Goal: Task Accomplishment & Management: Use online tool/utility

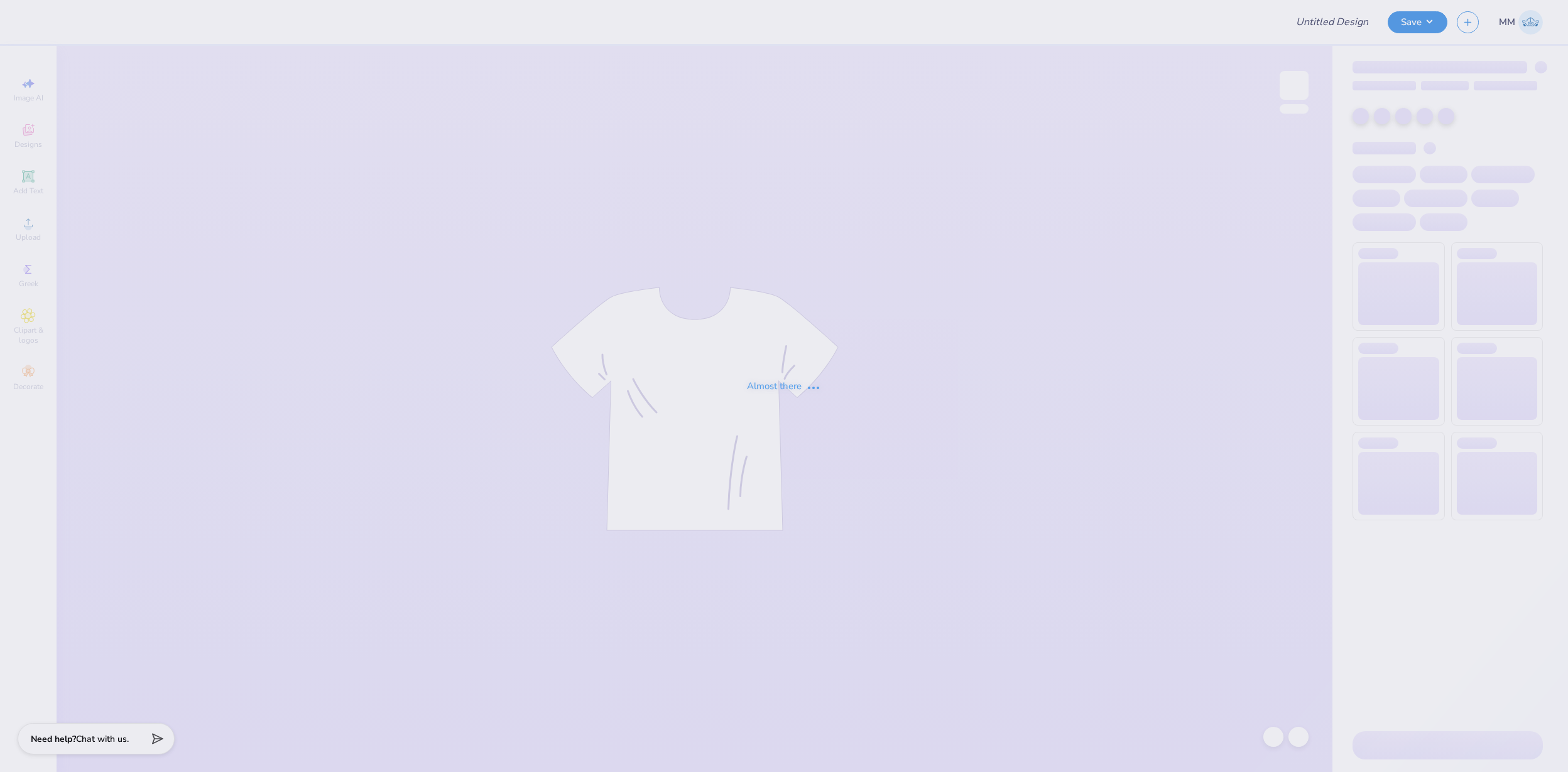
type input "FPS239394"
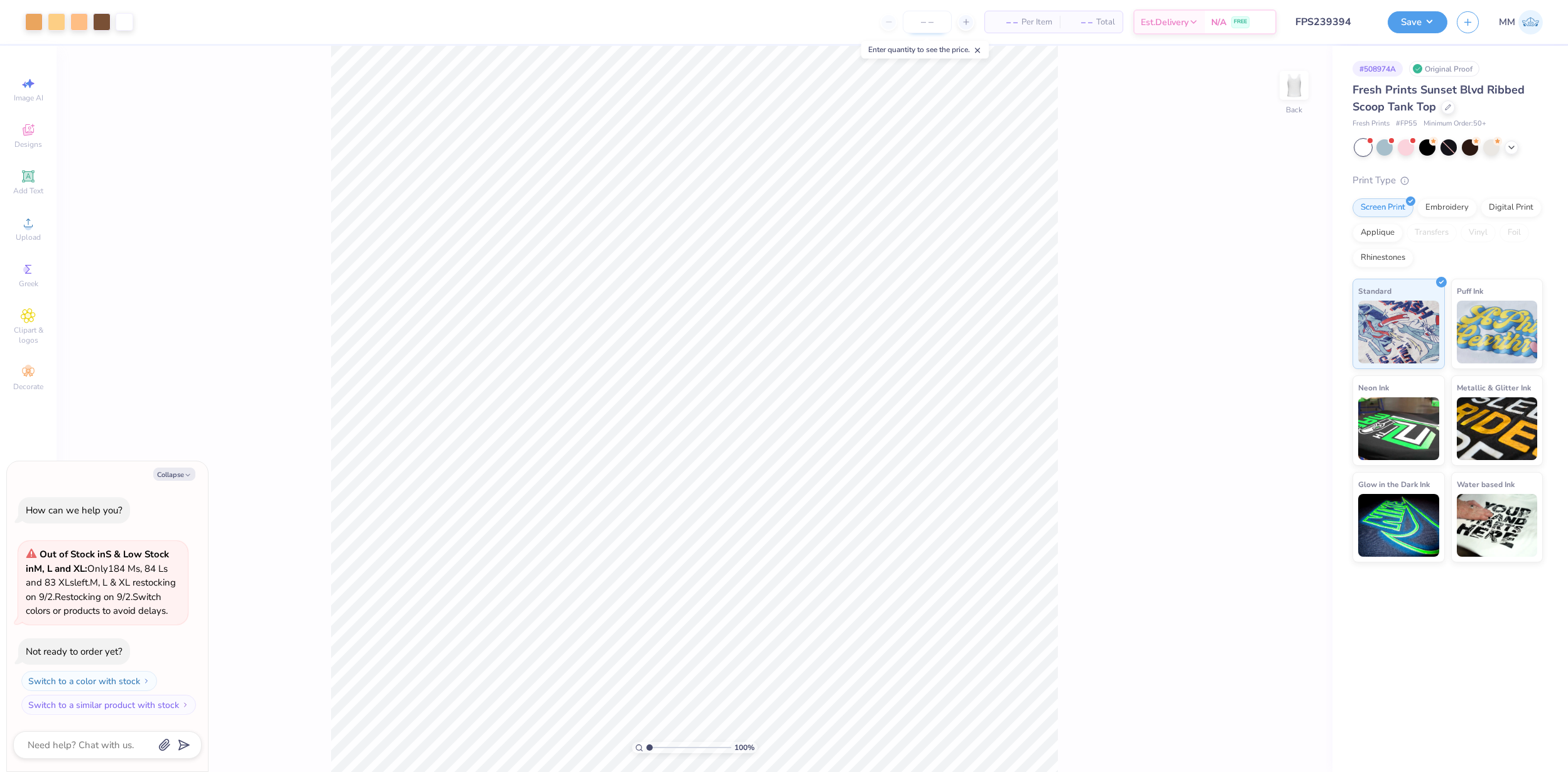
type textarea "x"
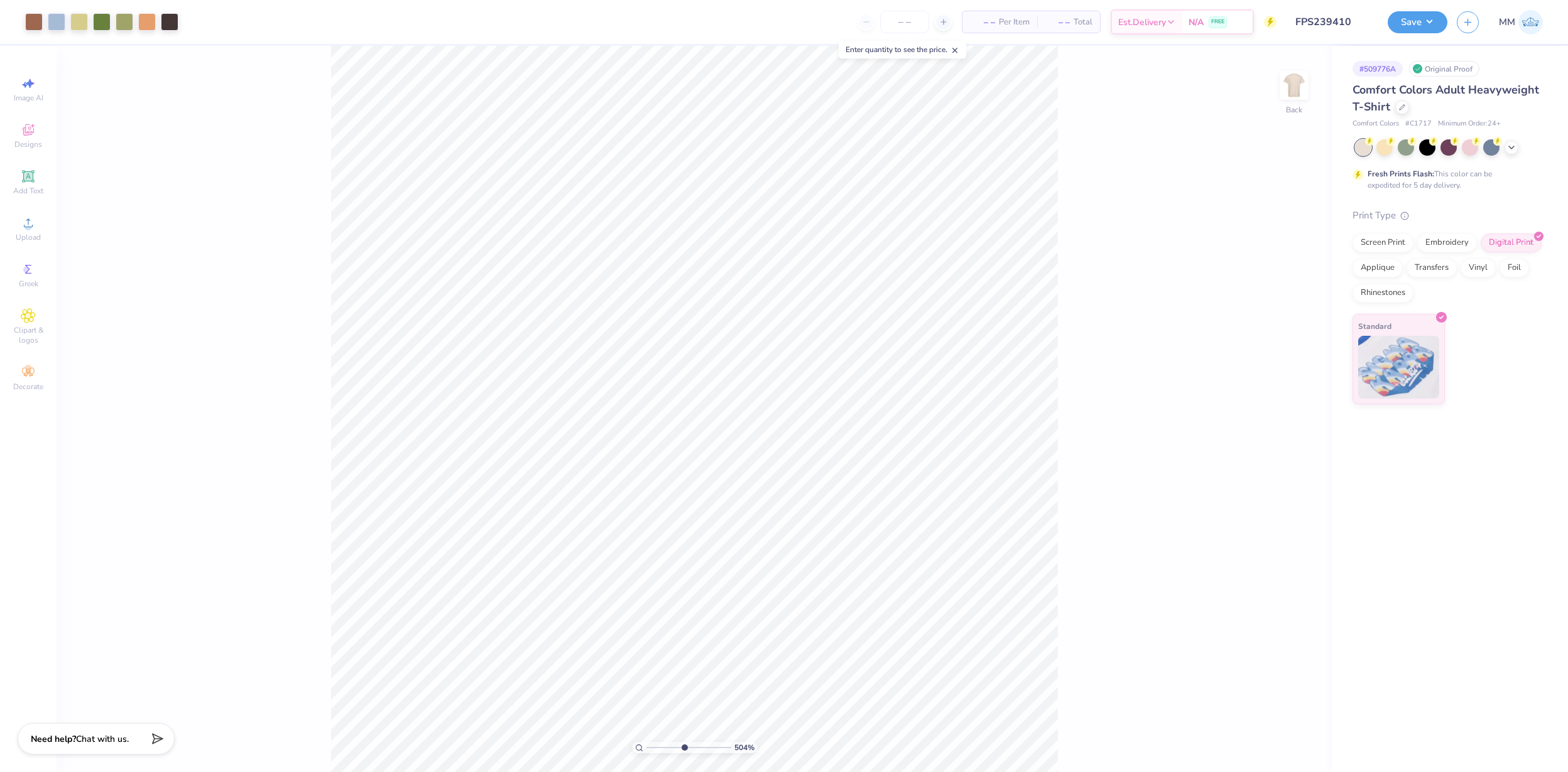
drag, startPoint x: 650, startPoint y: 747, endPoint x: 666, endPoint y: 741, distance: 17.1
type input "3.12"
click at [666, 742] on input "range" at bounding box center [689, 748] width 85 height 12
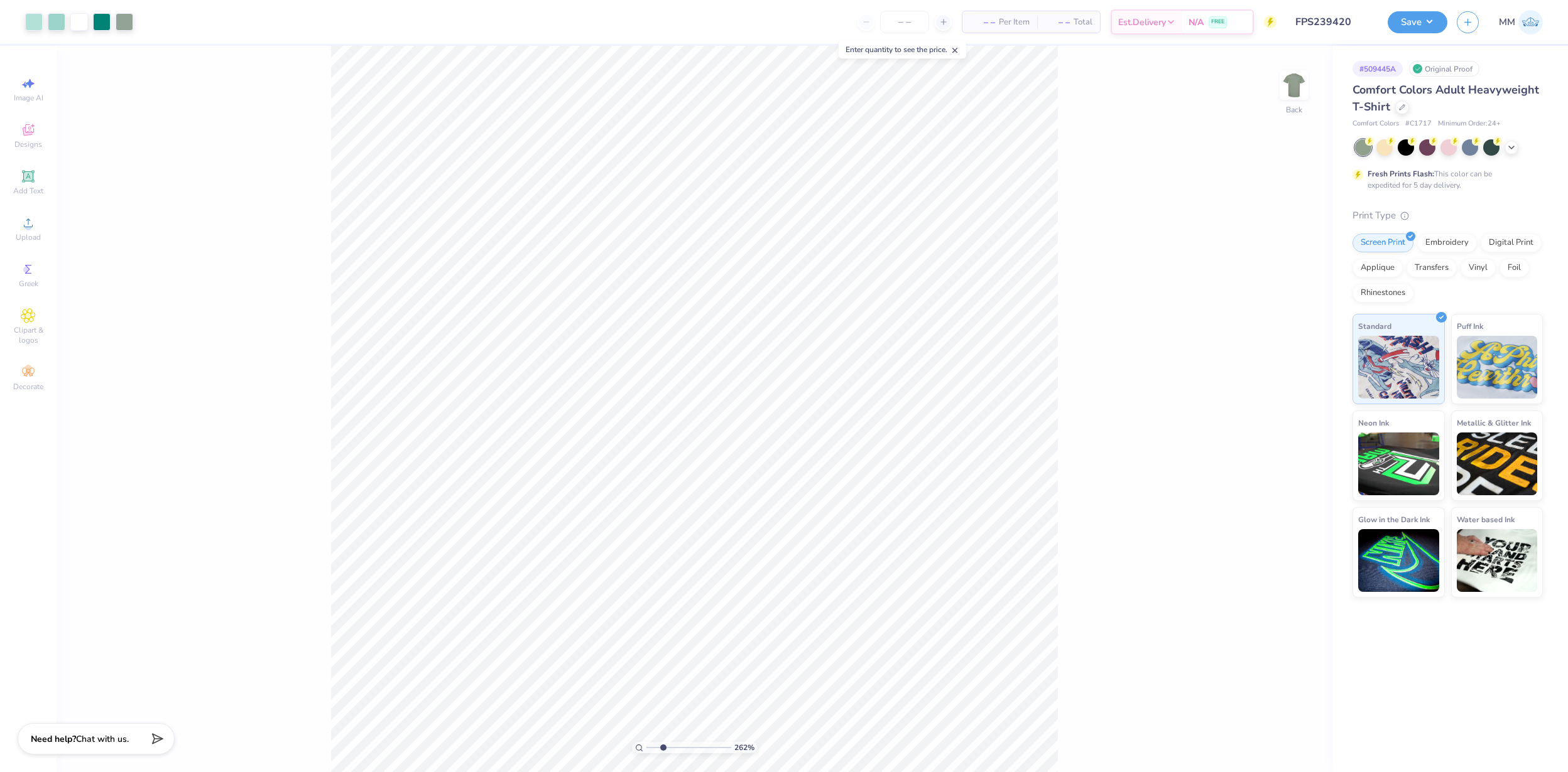
type input "2.62"
click at [662, 748] on input "range" at bounding box center [689, 748] width 85 height 12
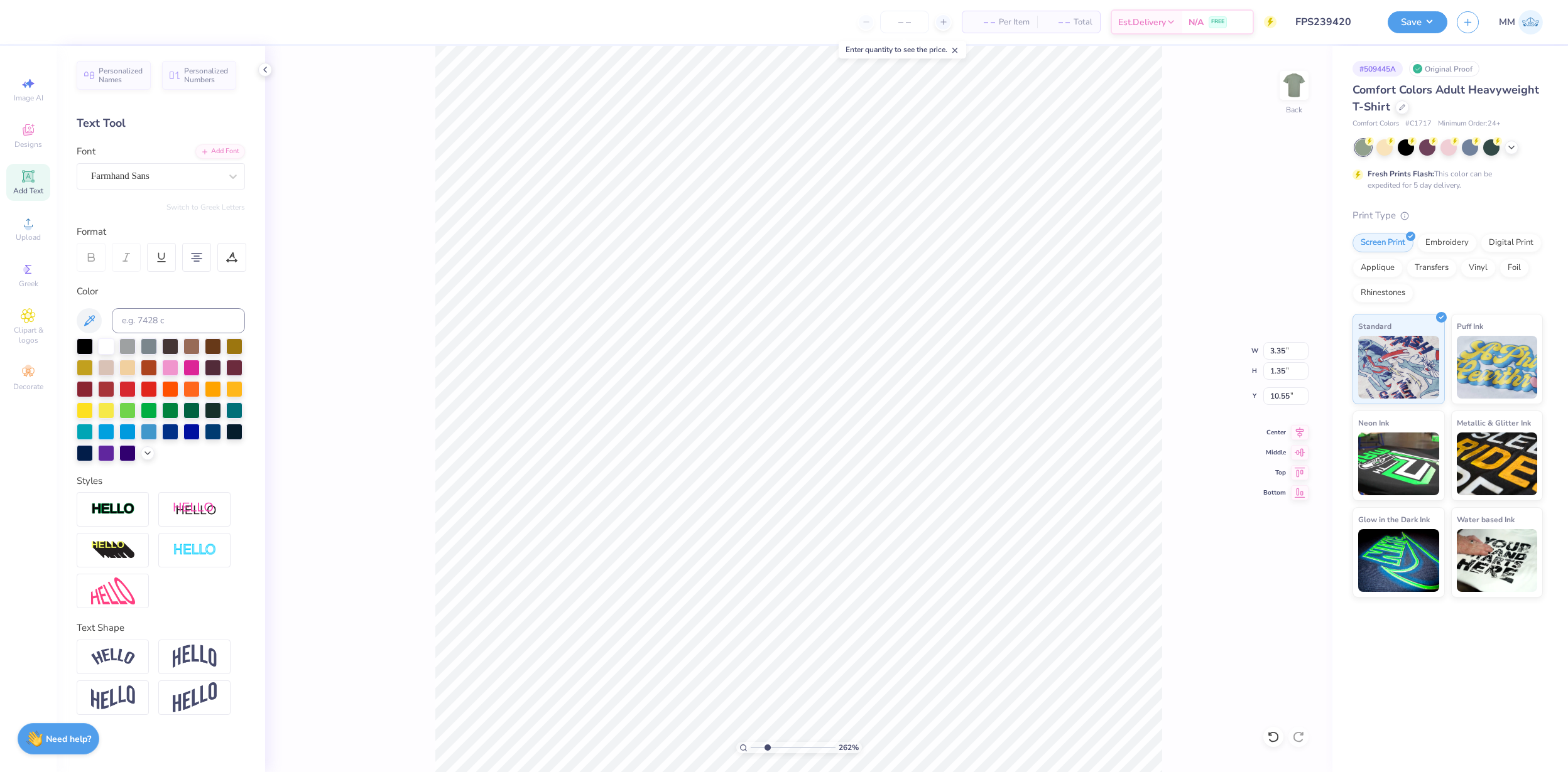
type input "3.35"
type input "1.35"
type input "10.43"
click at [1409, 15] on button "Save" at bounding box center [1418, 20] width 60 height 22
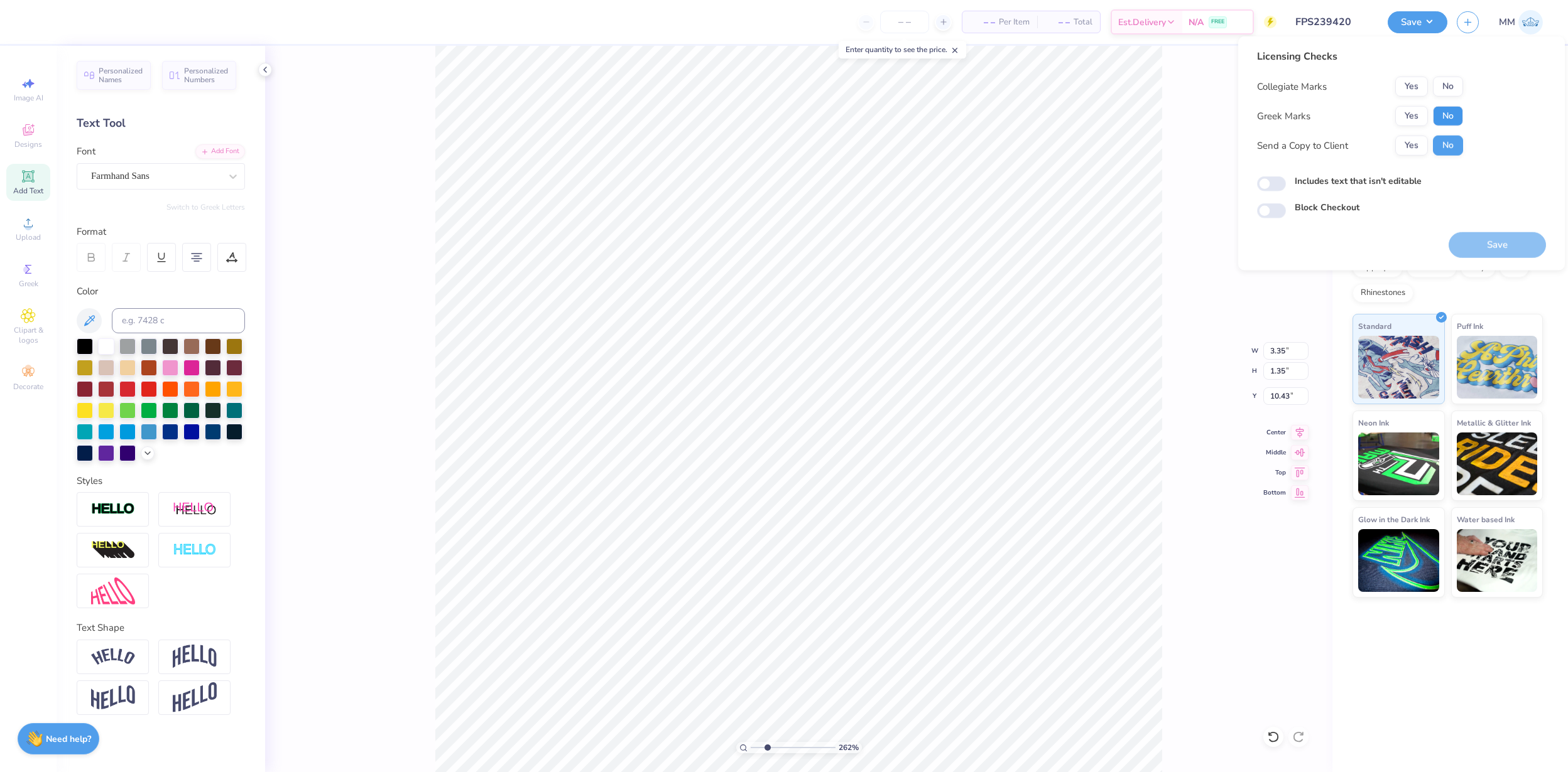
click at [1446, 113] on button "No" at bounding box center [1447, 116] width 30 height 20
click at [1448, 82] on button "No" at bounding box center [1447, 86] width 30 height 20
click at [1493, 238] on button "Save" at bounding box center [1497, 245] width 97 height 26
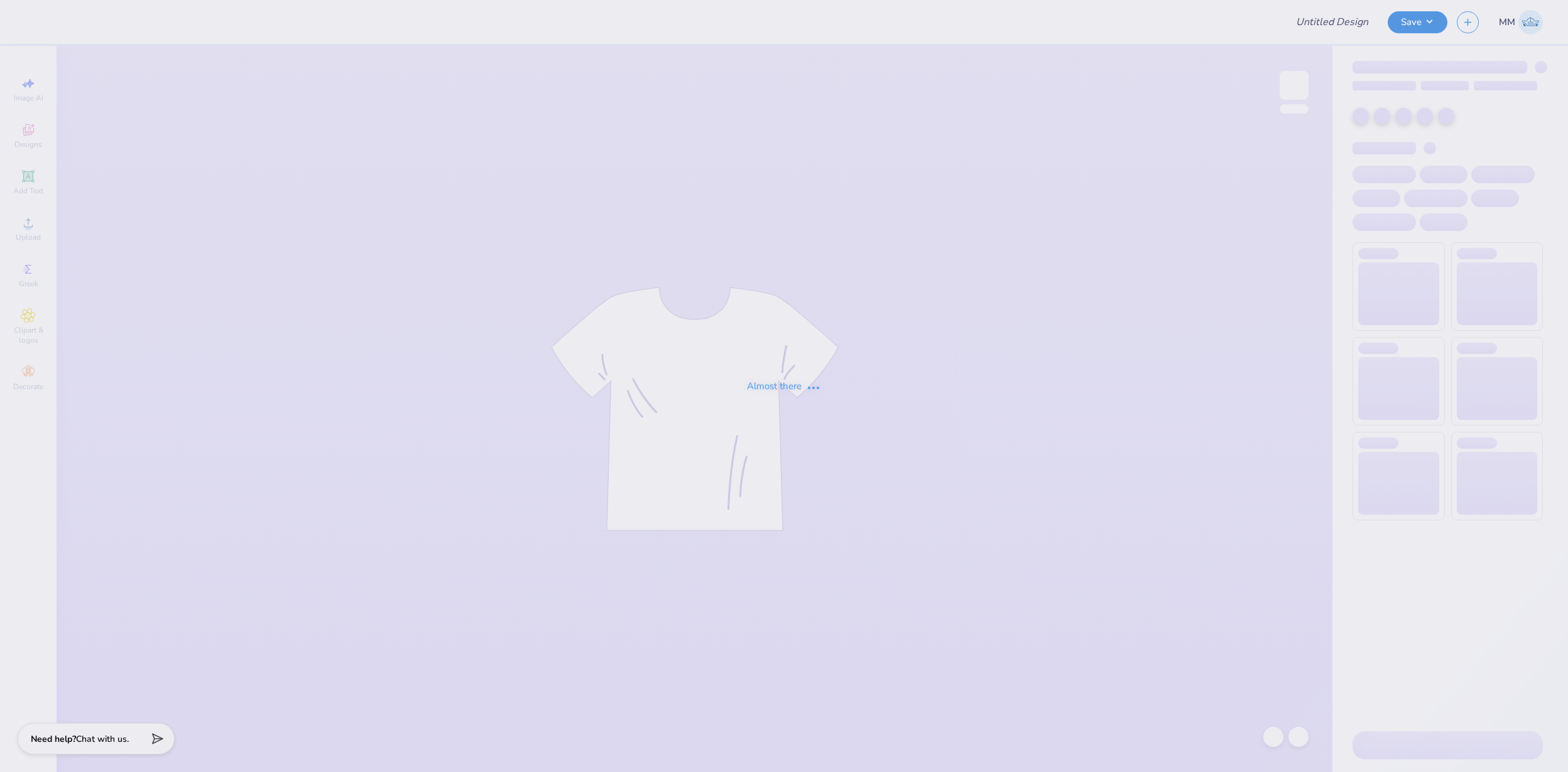
type input "FPS239744"
type input "FPS239745"
type input "FPS239747"
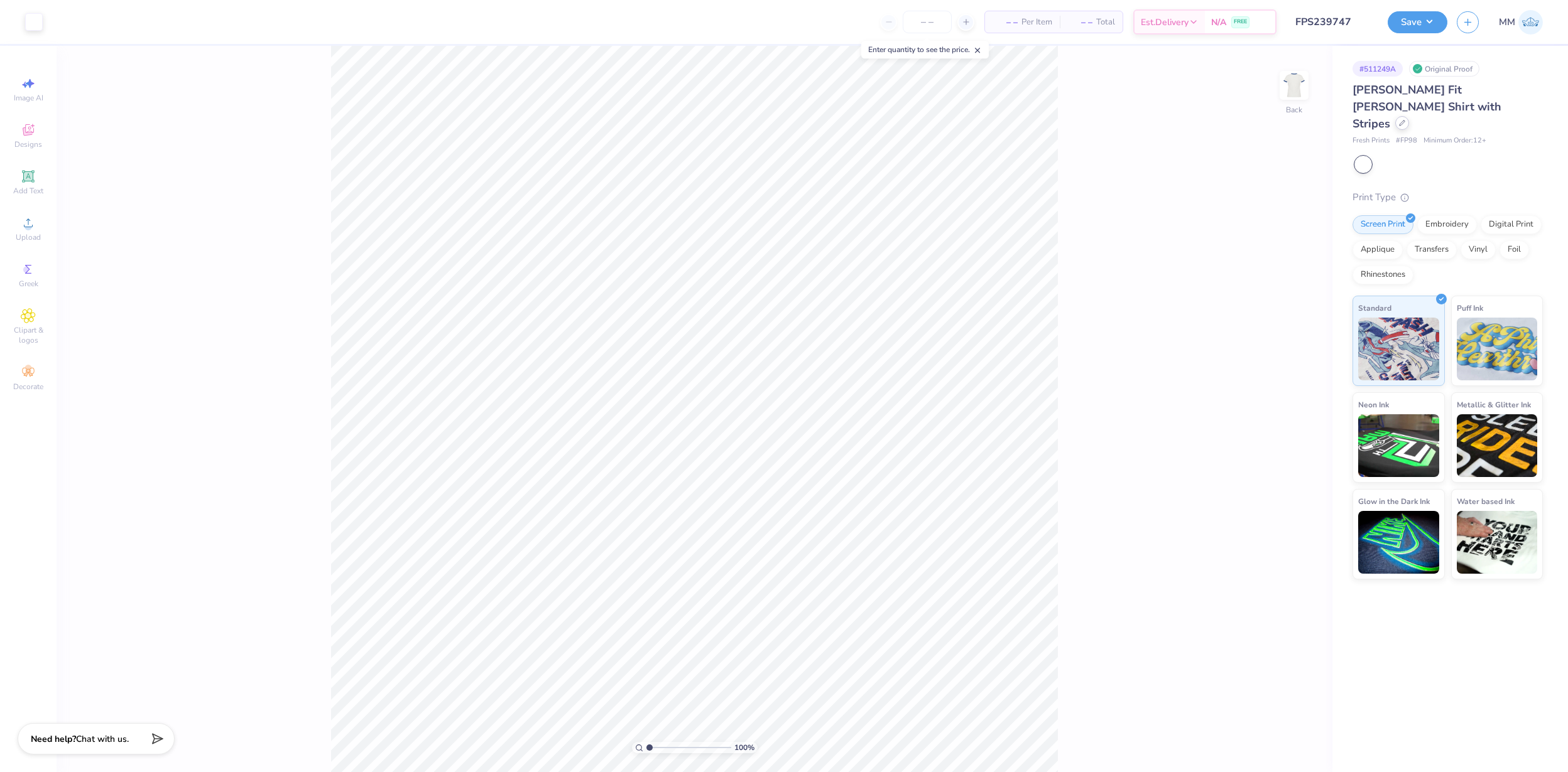
click at [1398, 120] on icon at bounding box center [1401, 122] width 7 height 7
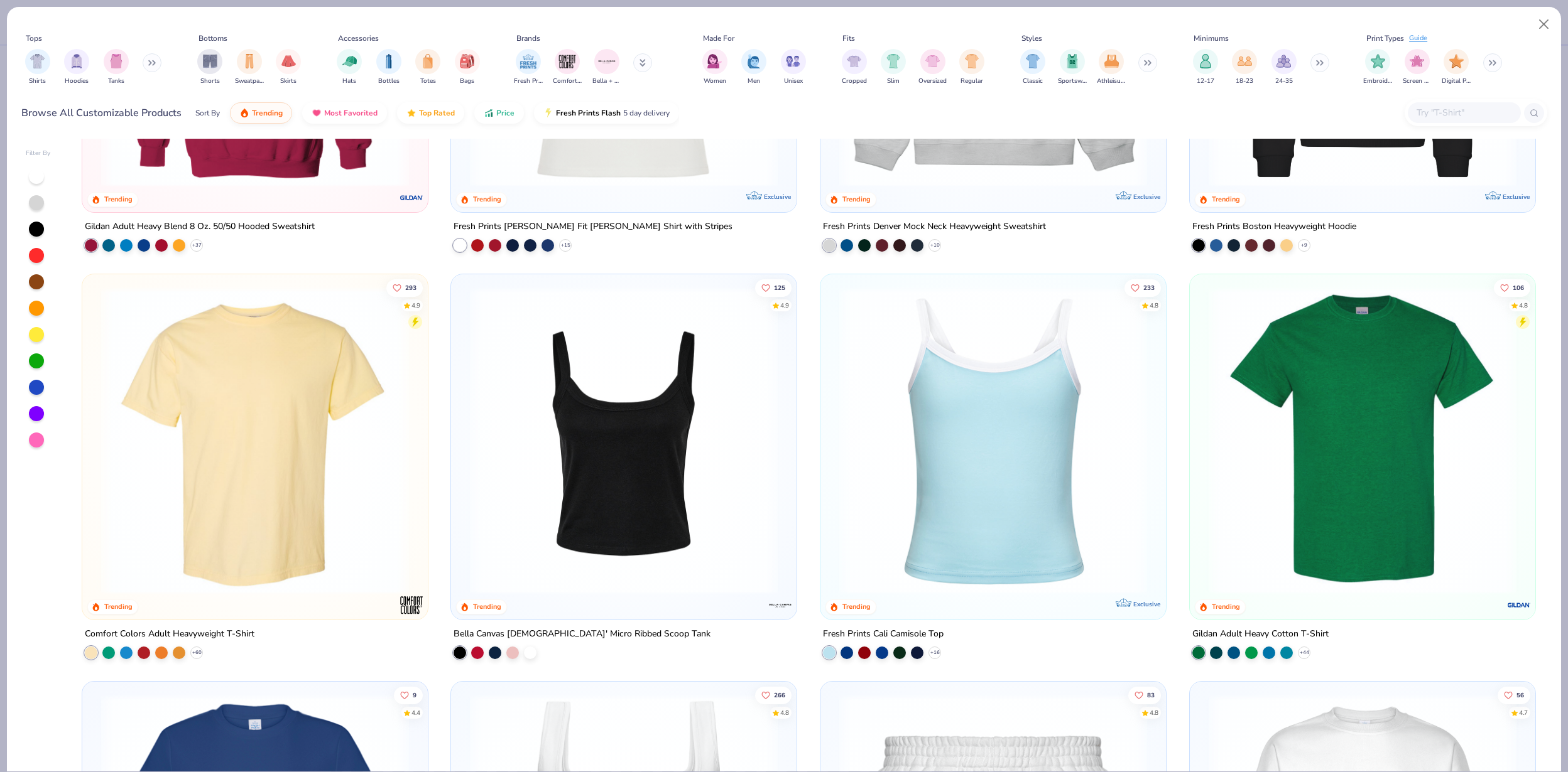
scroll to position [639, 0]
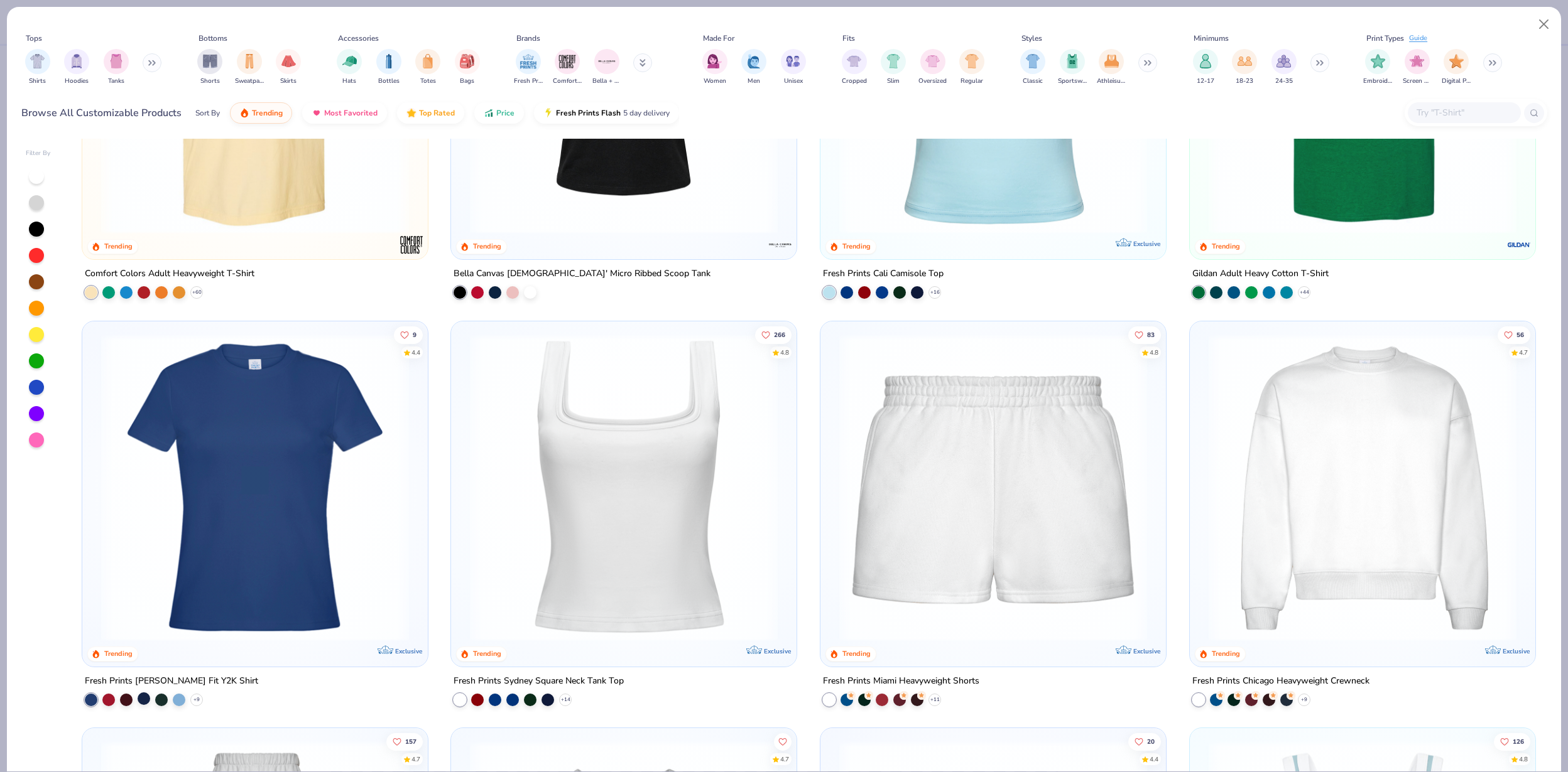
click at [145, 700] on div at bounding box center [144, 698] width 13 height 13
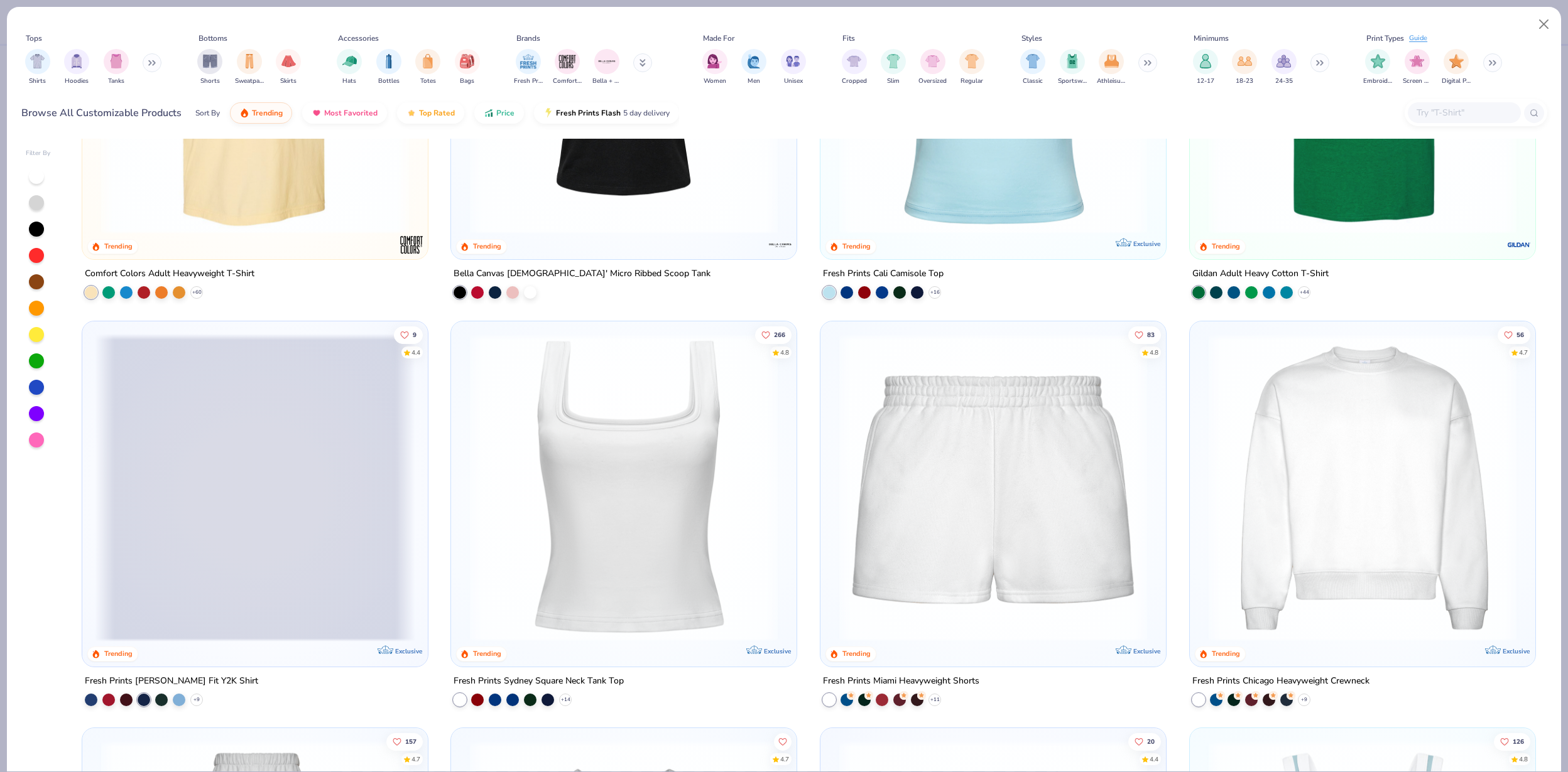
click at [273, 528] on span at bounding box center [255, 487] width 320 height 307
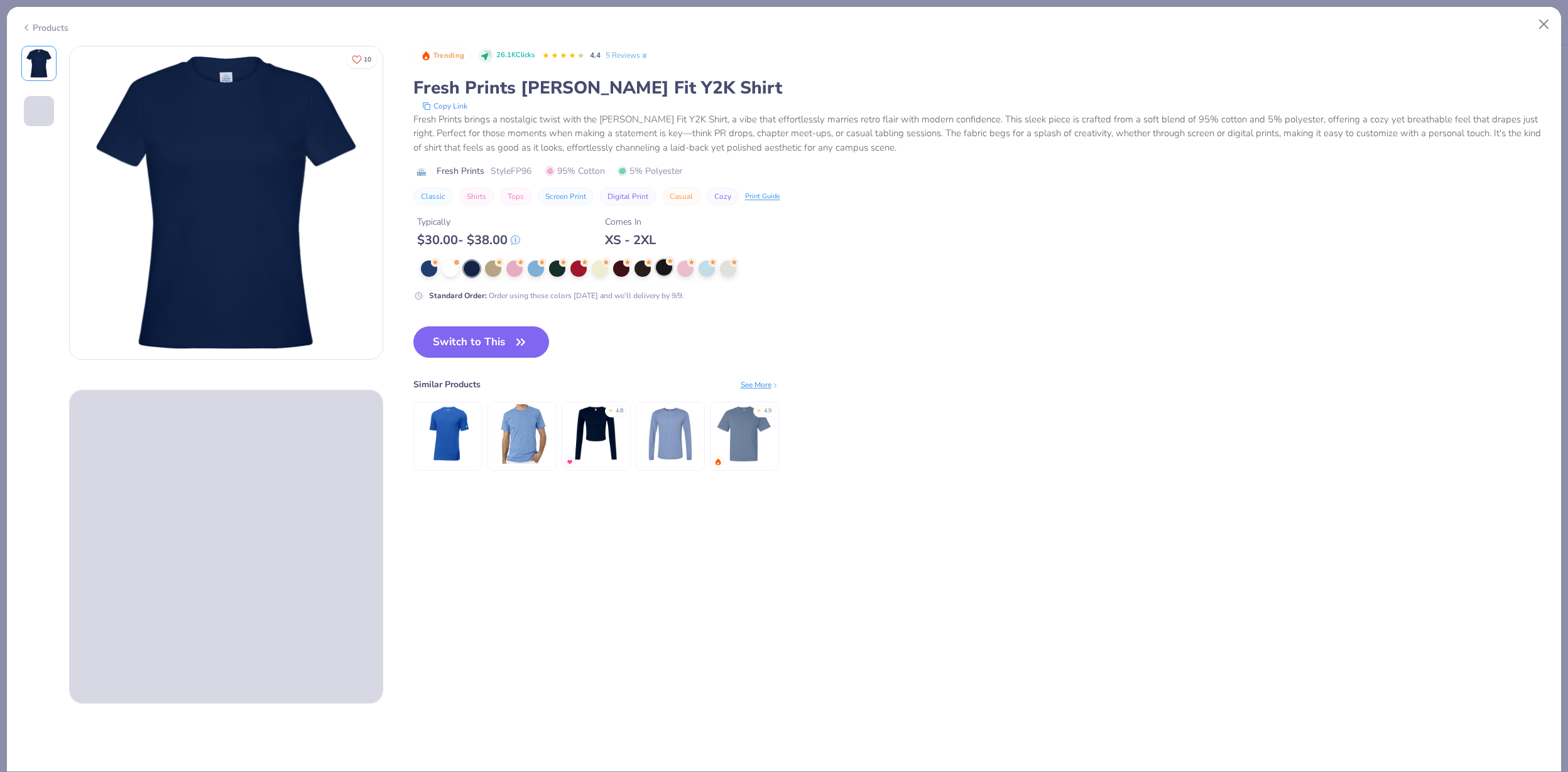
click at [657, 266] on div at bounding box center [663, 267] width 16 height 16
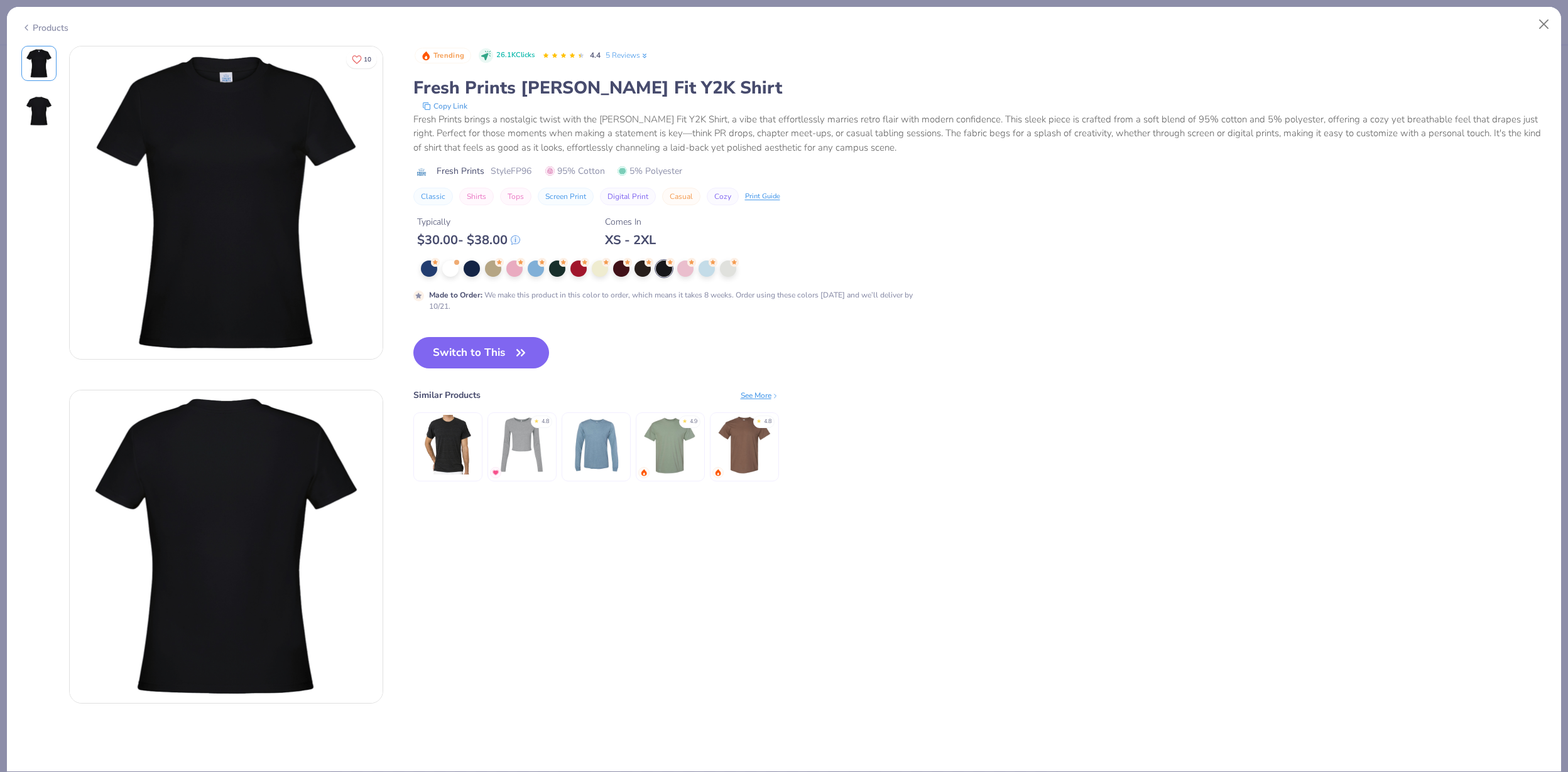
click at [493, 346] on button "Switch to This" at bounding box center [481, 353] width 136 height 32
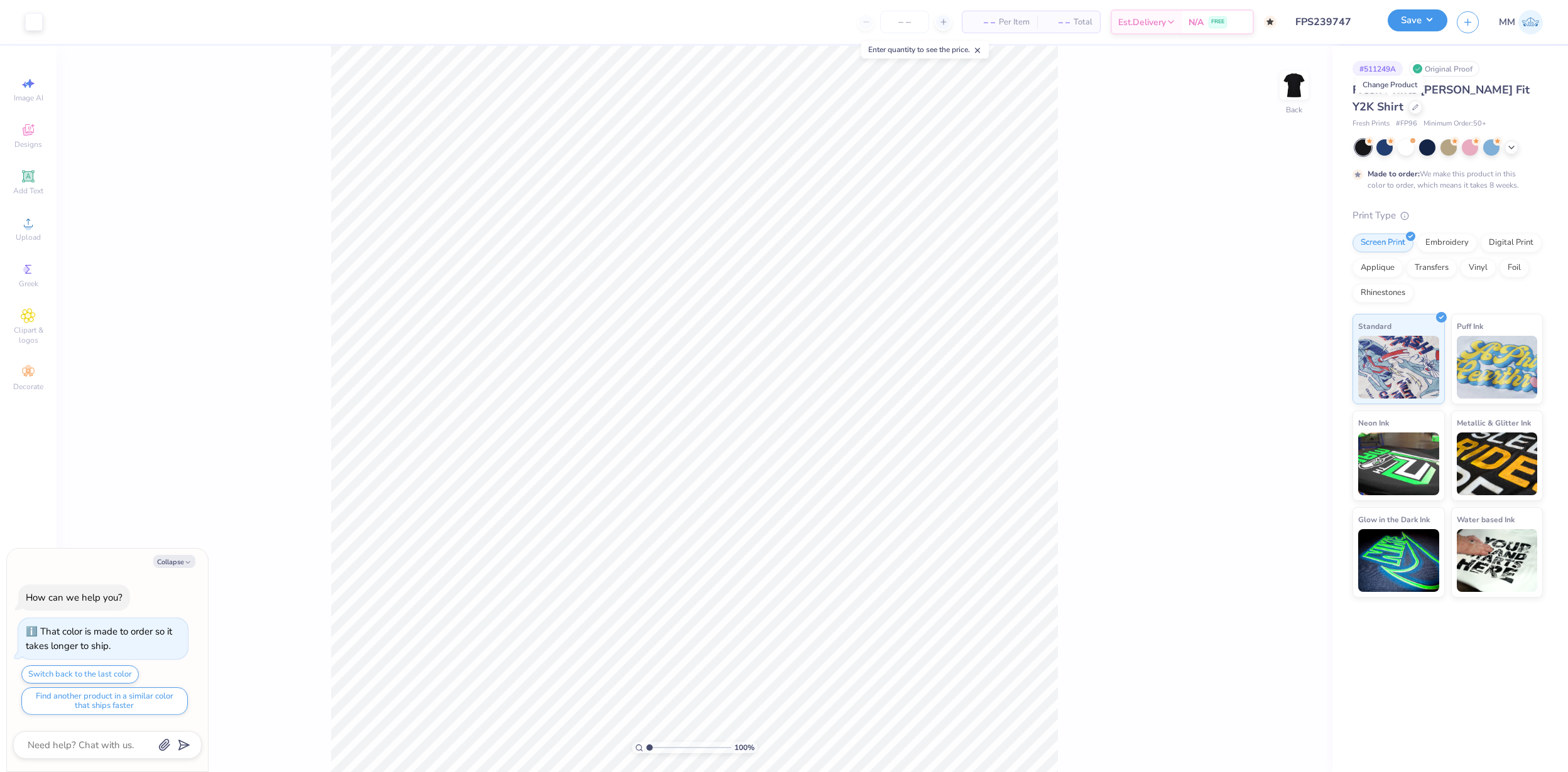
click at [1419, 22] on button "Save" at bounding box center [1418, 20] width 60 height 22
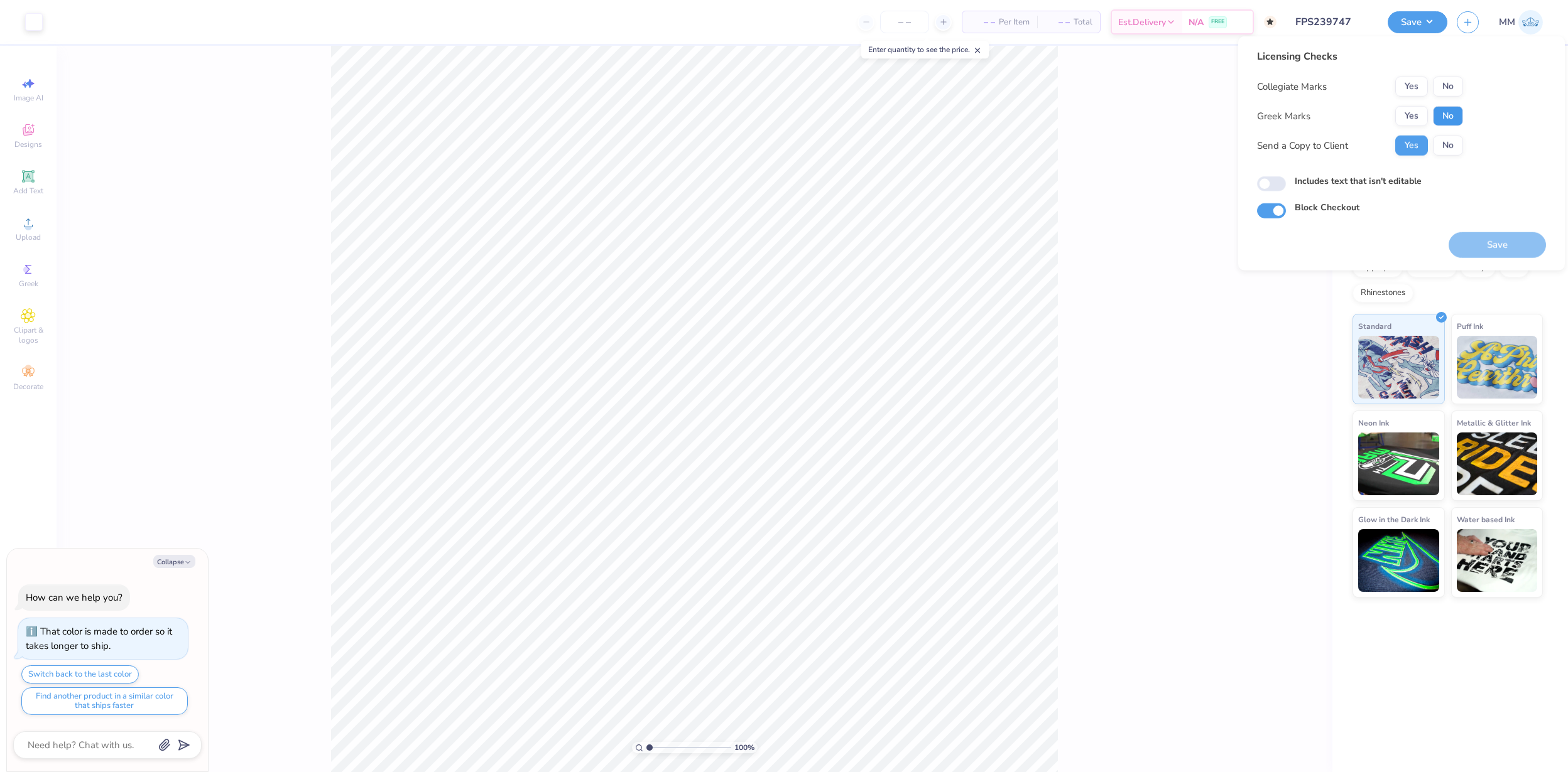
click at [1454, 120] on button "No" at bounding box center [1447, 116] width 30 height 20
click at [1454, 97] on div "Collegiate Marks Yes No Greek Marks Yes No Send a Copy to Client Yes No" at bounding box center [1360, 116] width 206 height 79
click at [1454, 92] on button "No" at bounding box center [1447, 86] width 30 height 20
click at [1500, 242] on button "Save" at bounding box center [1497, 245] width 97 height 26
type textarea "x"
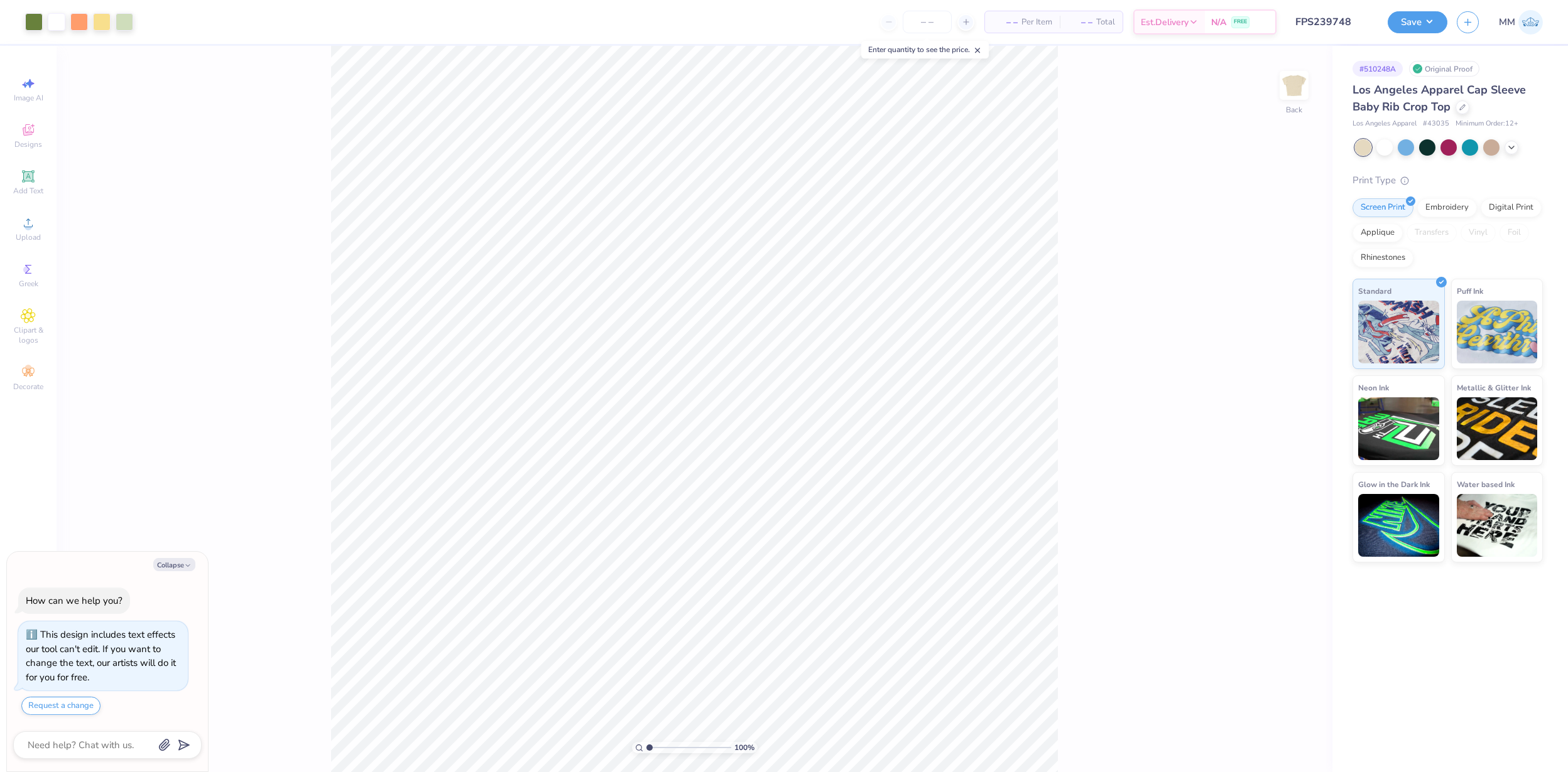
type textarea "x"
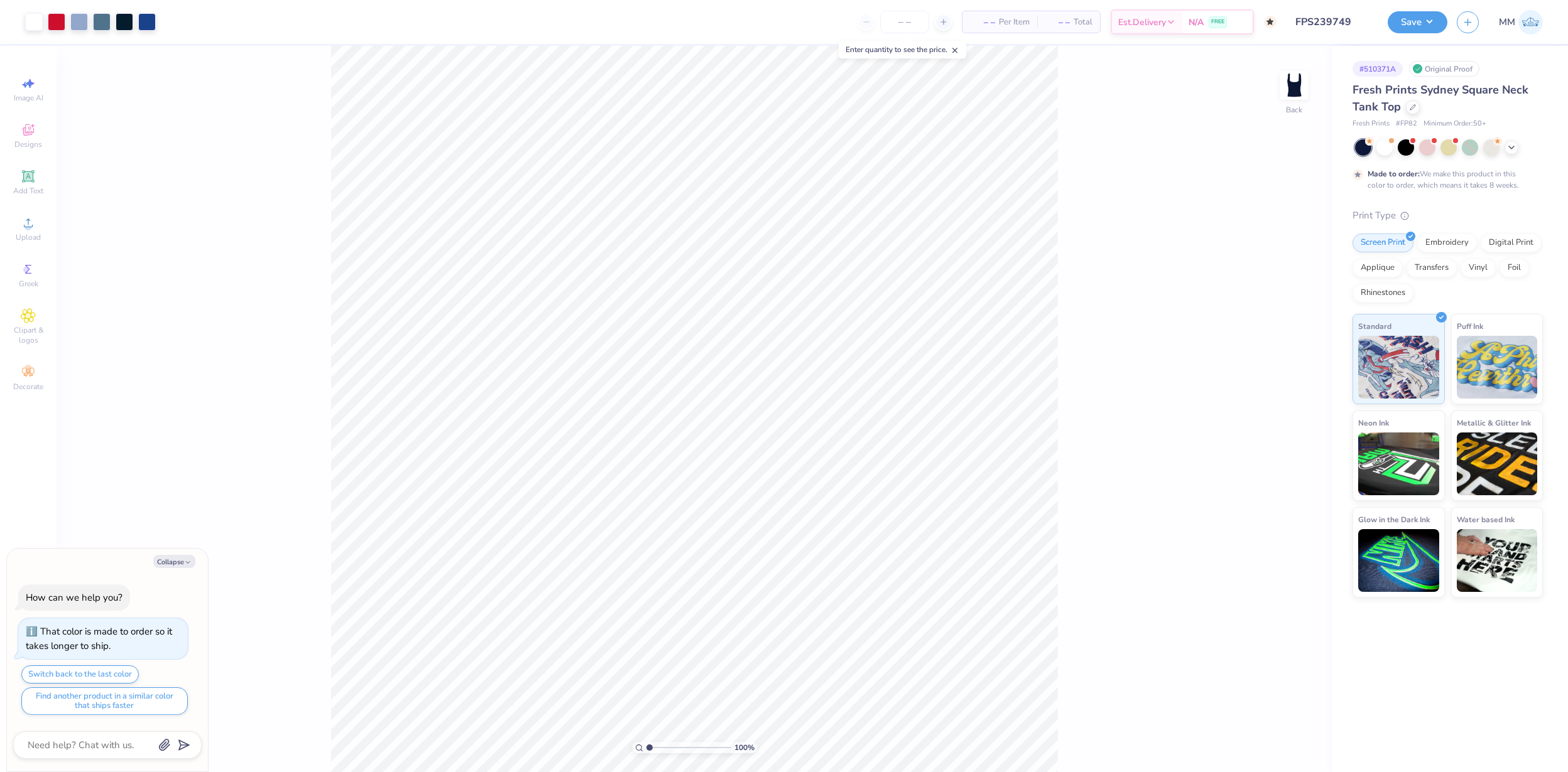
type textarea "x"
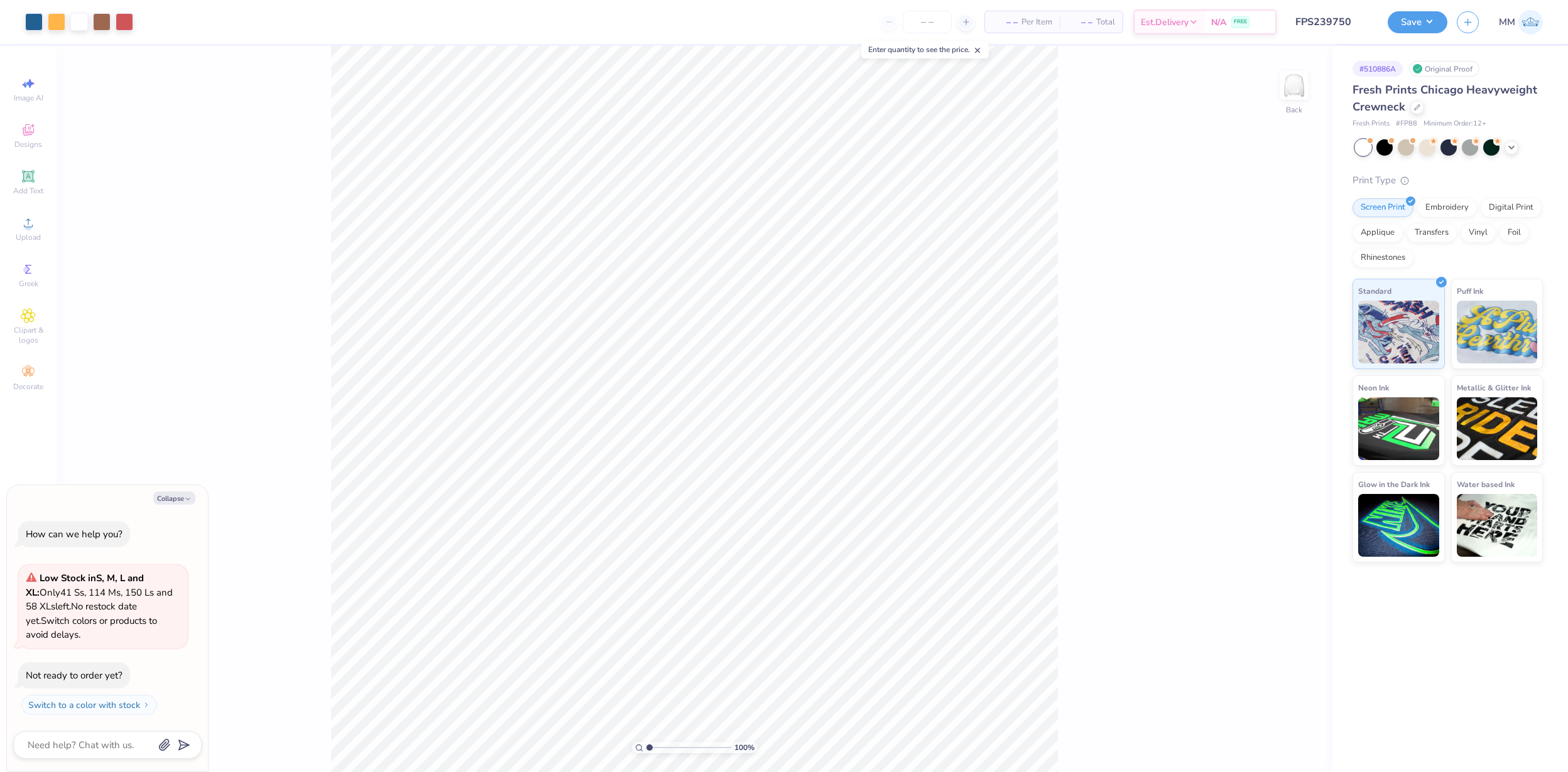
type textarea "x"
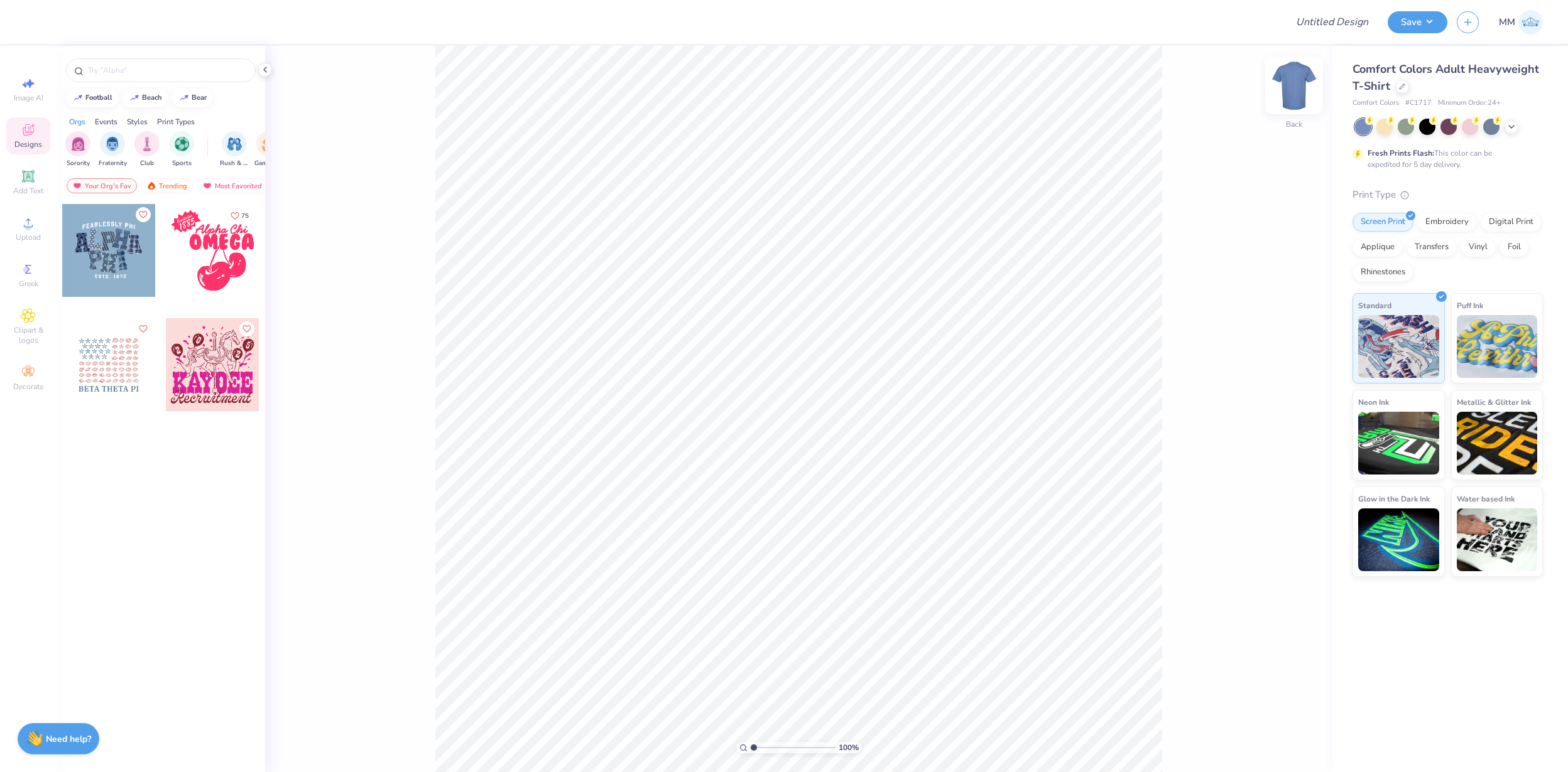
click at [1298, 82] on img at bounding box center [1294, 86] width 50 height 50
click at [1284, 79] on img at bounding box center [1294, 86] width 50 height 50
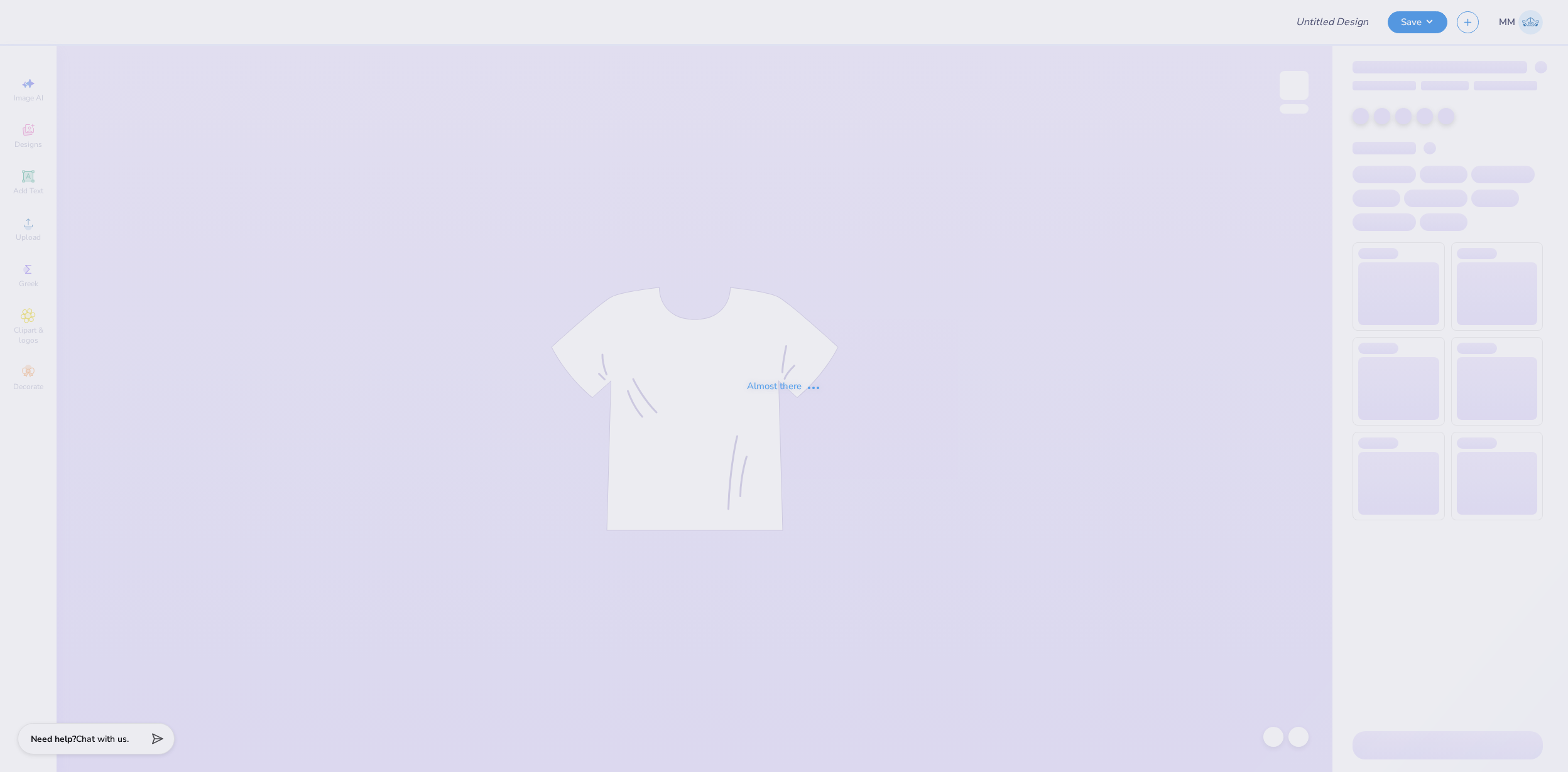
type input "FPS239752"
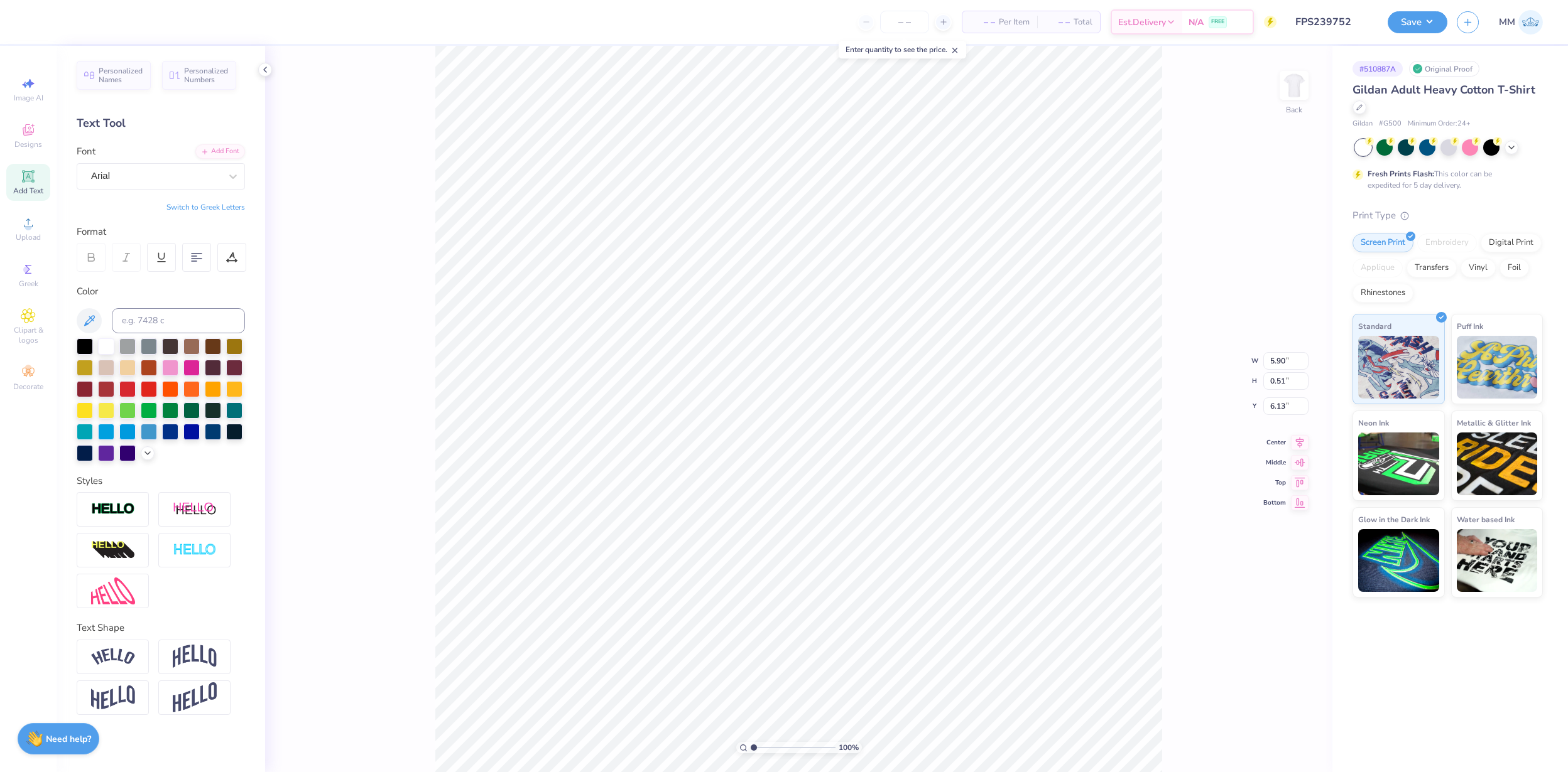
type input "2.73"
type input "0.50"
type input "6.17"
click at [183, 178] on div "Arial" at bounding box center [155, 176] width 132 height 19
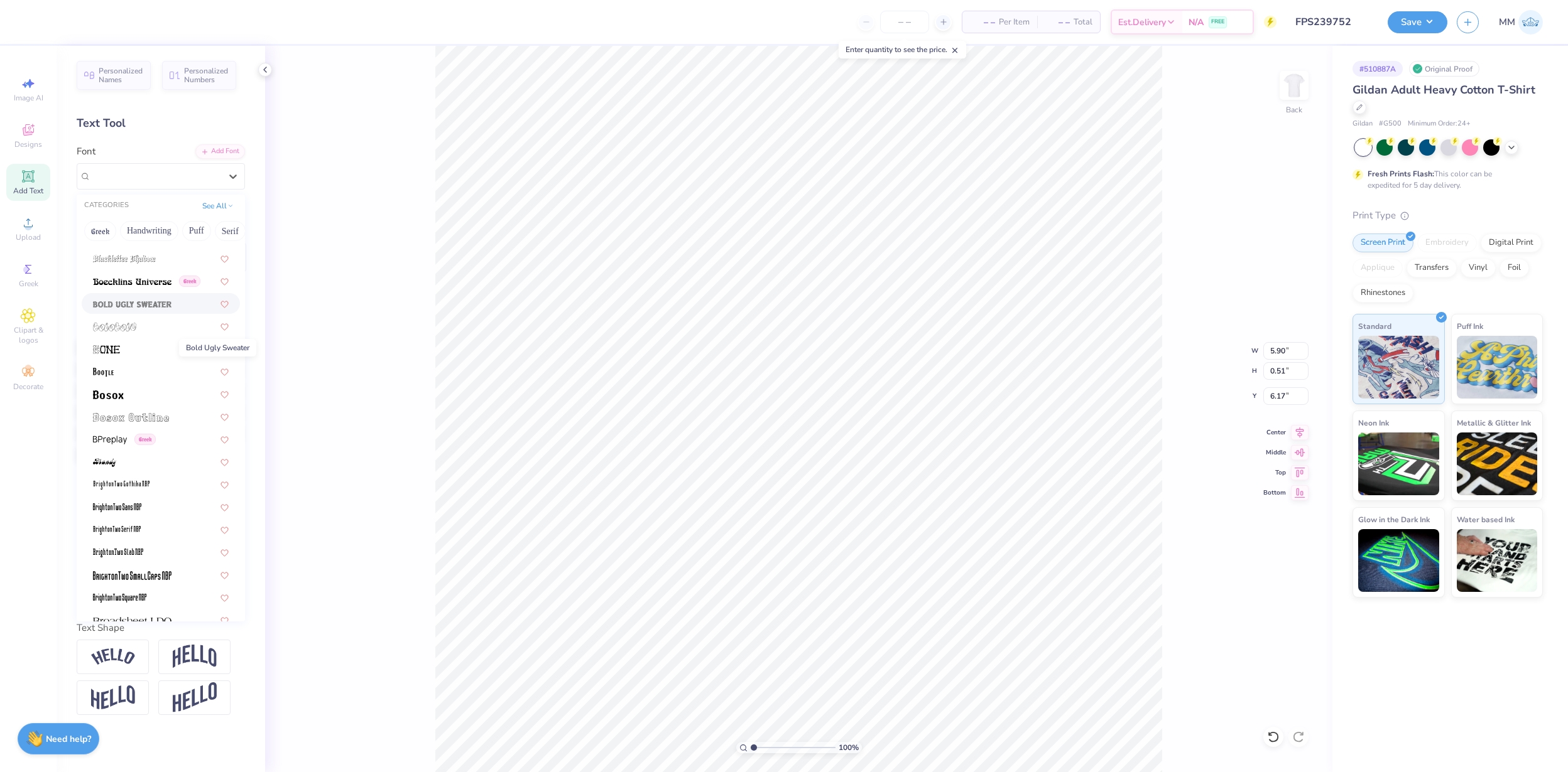
scroll to position [761, 0]
click at [197, 229] on button "Puff" at bounding box center [197, 230] width 29 height 20
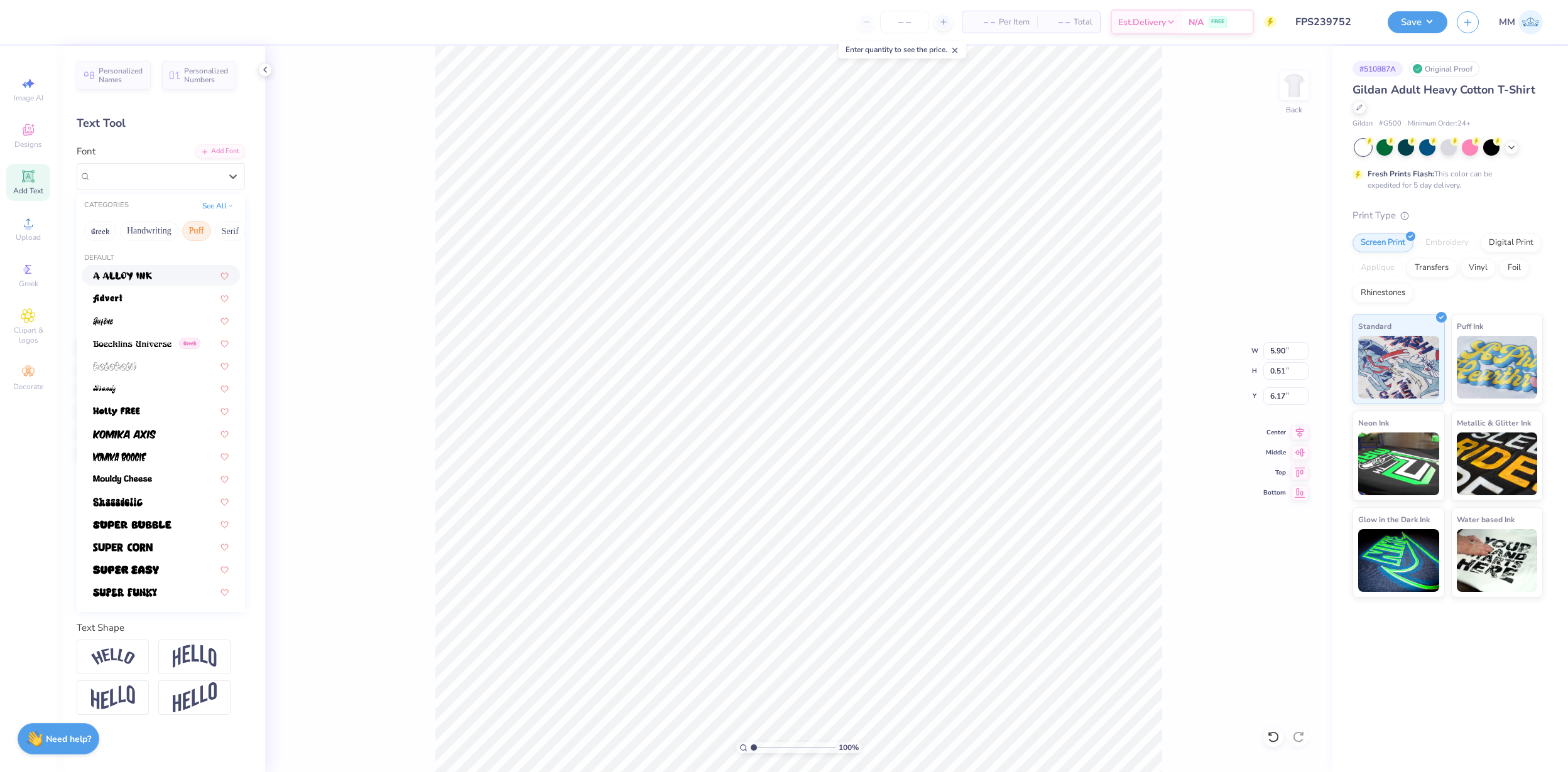
click at [225, 211] on div "See All" at bounding box center [218, 205] width 39 height 13
click at [225, 204] on button "See All" at bounding box center [218, 204] width 39 height 13
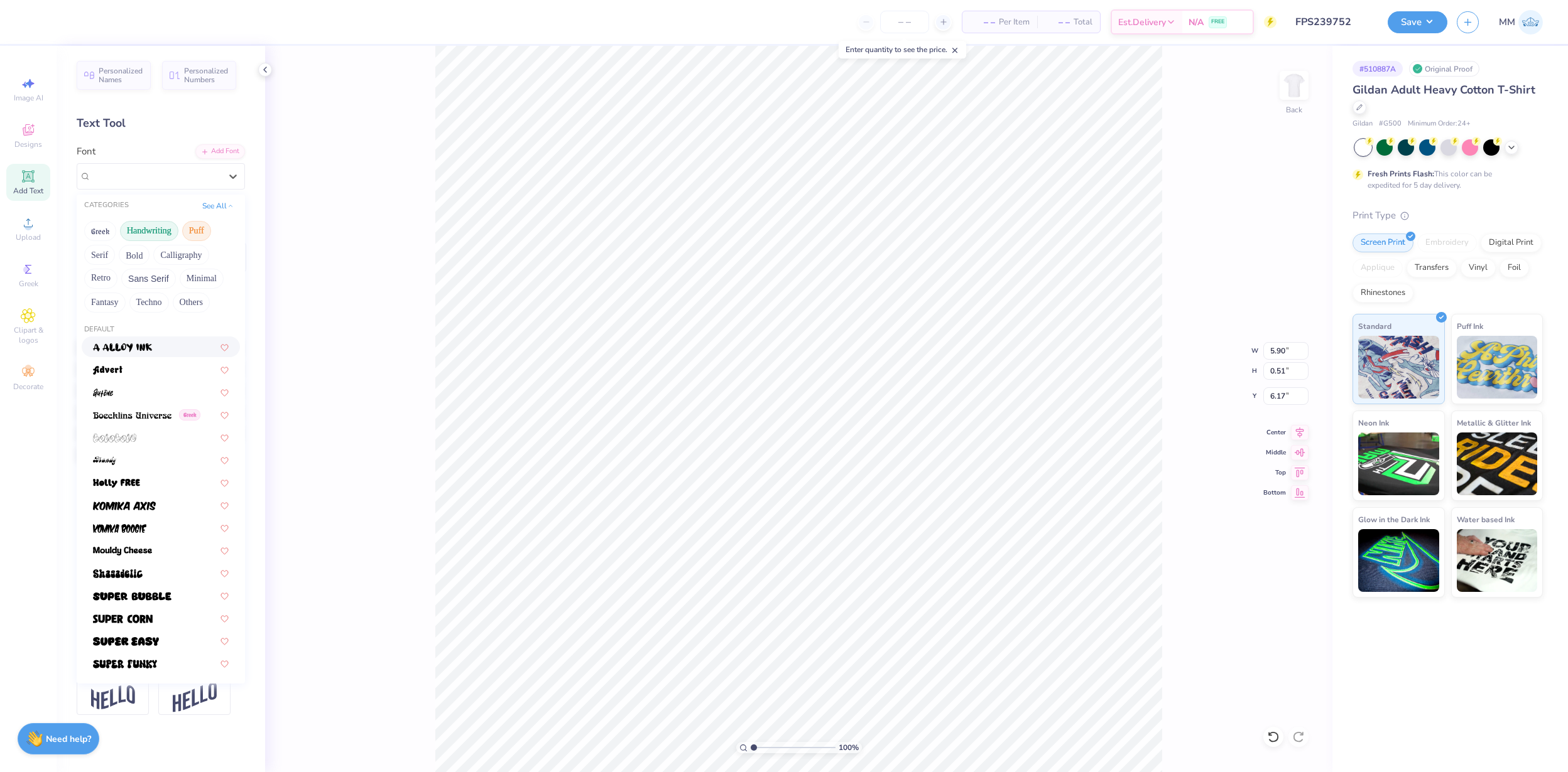
click at [149, 233] on button "Handwriting" at bounding box center [149, 230] width 59 height 20
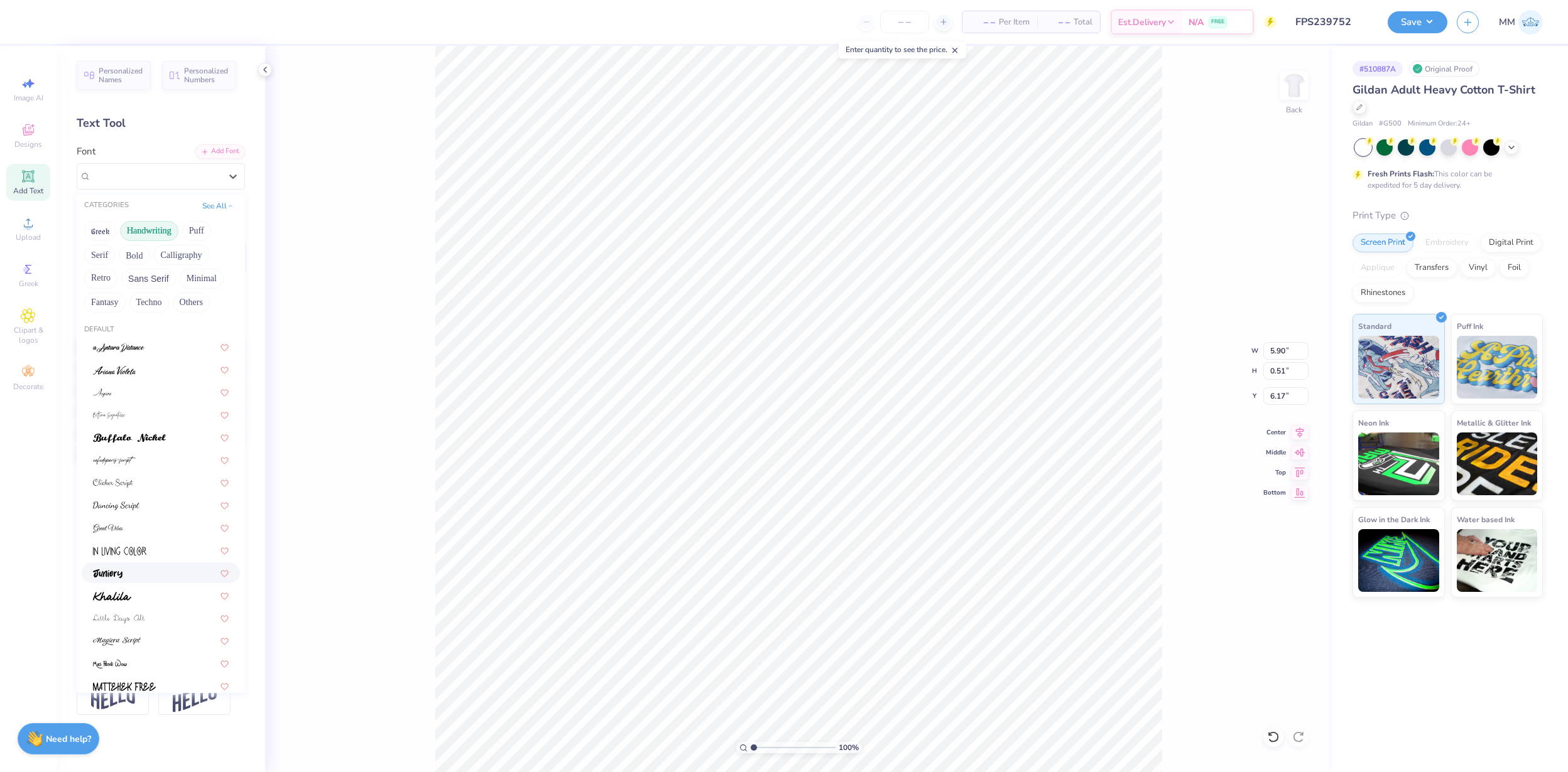
click at [155, 575] on div at bounding box center [160, 572] width 136 height 13
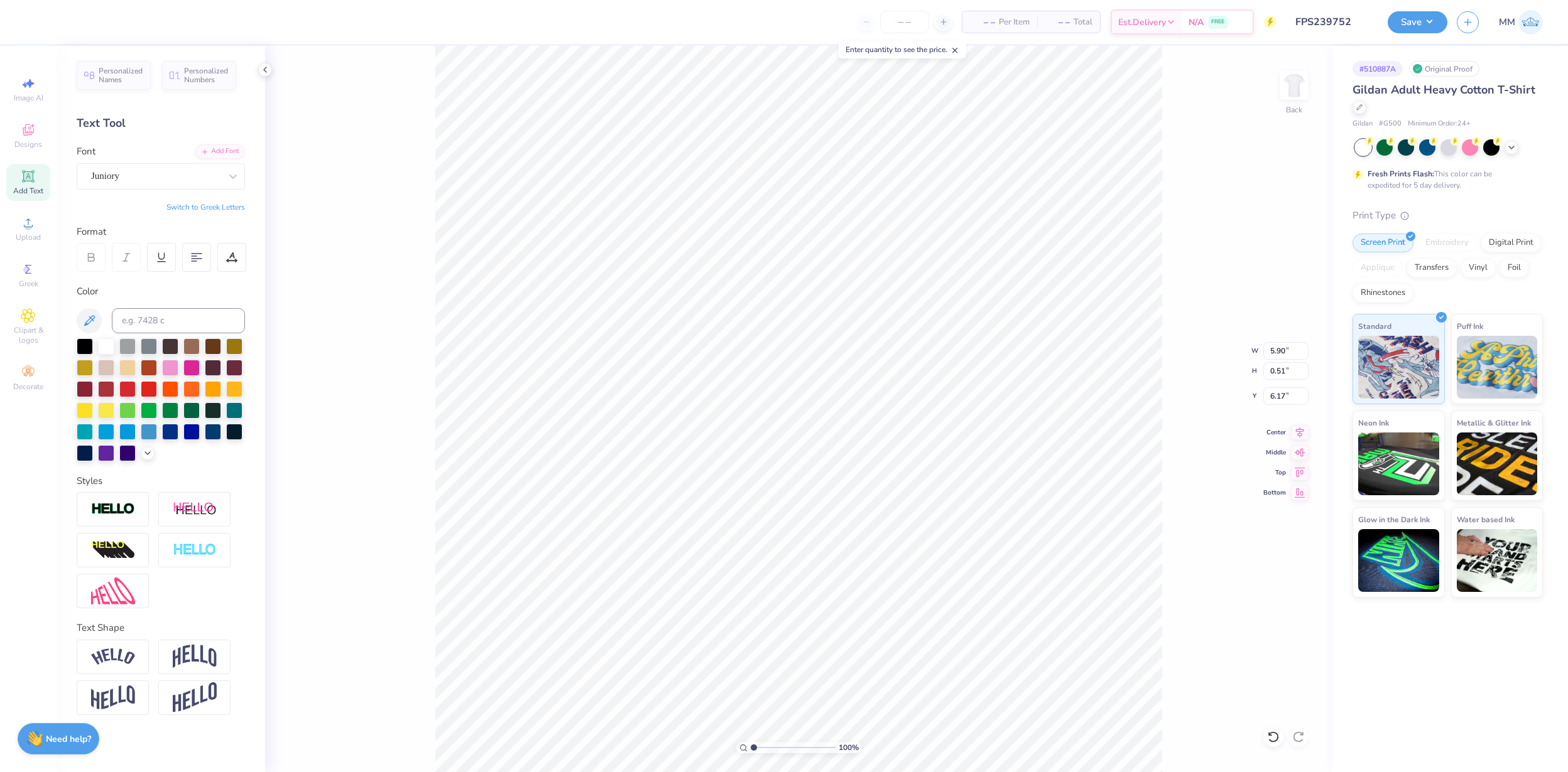
type input "5.21"
type input "0.59"
type input "6.13"
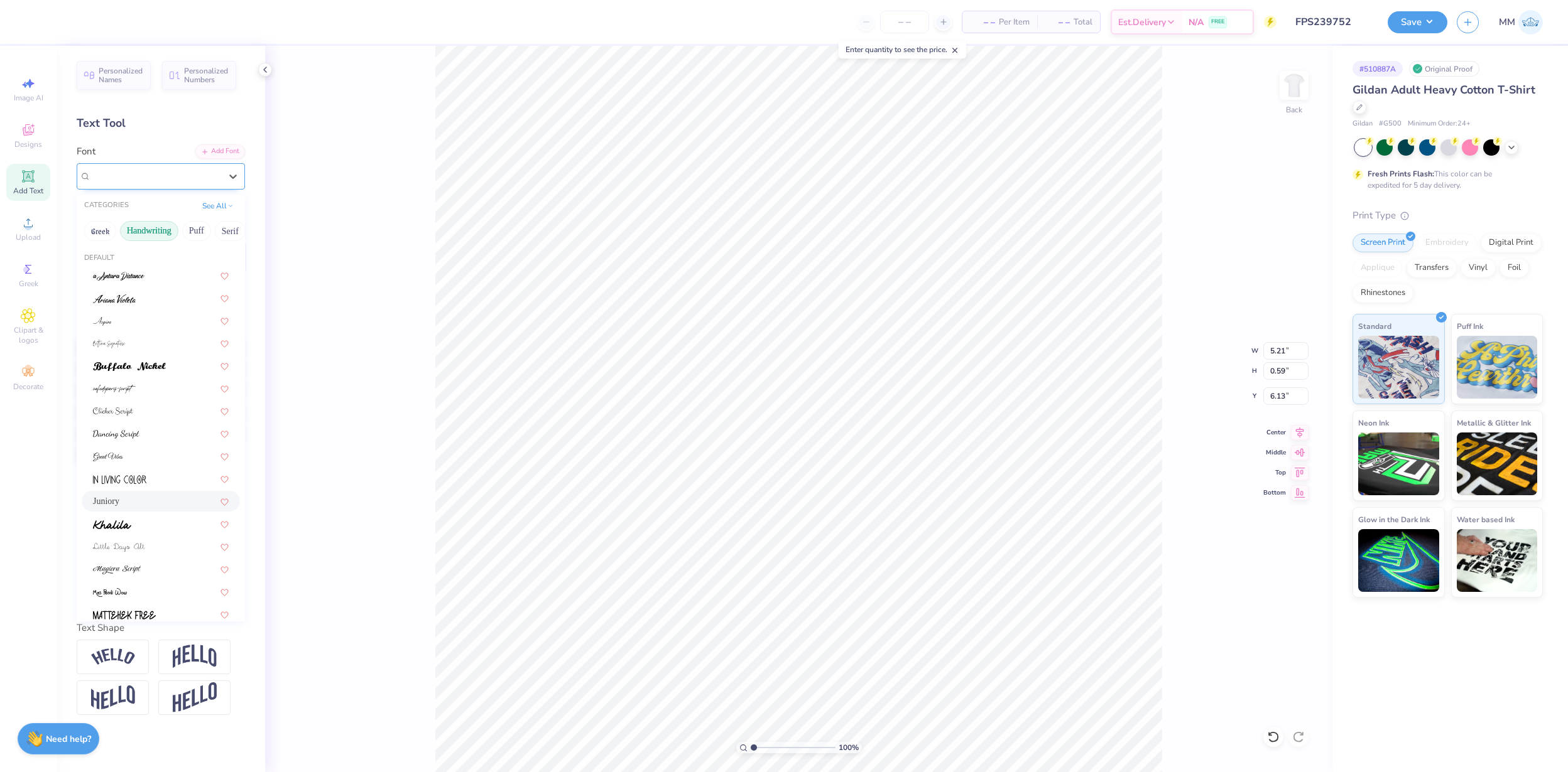
click at [133, 182] on div "Juniory" at bounding box center [155, 176] width 132 height 19
click at [167, 460] on div at bounding box center [160, 464] width 136 height 13
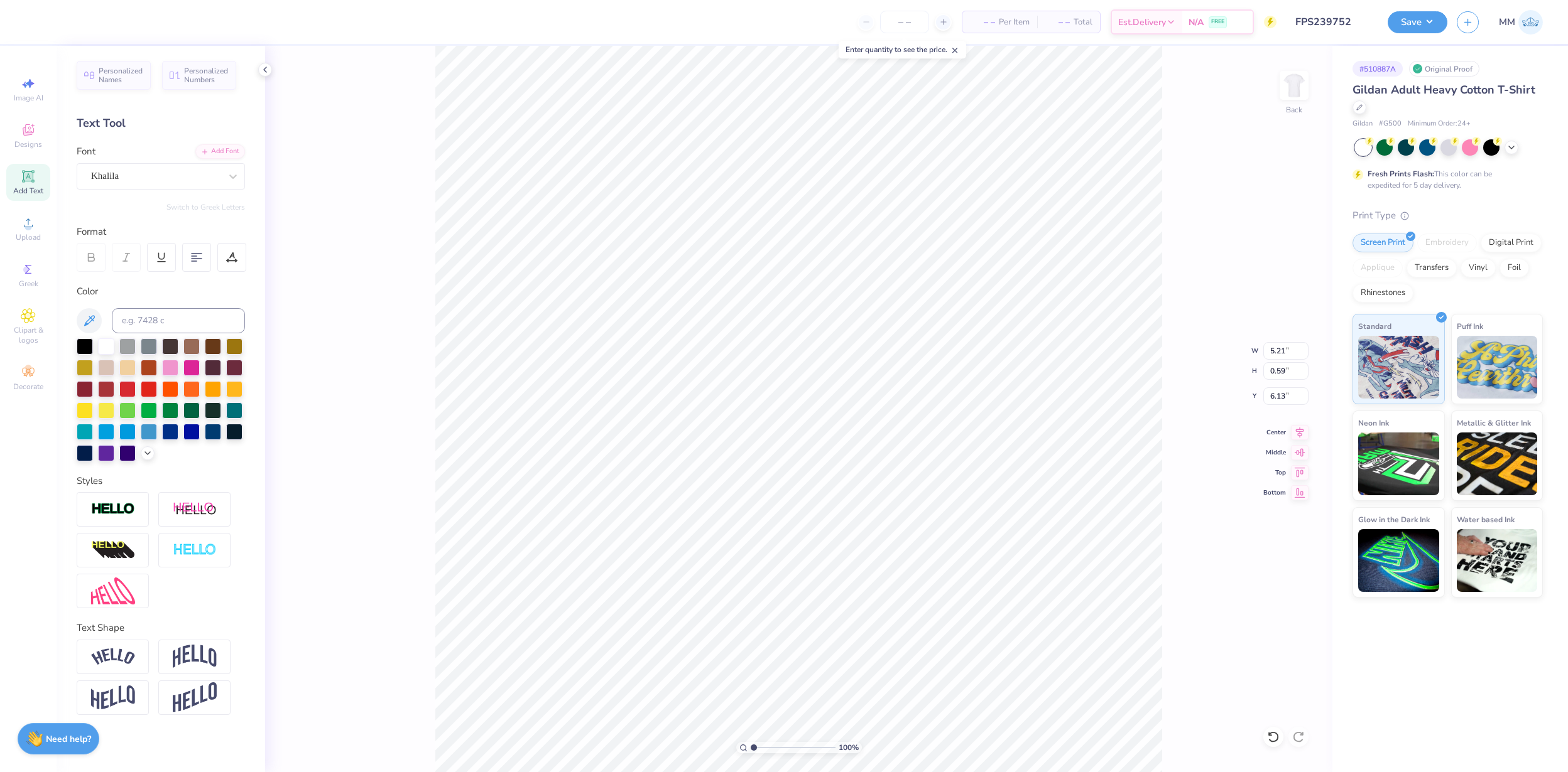
type input "5.77"
type input "0.49"
type input "6.17"
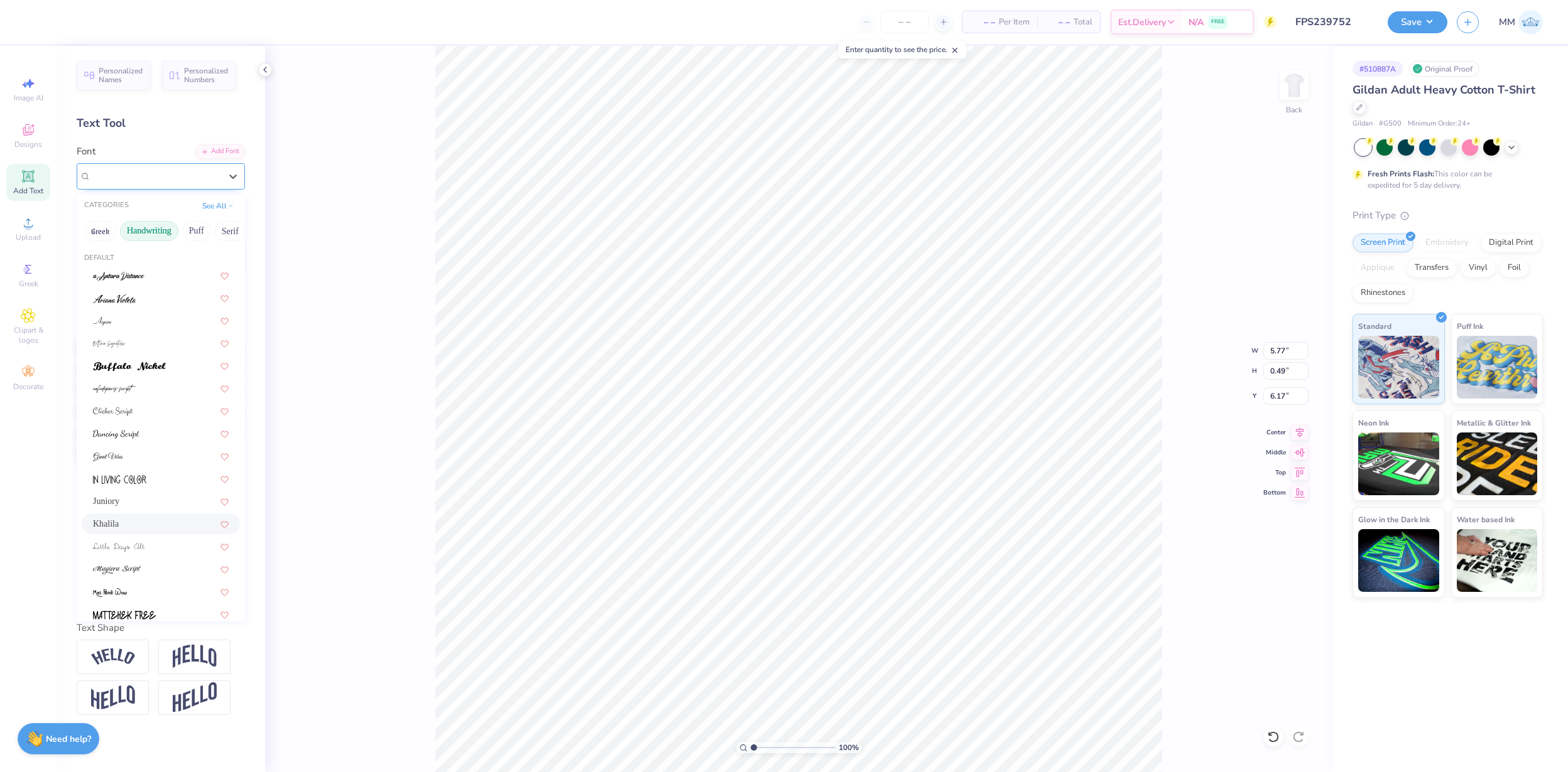
click at [181, 173] on div "Khalila" at bounding box center [155, 176] width 132 height 19
click at [221, 231] on button "Serif" at bounding box center [230, 230] width 31 height 20
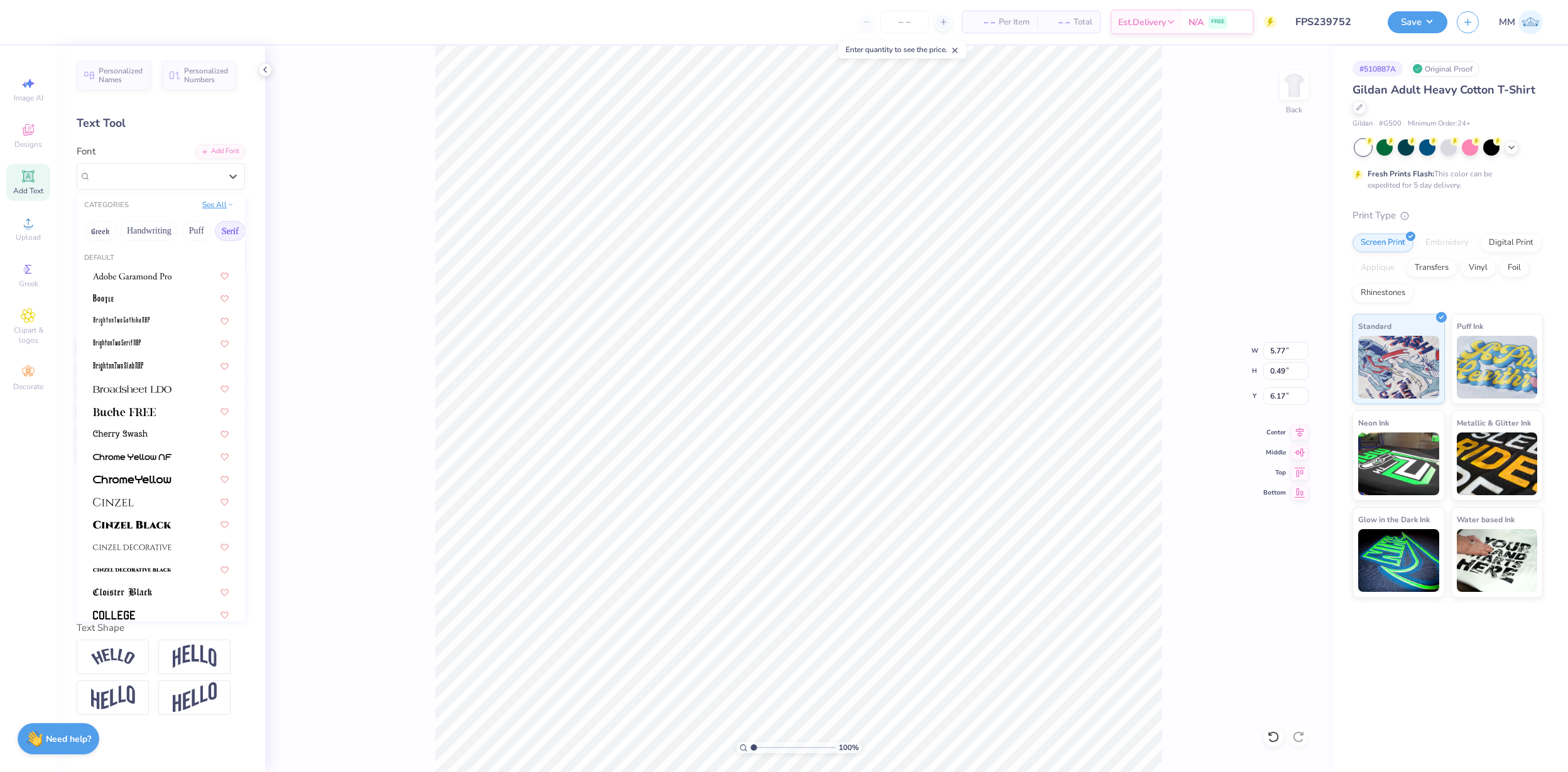
click at [228, 206] on icon at bounding box center [230, 204] width 7 height 7
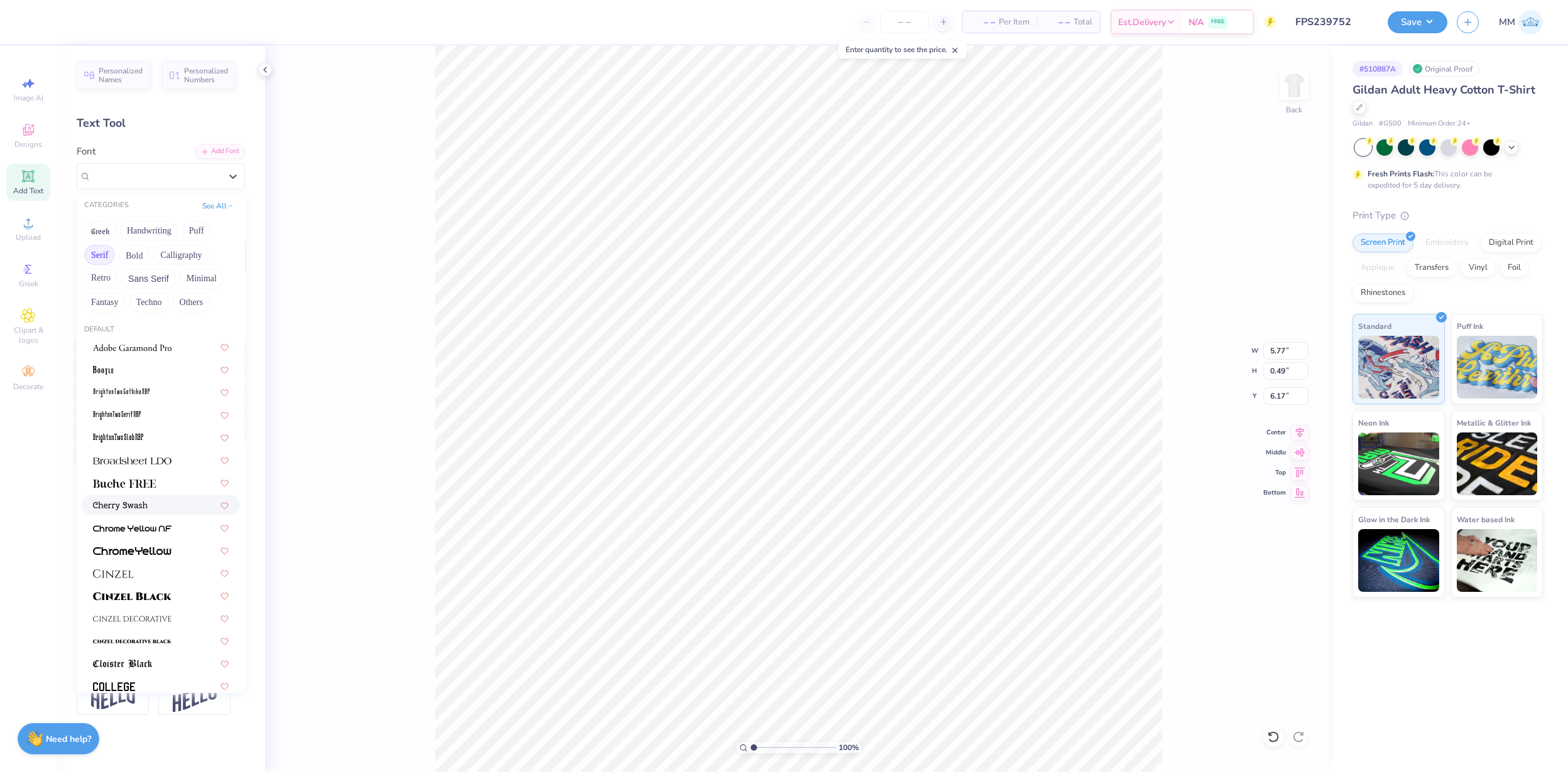
click at [163, 507] on div at bounding box center [160, 505] width 136 height 13
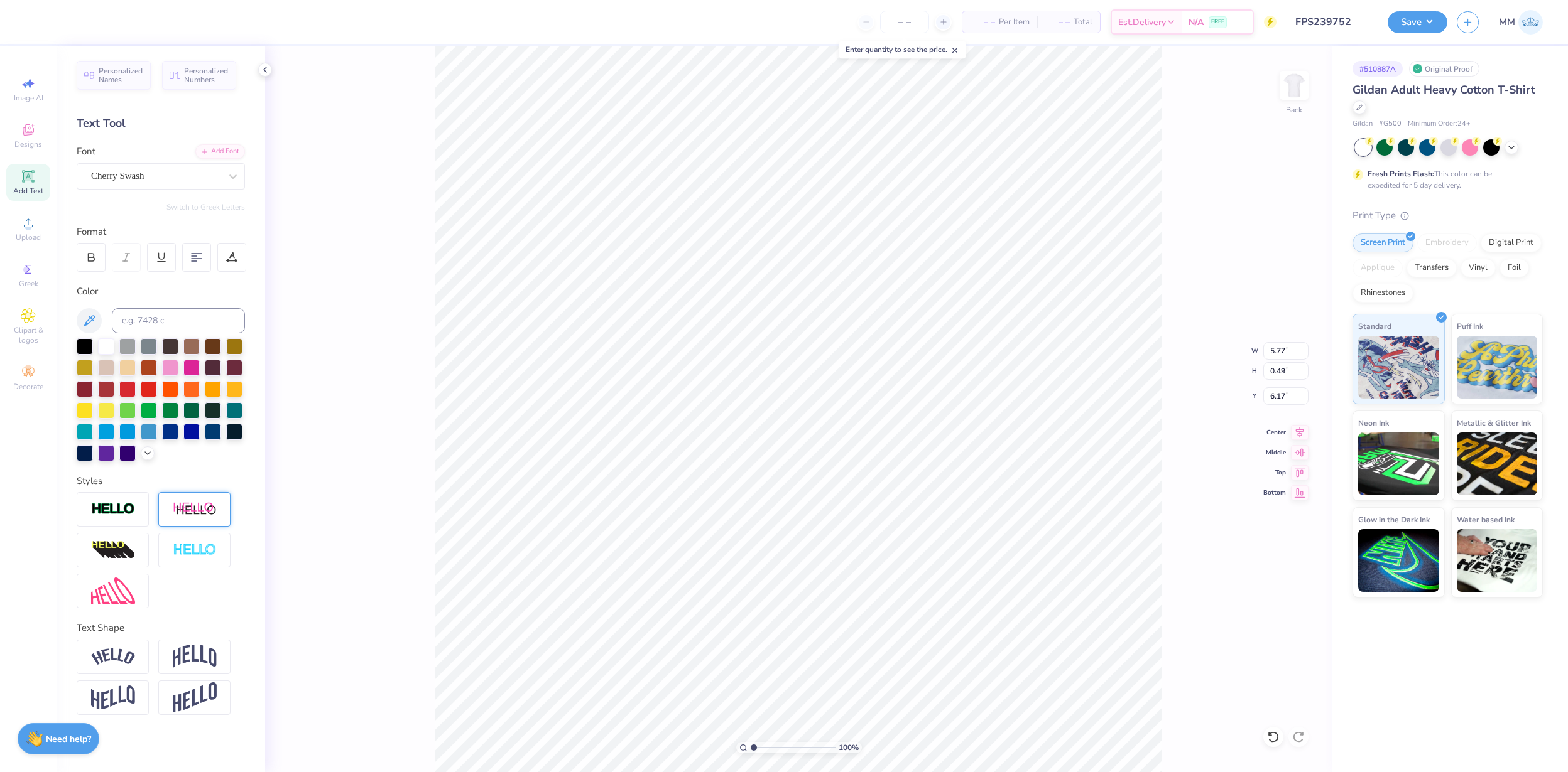
type input "6.42"
type input "0.52"
type input "6.16"
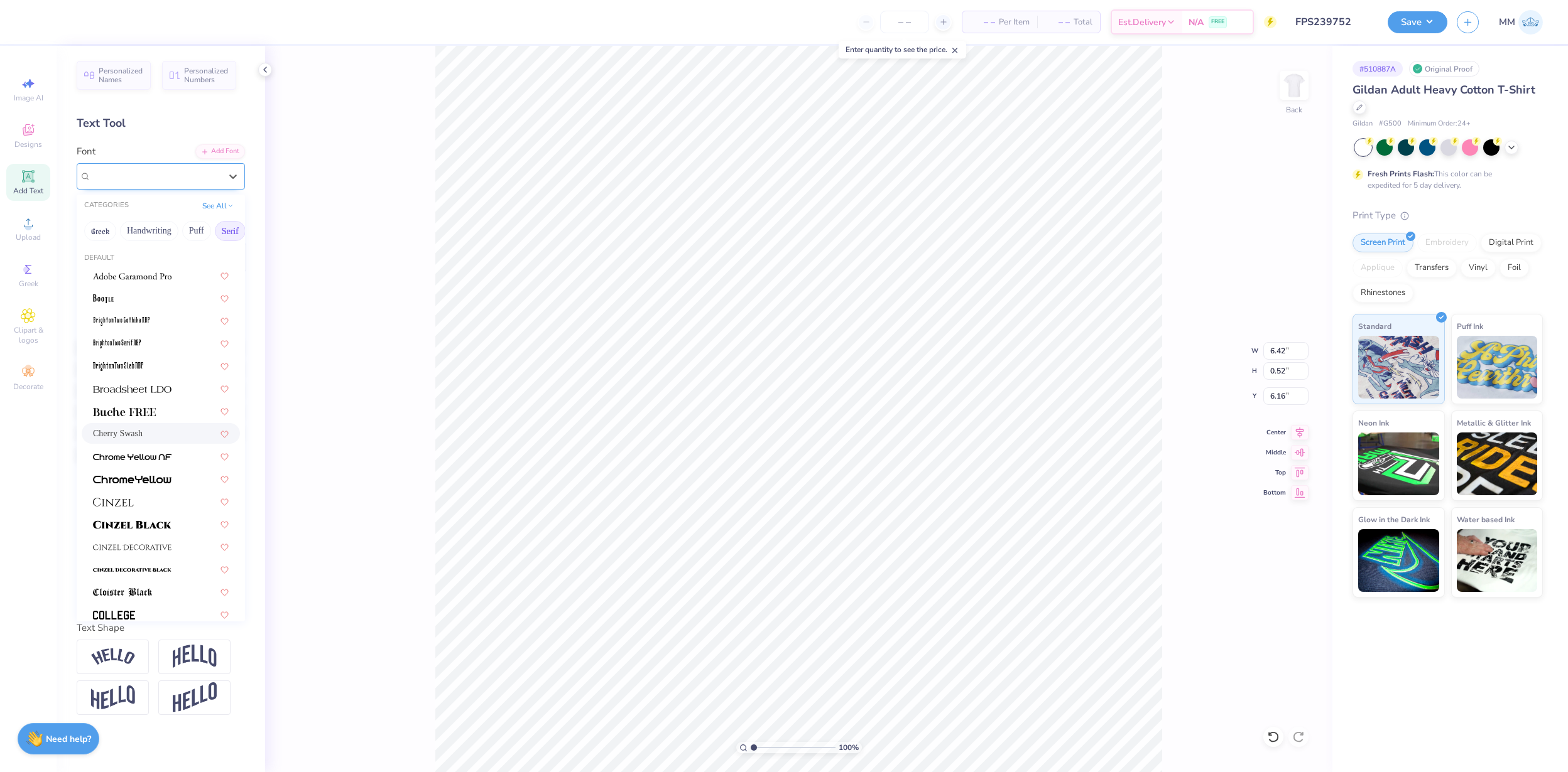
click at [156, 179] on div "Cherry Swash" at bounding box center [155, 176] width 132 height 19
click at [224, 202] on button "See All" at bounding box center [218, 204] width 39 height 13
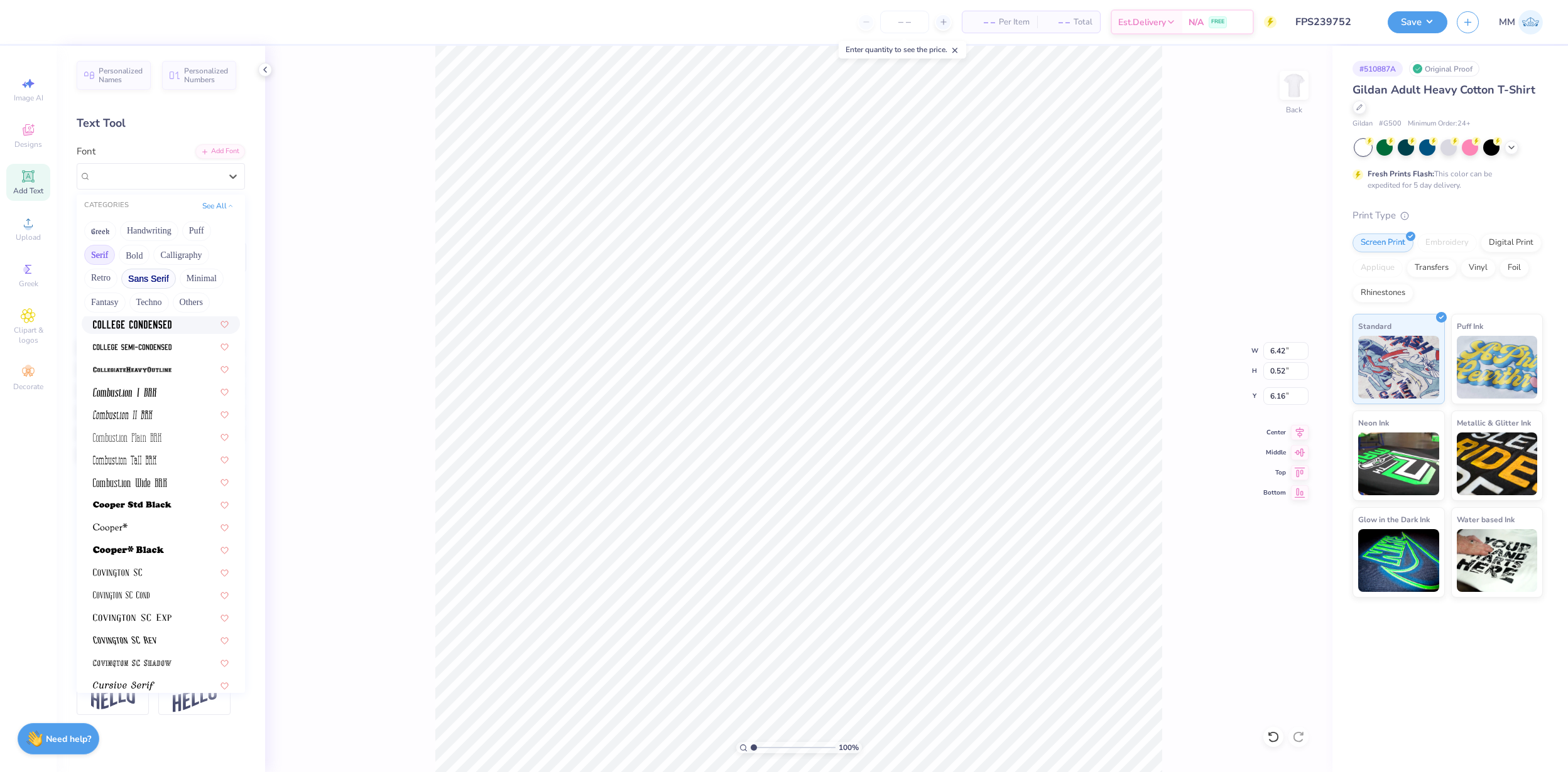
click at [154, 281] on button "Sans Serif" at bounding box center [149, 279] width 55 height 20
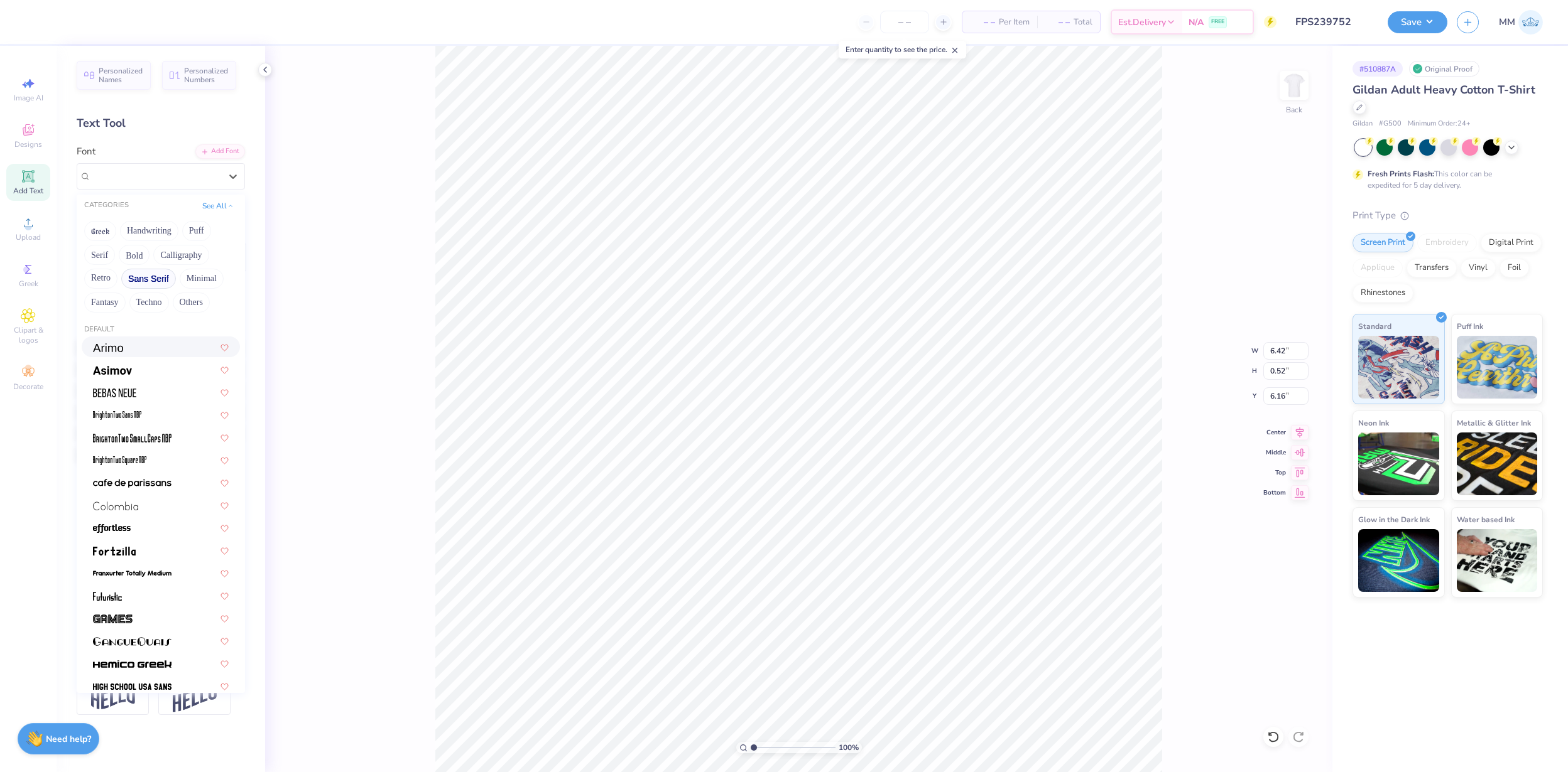
click at [136, 346] on div at bounding box center [160, 347] width 136 height 13
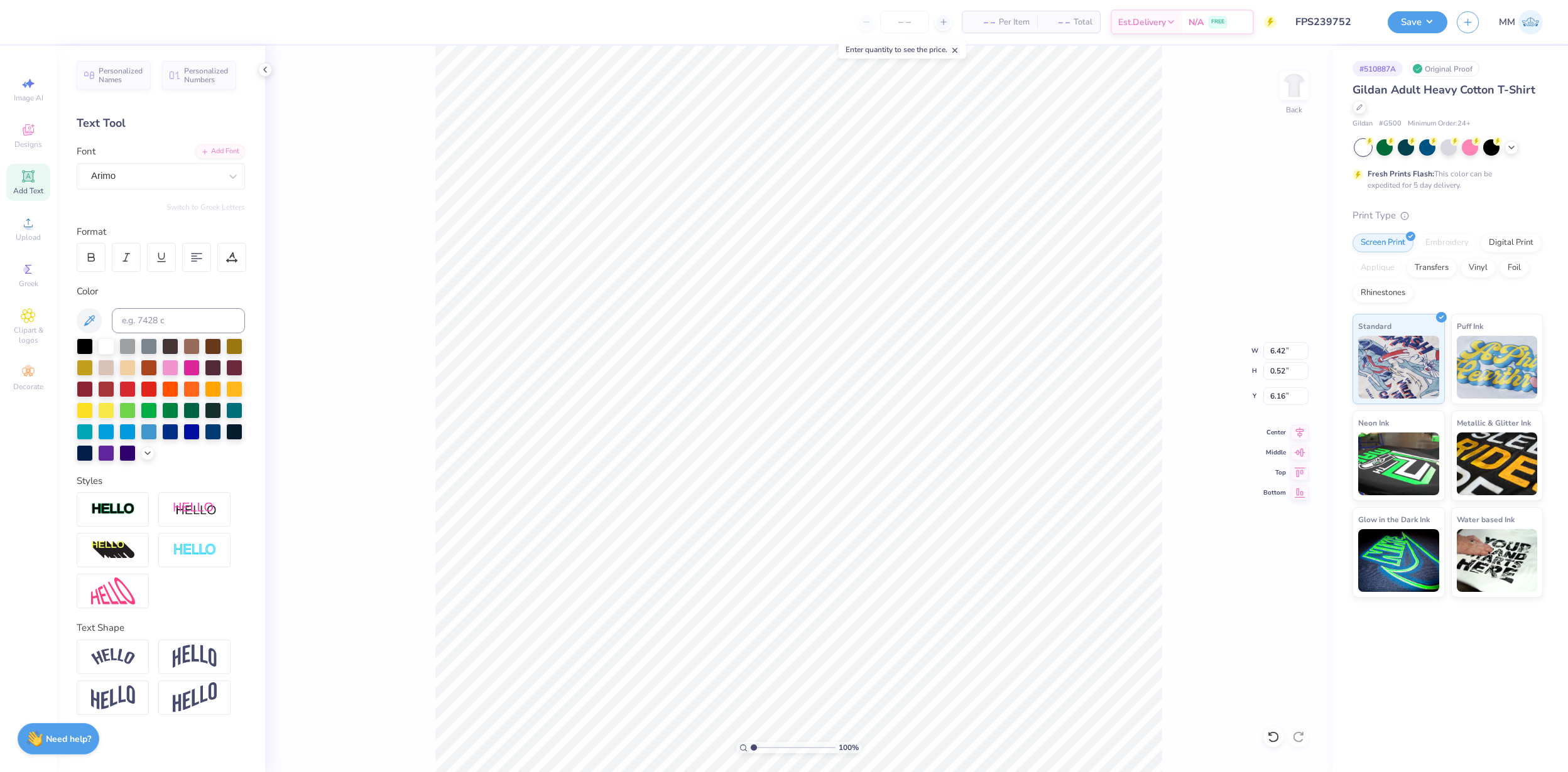
type input "5.89"
type input "0.50"
type input "6.17"
click at [159, 174] on div "Arimo" at bounding box center [155, 176] width 132 height 19
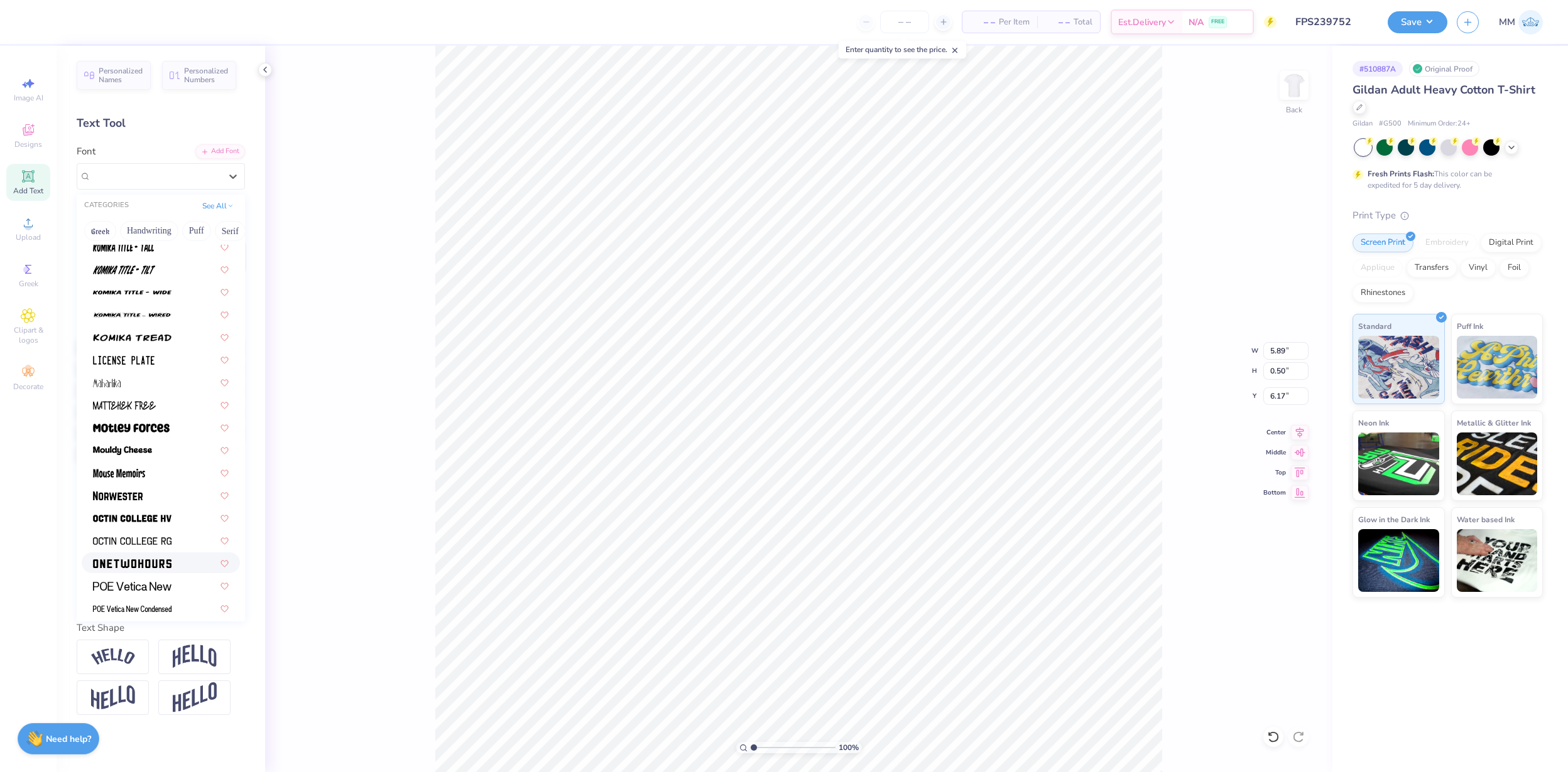
scroll to position [962, 0]
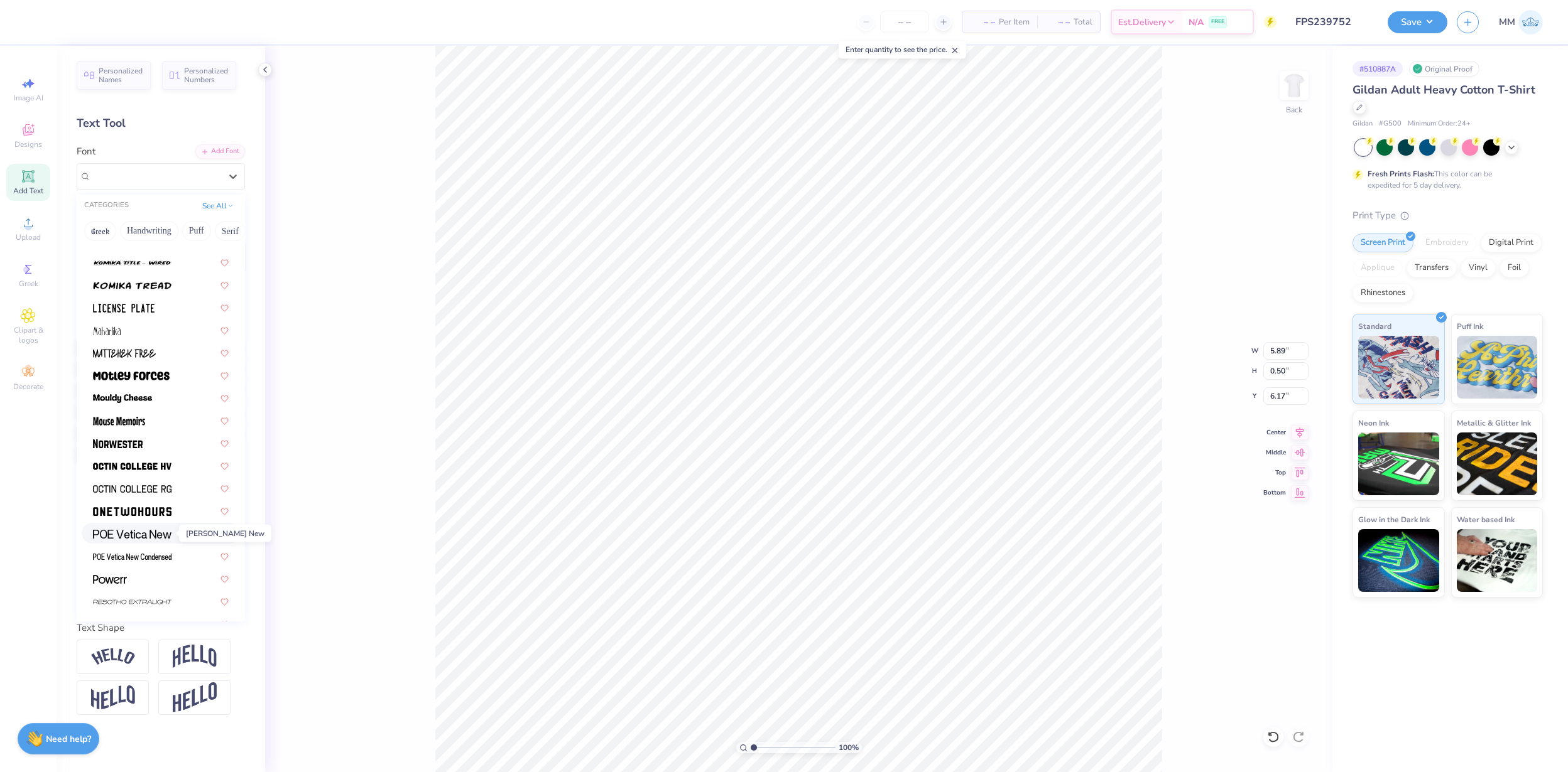
click at [154, 534] on img at bounding box center [131, 534] width 78 height 9
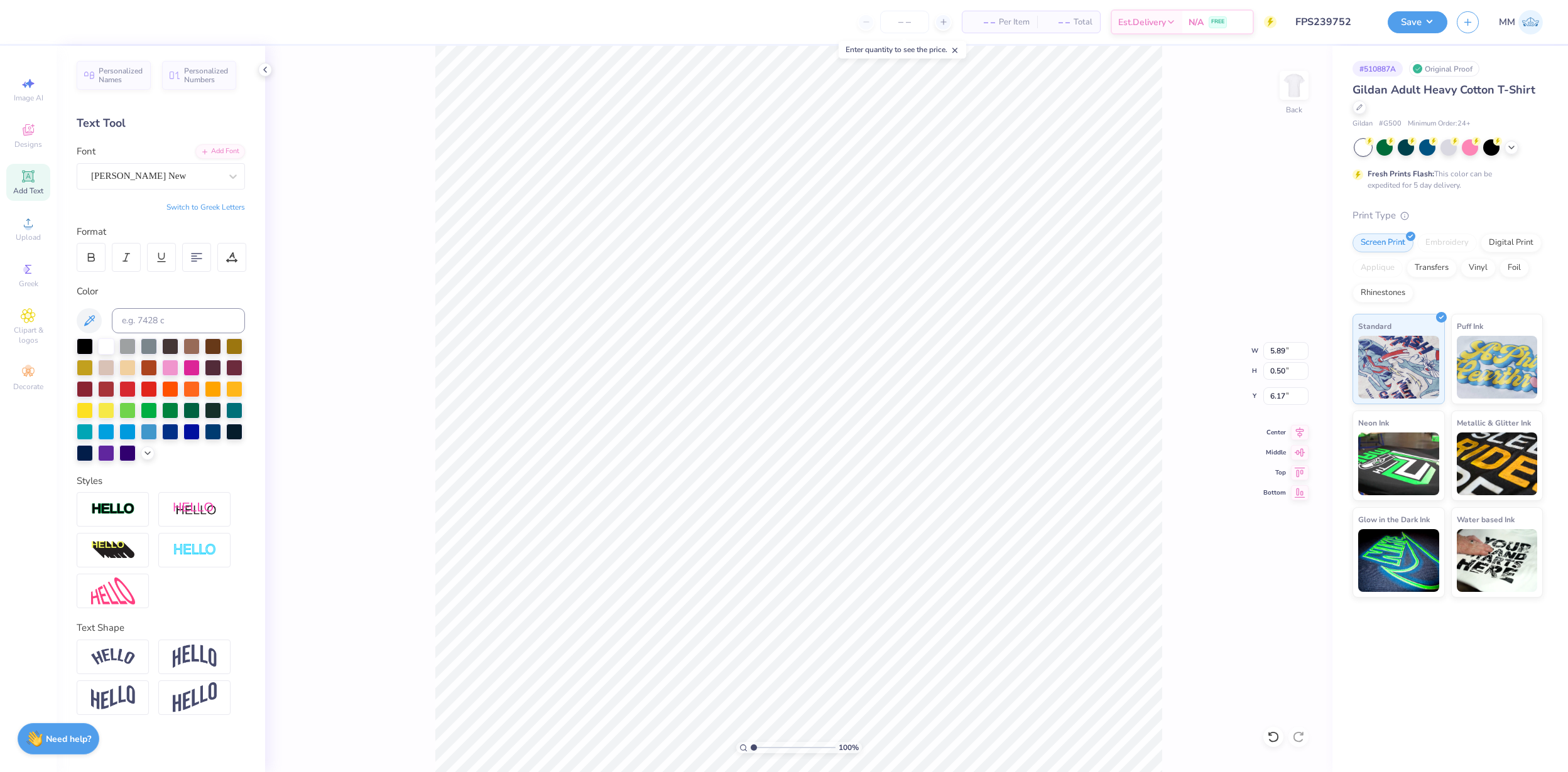
type input "4.99"
type input "0.48"
type input "6.18"
click at [149, 447] on icon at bounding box center [148, 452] width 10 height 10
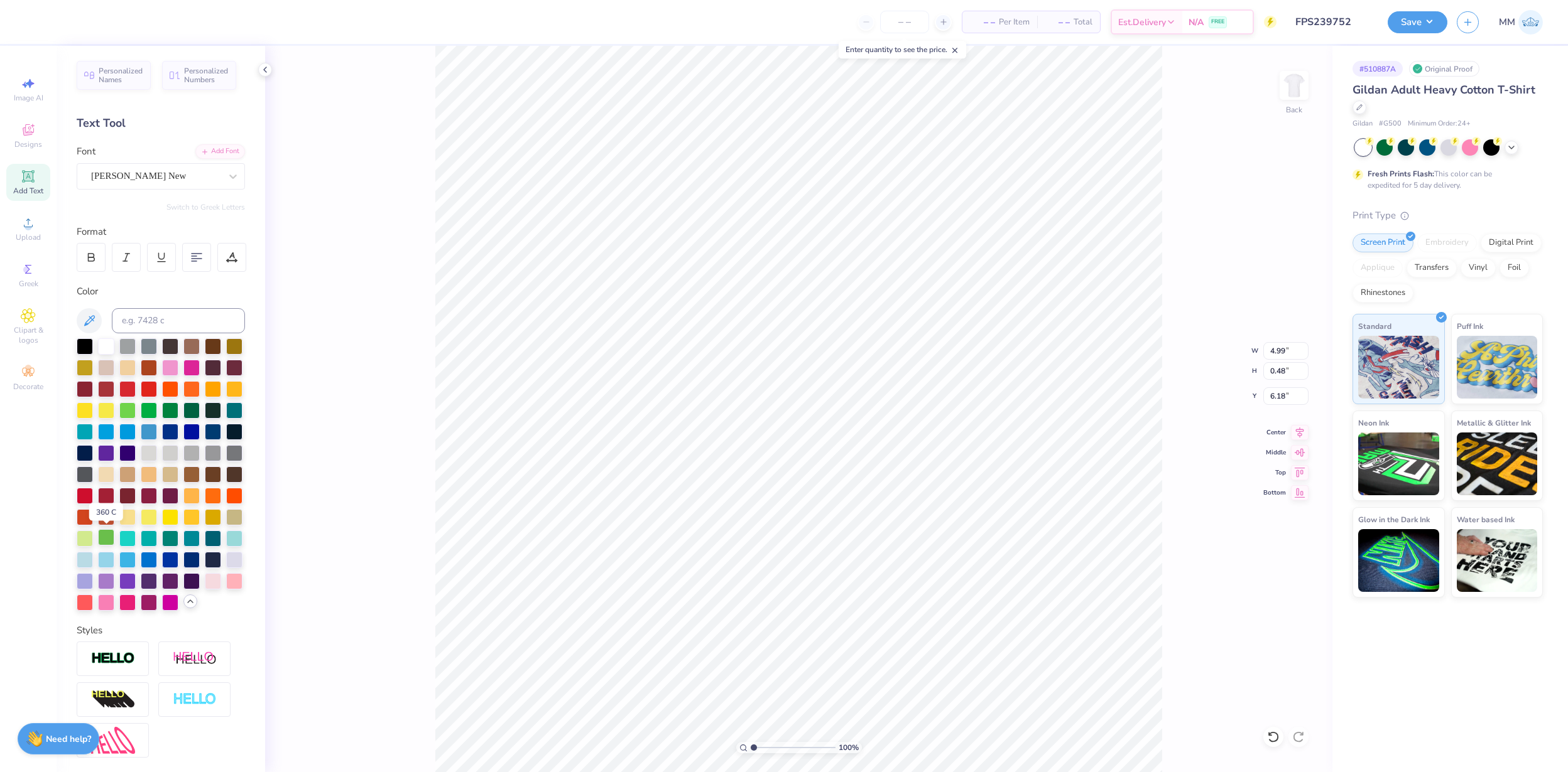
click at [107, 538] on div at bounding box center [106, 537] width 16 height 16
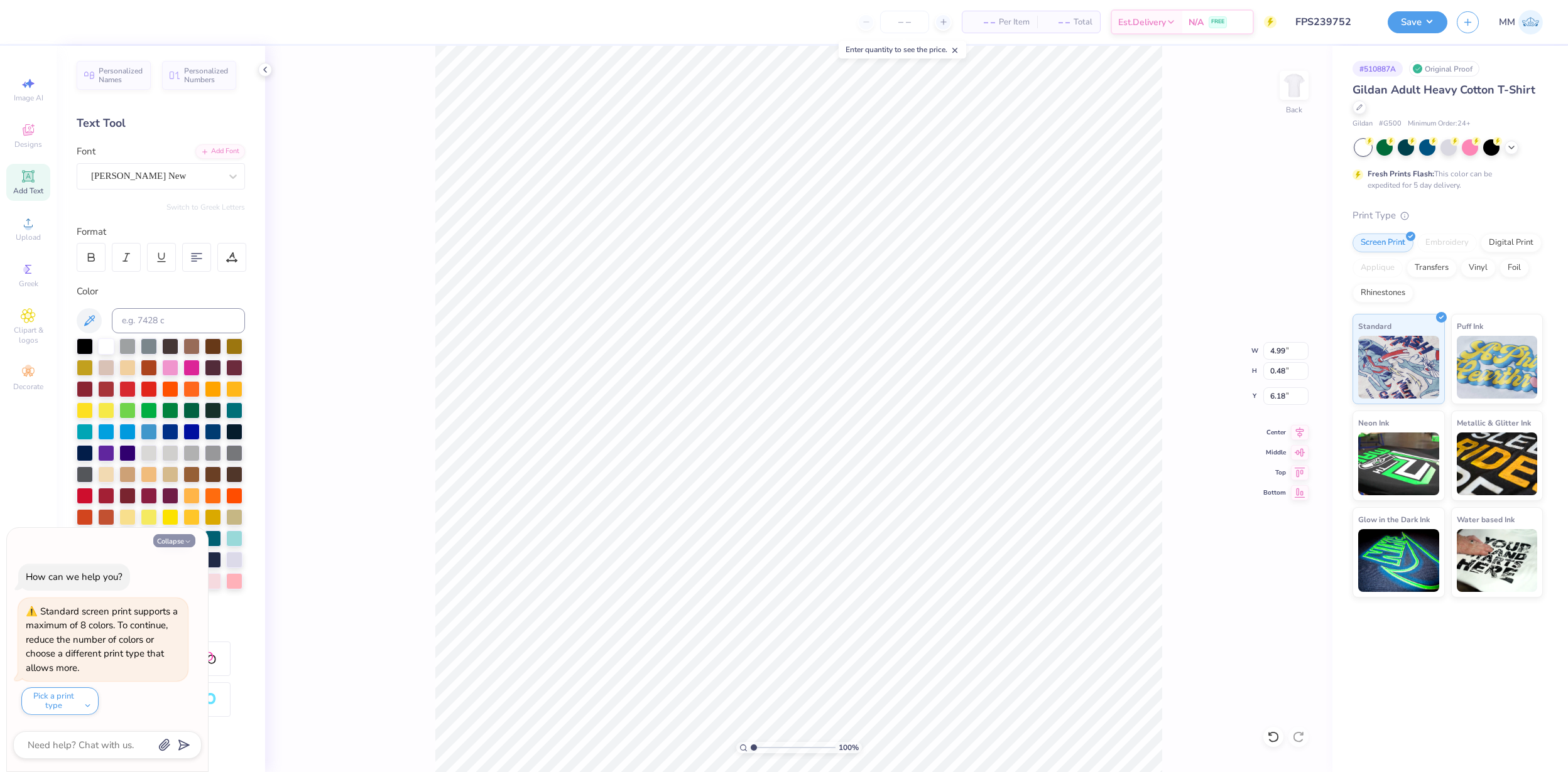
click at [171, 537] on button "Collapse" at bounding box center [175, 541] width 42 height 13
type textarea "x"
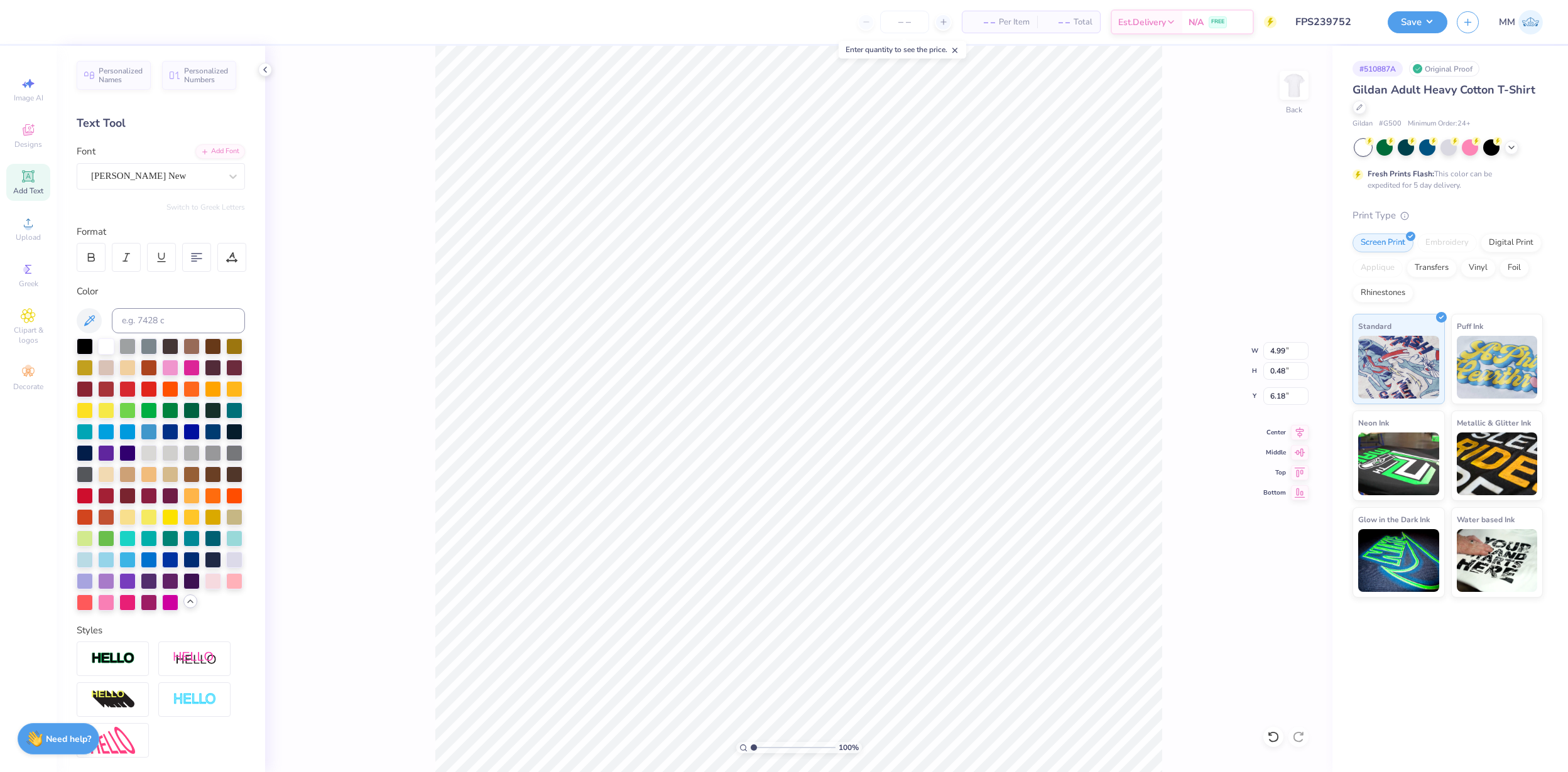
click at [194, 602] on icon at bounding box center [190, 601] width 10 height 10
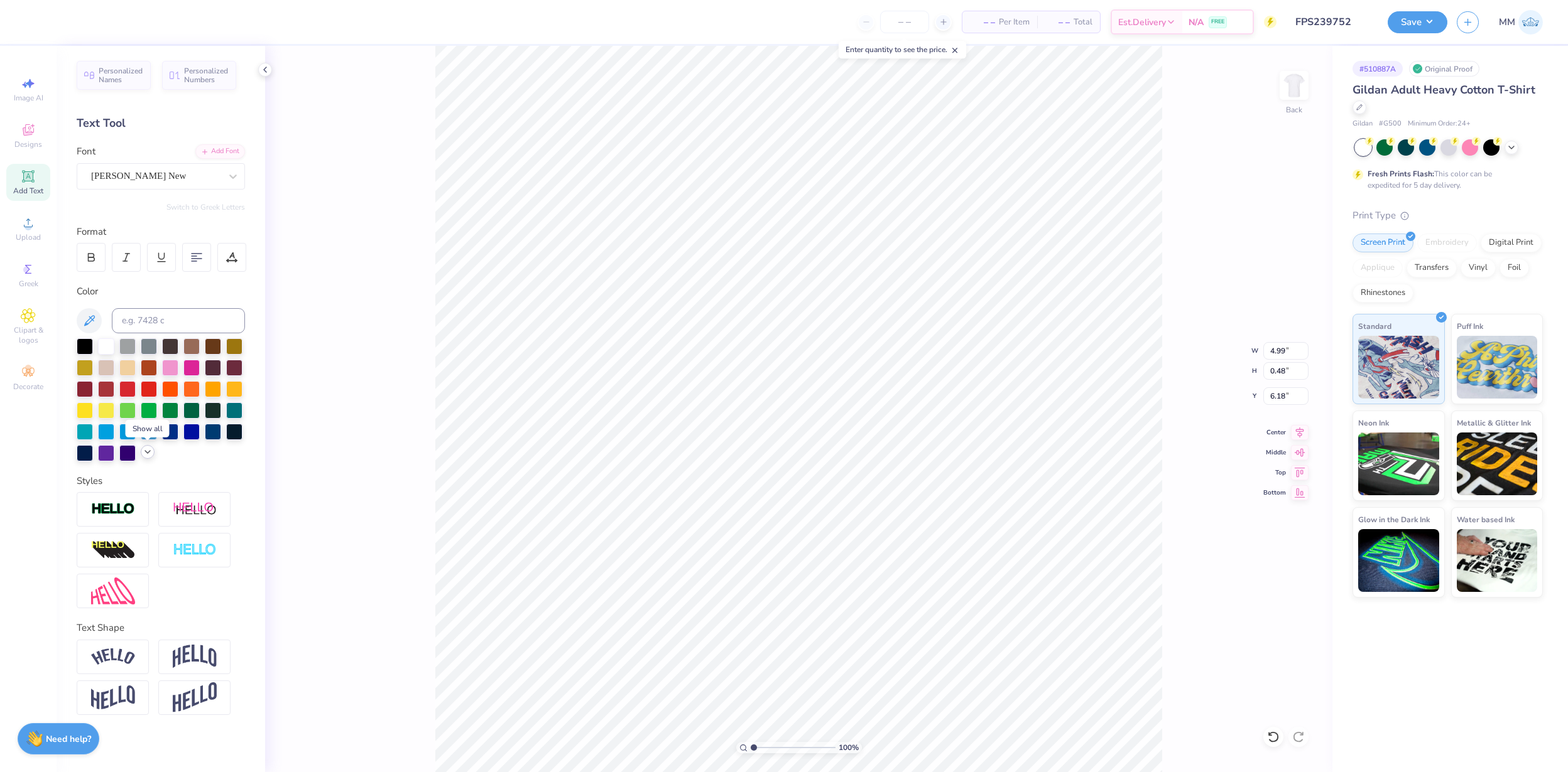
click at [150, 453] on icon at bounding box center [148, 452] width 10 height 10
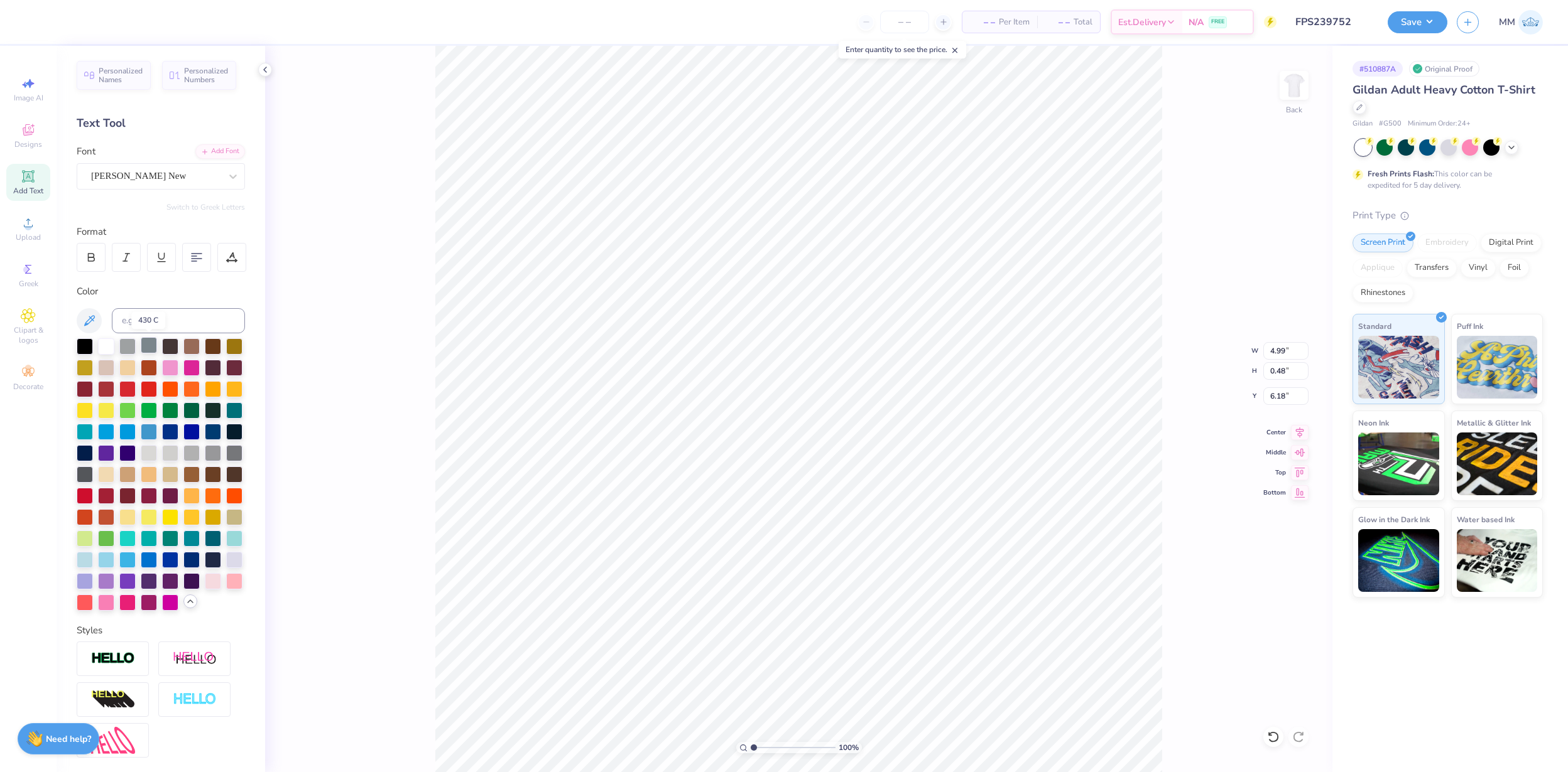
click at [141, 343] on div at bounding box center [149, 345] width 16 height 16
click at [176, 369] on div at bounding box center [170, 366] width 16 height 16
click at [1298, 93] on img at bounding box center [1294, 86] width 50 height 50
type input "2.53"
click at [87, 343] on div at bounding box center [84, 345] width 16 height 16
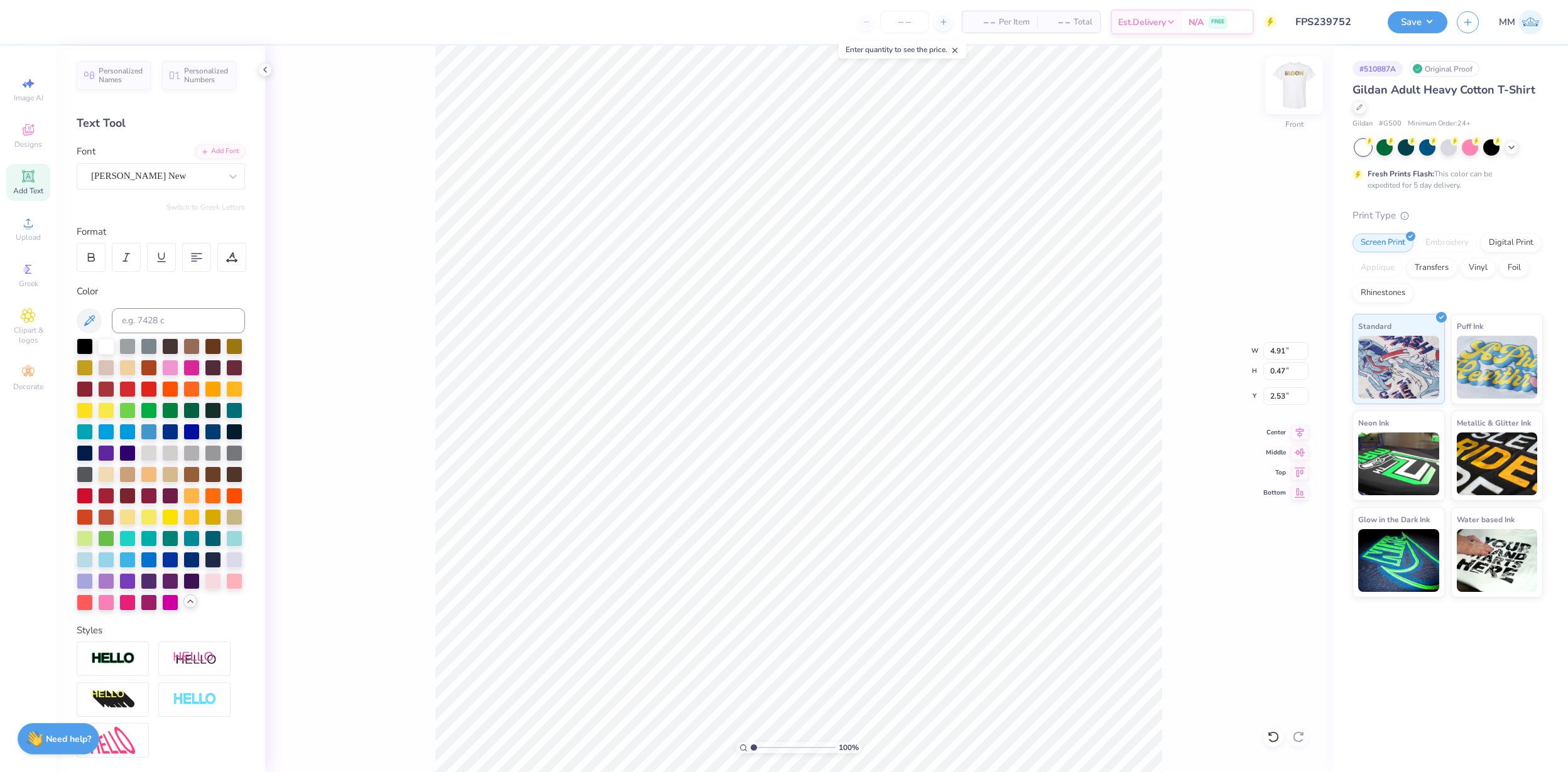
click at [1296, 80] on img at bounding box center [1294, 86] width 50 height 50
click at [1297, 77] on img at bounding box center [1294, 86] width 50 height 50
click at [197, 406] on div at bounding box center [191, 409] width 16 height 16
click at [1299, 86] on img at bounding box center [1294, 86] width 50 height 50
click at [1299, 86] on img at bounding box center [1294, 86] width 25 height 25
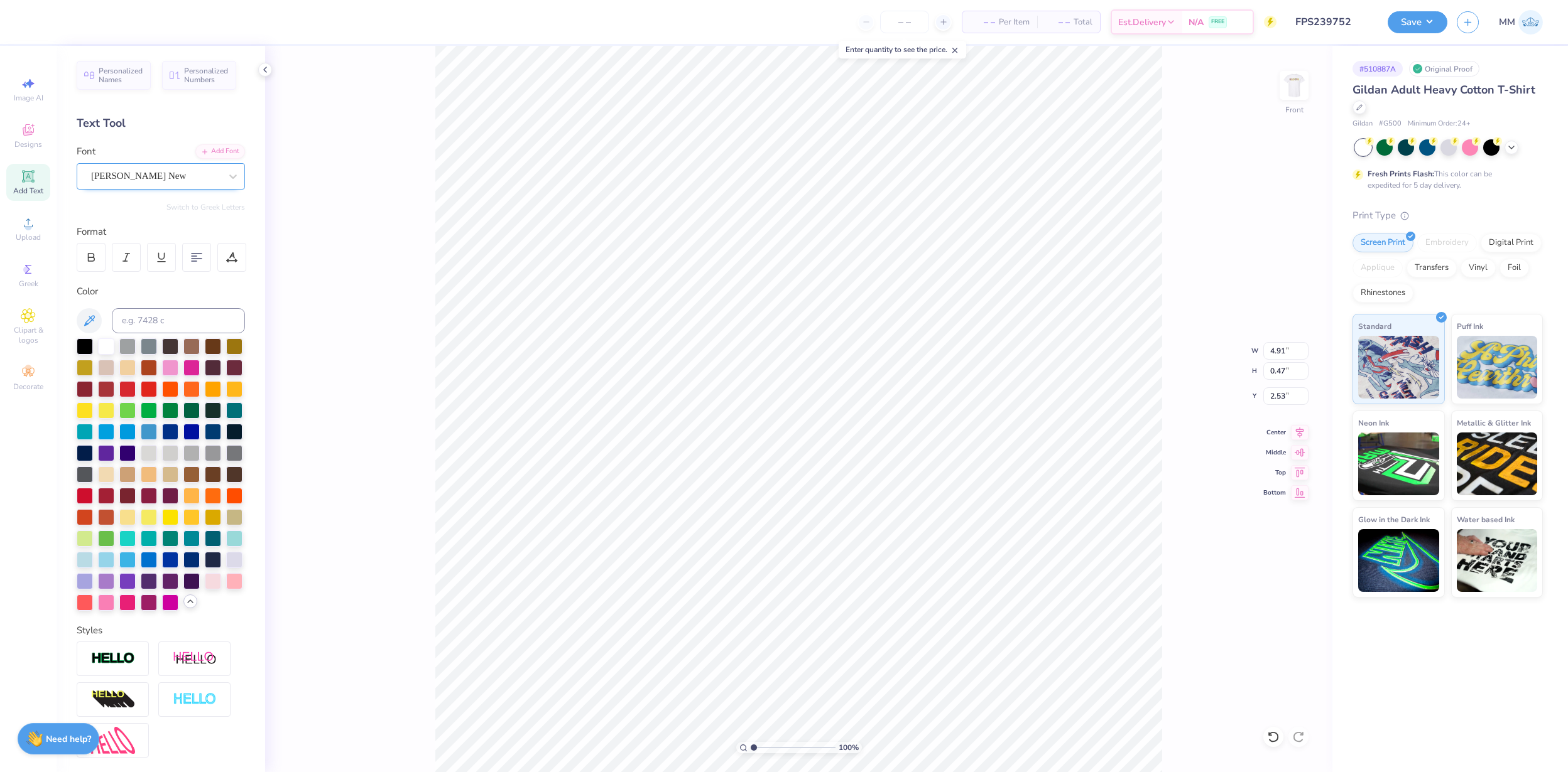
click at [200, 179] on div "POE Vetica New" at bounding box center [155, 176] width 132 height 19
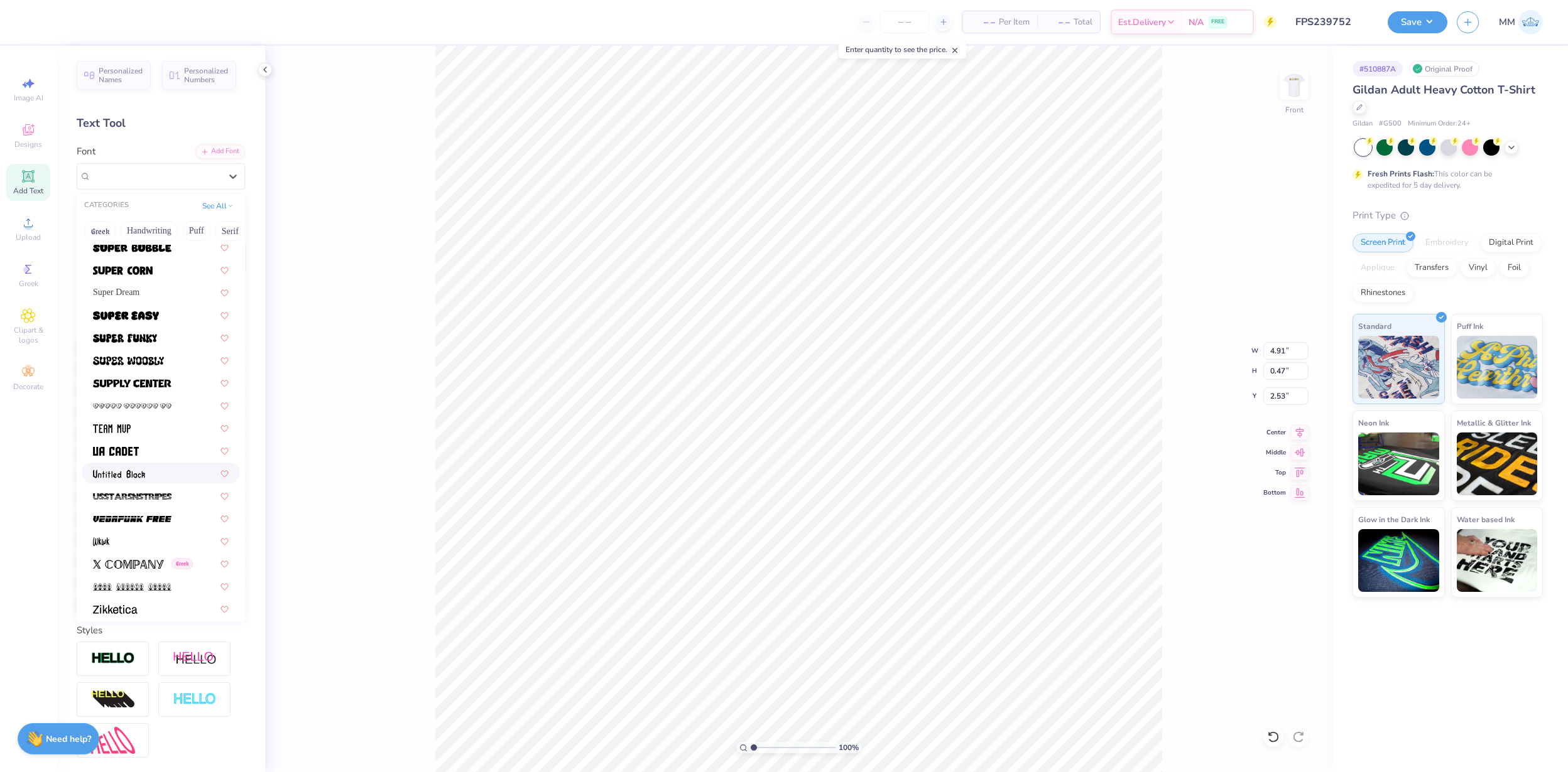
scroll to position [1504, 0]
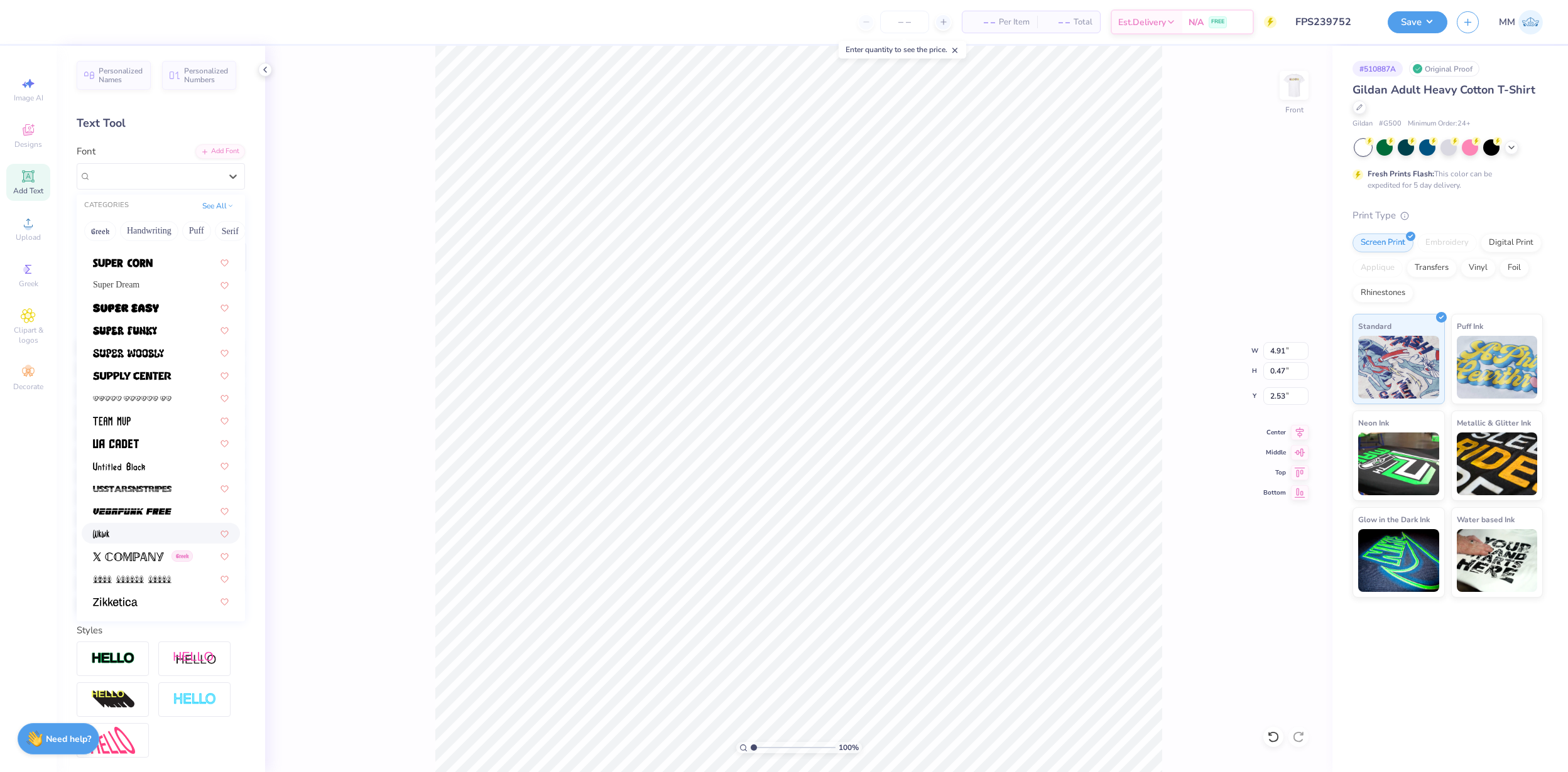
click at [136, 532] on div at bounding box center [160, 533] width 136 height 13
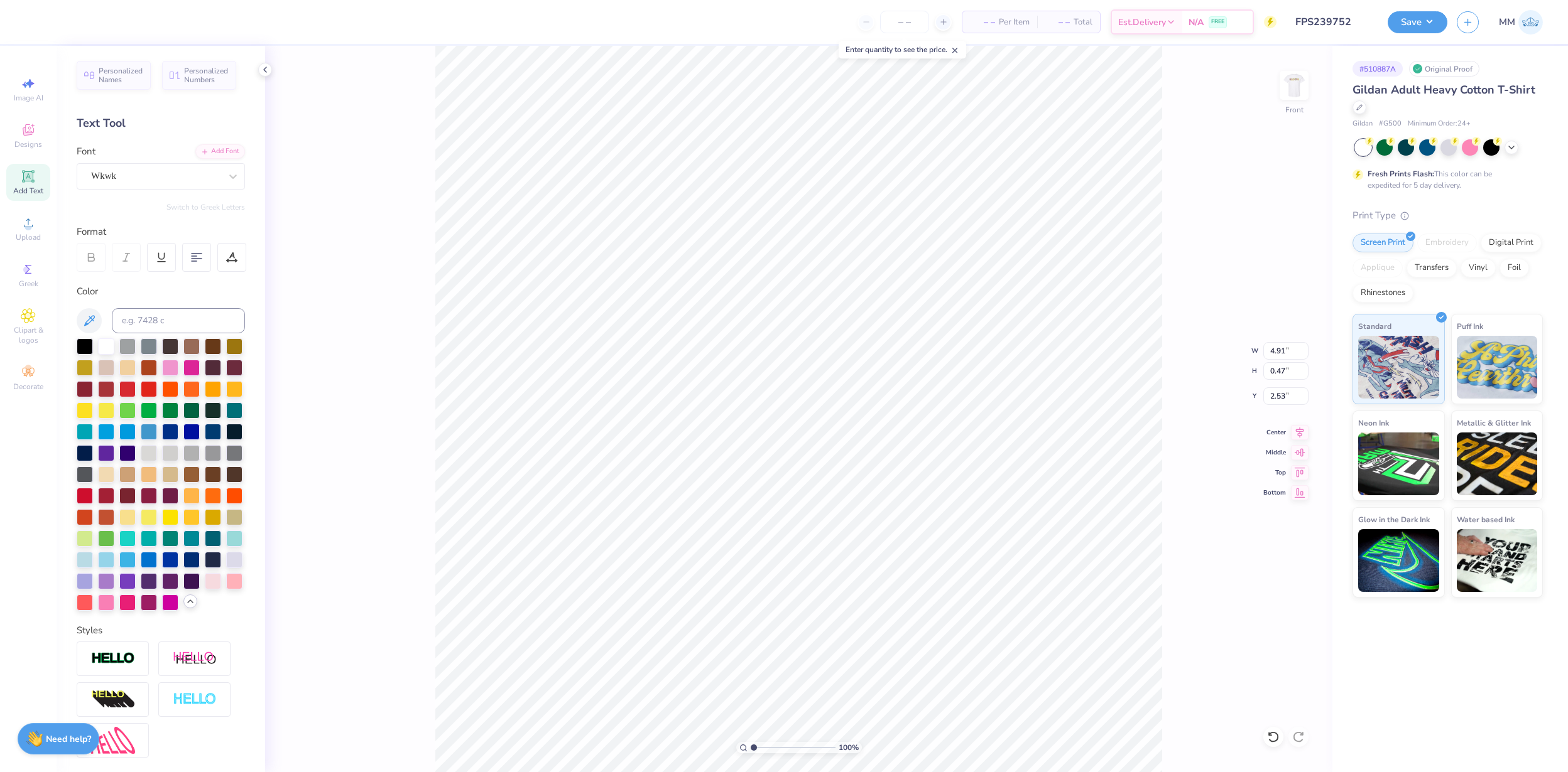
type input "3.57"
type input "0.57"
type input "2.48"
click at [1294, 89] on img at bounding box center [1294, 86] width 50 height 50
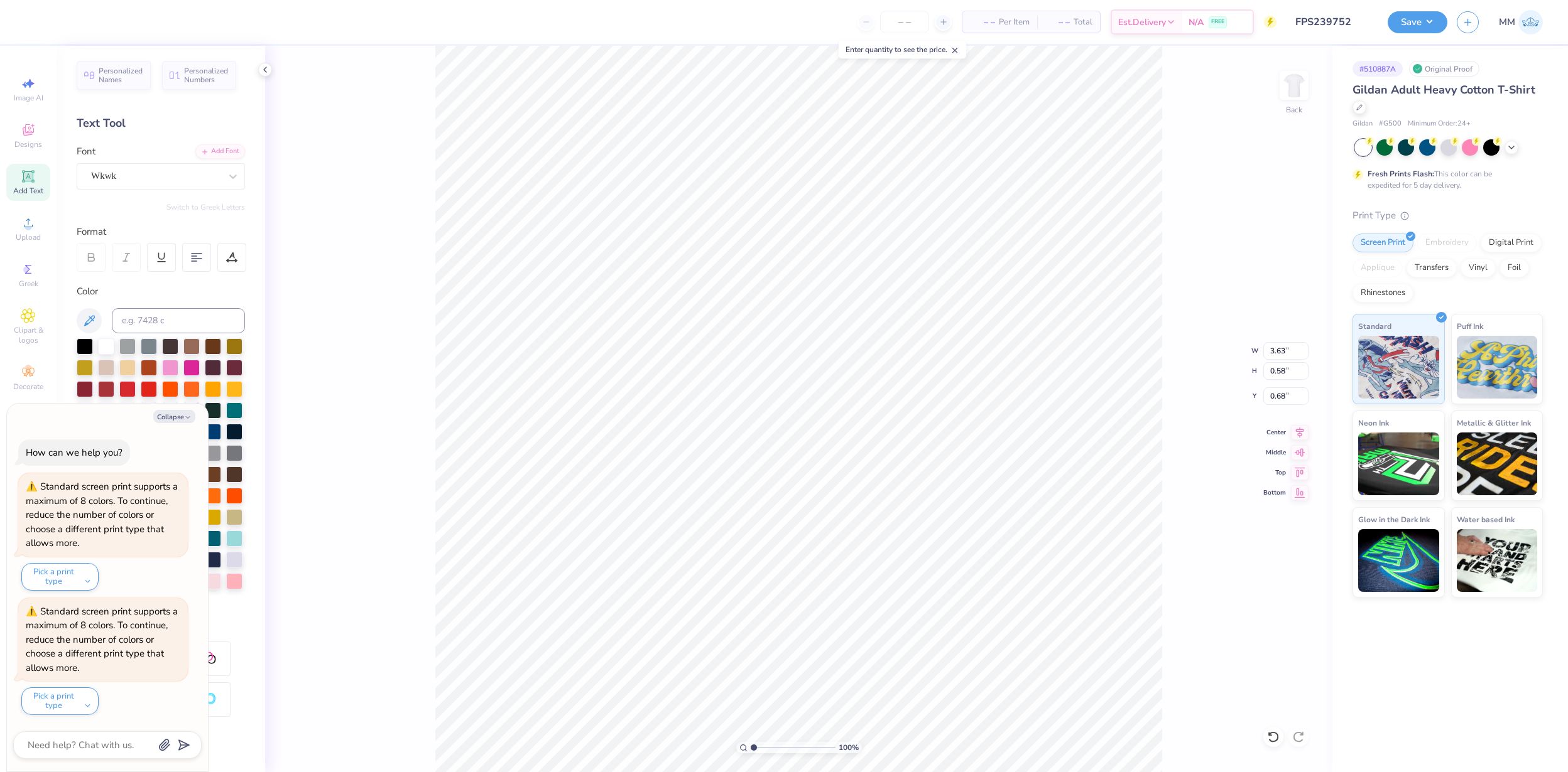
type textarea "x"
type input "6.31"
click at [170, 420] on button "Collapse" at bounding box center [175, 416] width 42 height 13
type textarea "x"
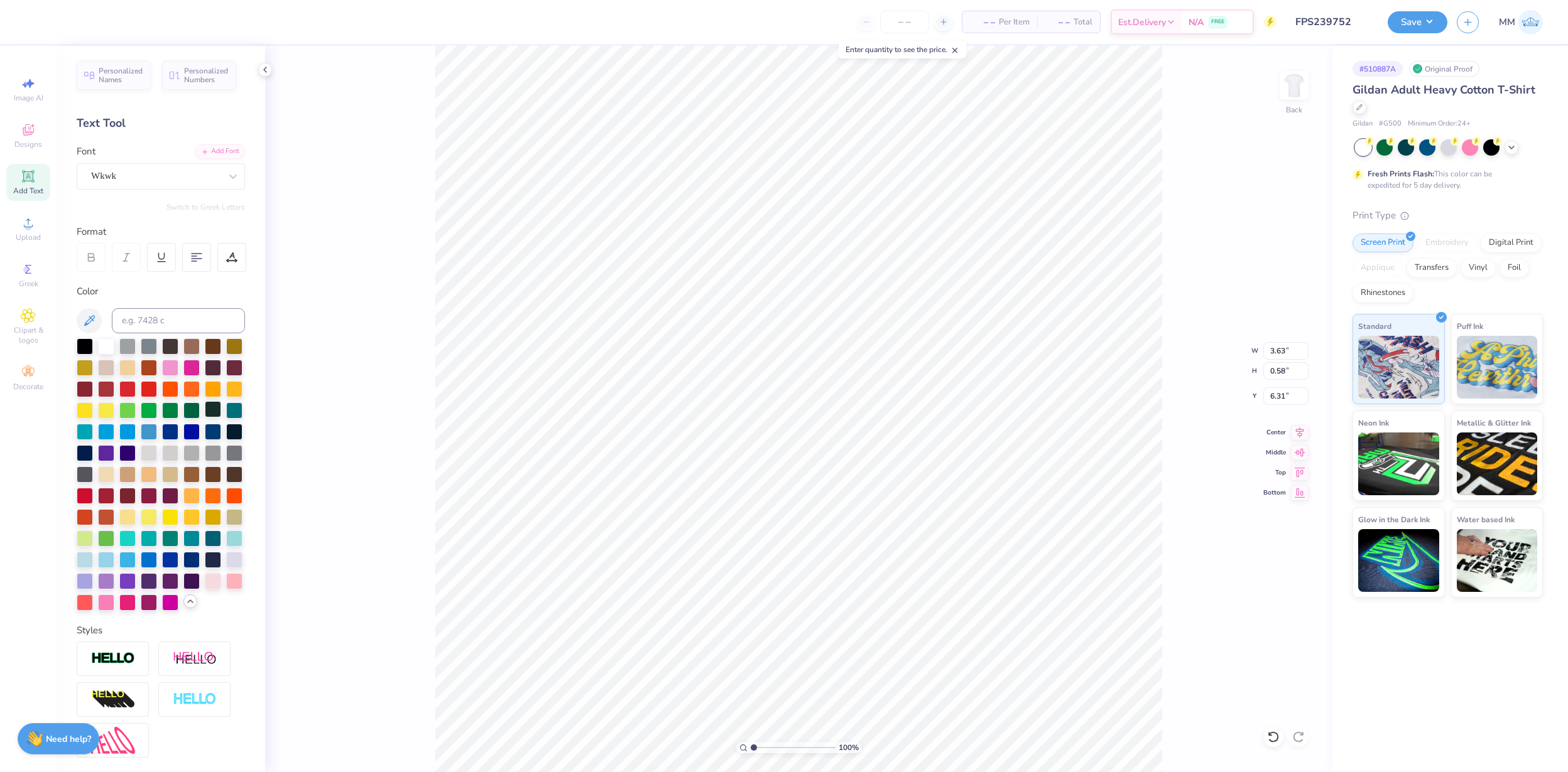
click at [209, 408] on div at bounding box center [212, 409] width 16 height 16
type input "6.18"
type input "10.92"
type input "3.42"
type input "2.83"
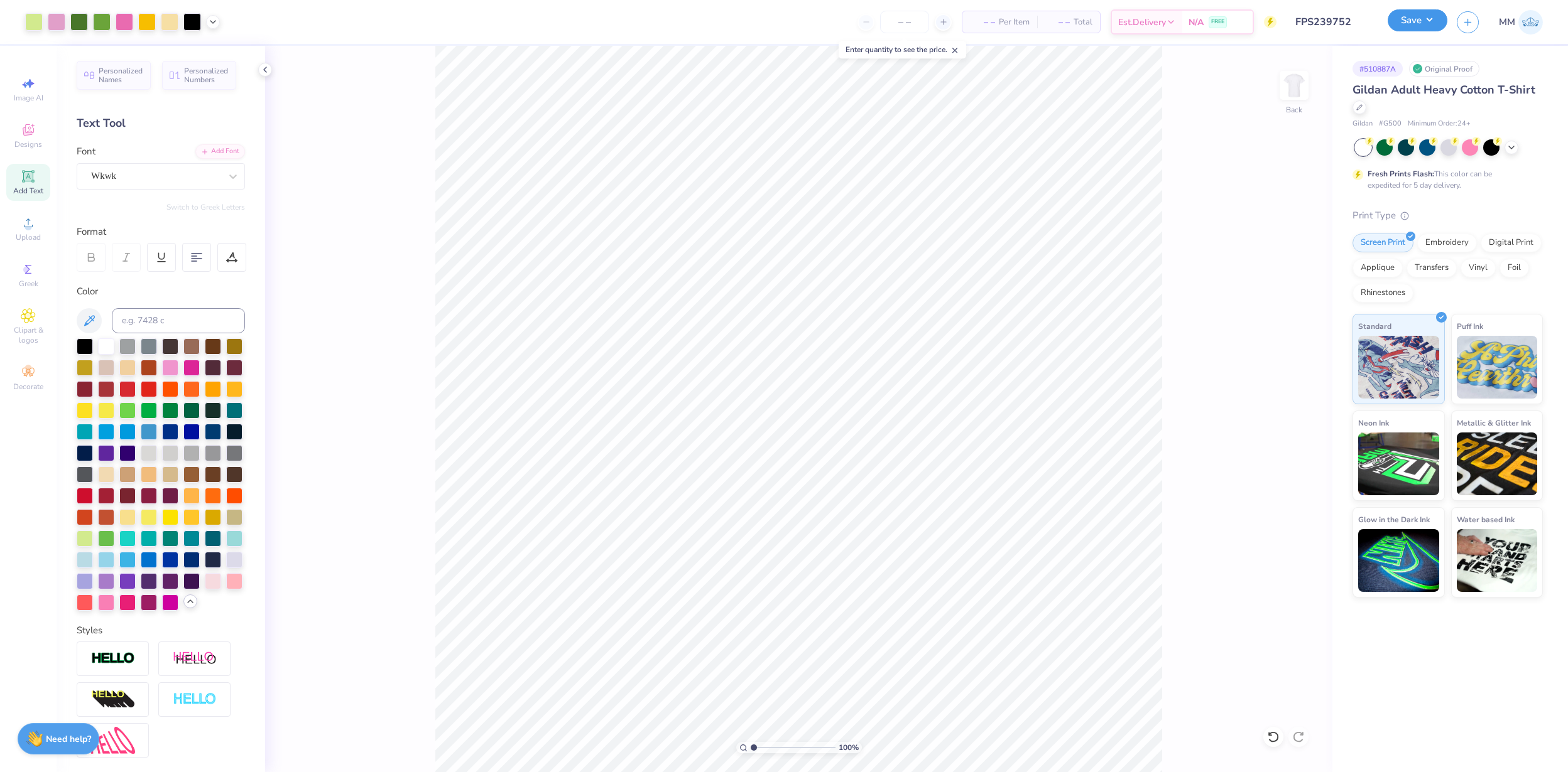
click at [1427, 15] on button "Save" at bounding box center [1418, 20] width 60 height 22
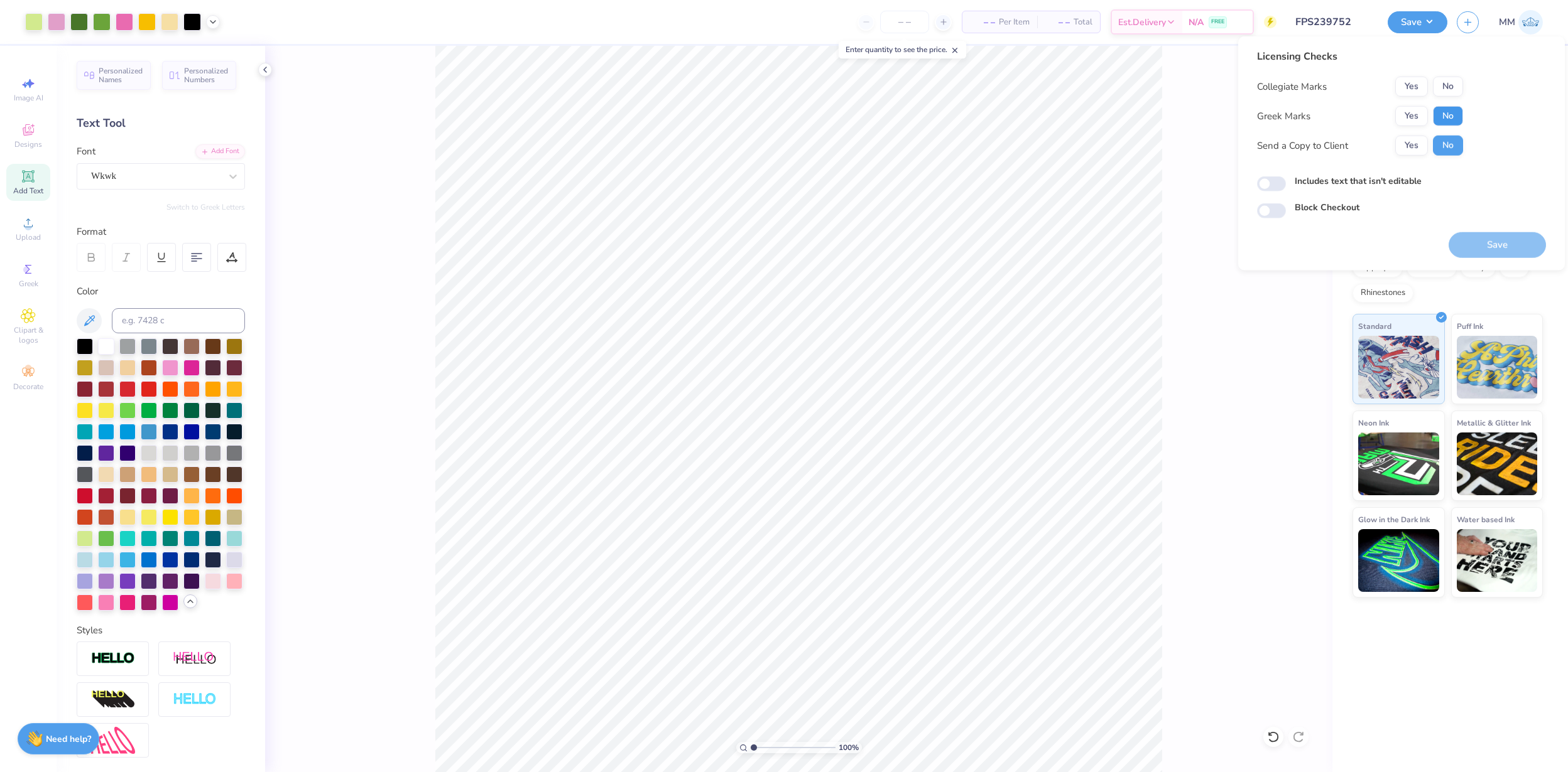
click at [1447, 112] on button "No" at bounding box center [1447, 116] width 30 height 20
click at [1447, 84] on button "No" at bounding box center [1447, 86] width 30 height 20
click at [1488, 235] on button "Save" at bounding box center [1497, 245] width 97 height 26
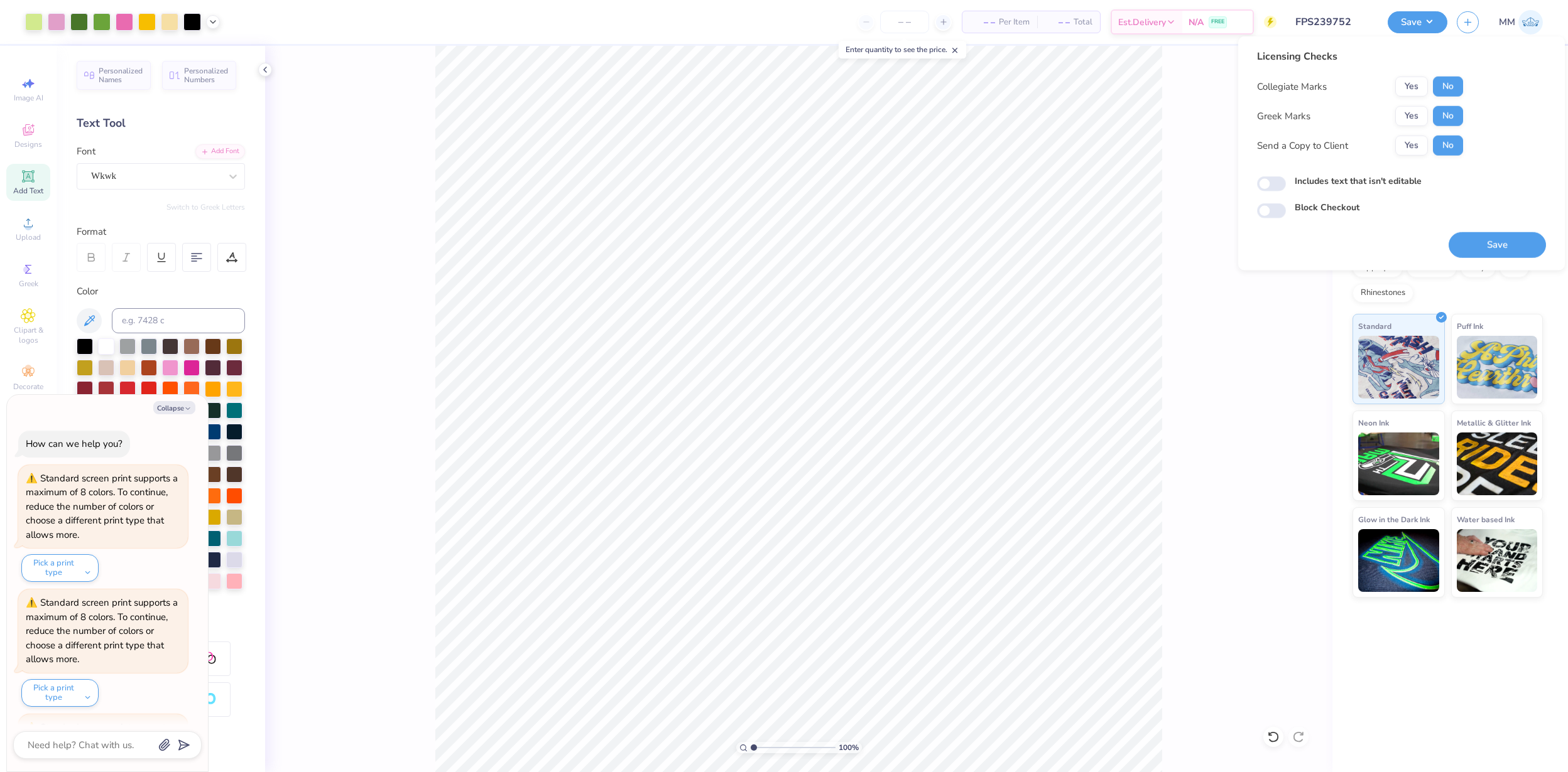
scroll to position [115, 0]
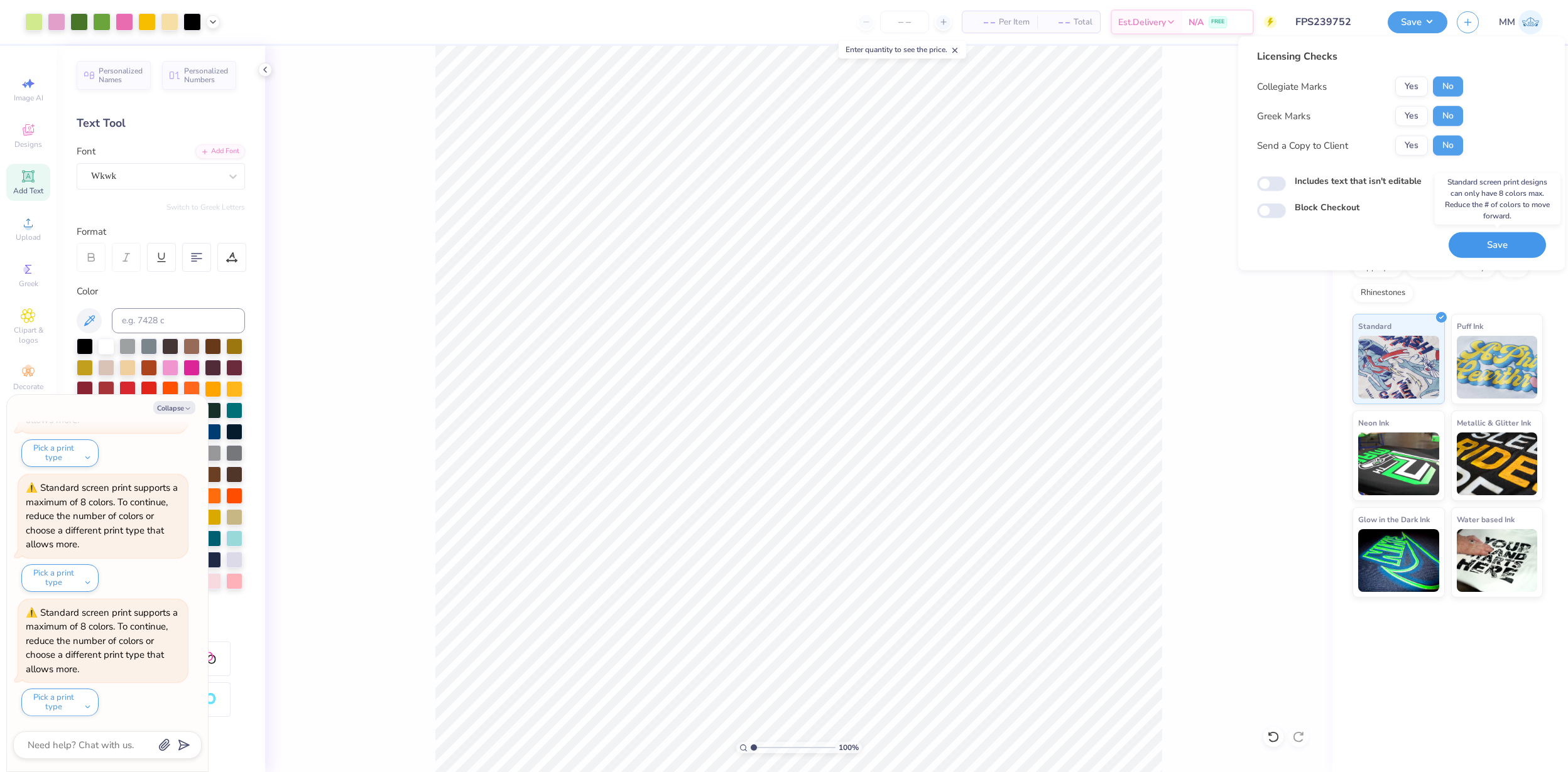
click at [1490, 242] on button "Save" at bounding box center [1497, 245] width 97 height 26
click at [1477, 232] on button "Save" at bounding box center [1497, 245] width 97 height 26
click at [1295, 431] on div "100 % Back" at bounding box center [798, 409] width 1067 height 726
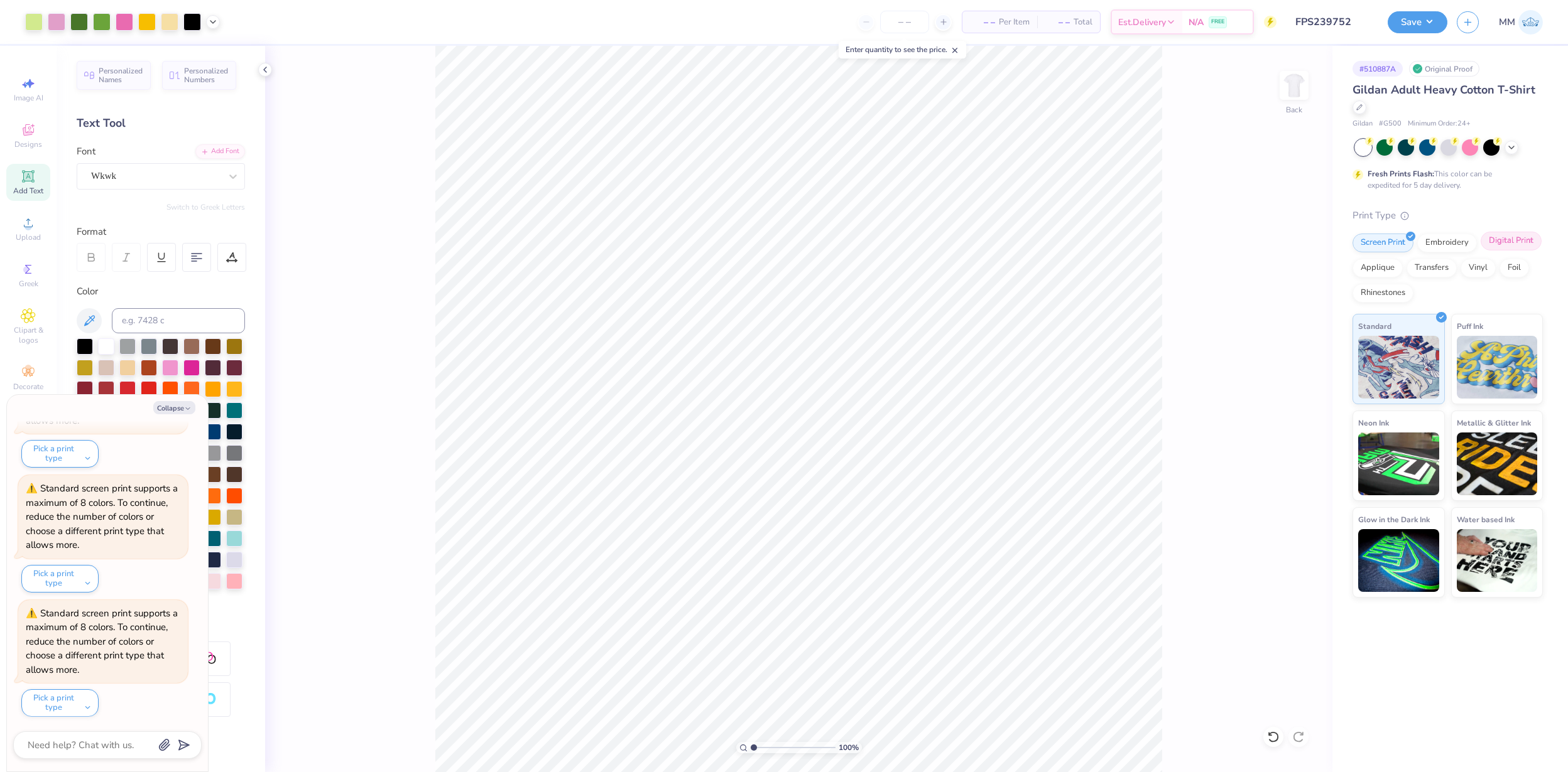
click at [1490, 238] on div "Digital Print" at bounding box center [1510, 241] width 61 height 19
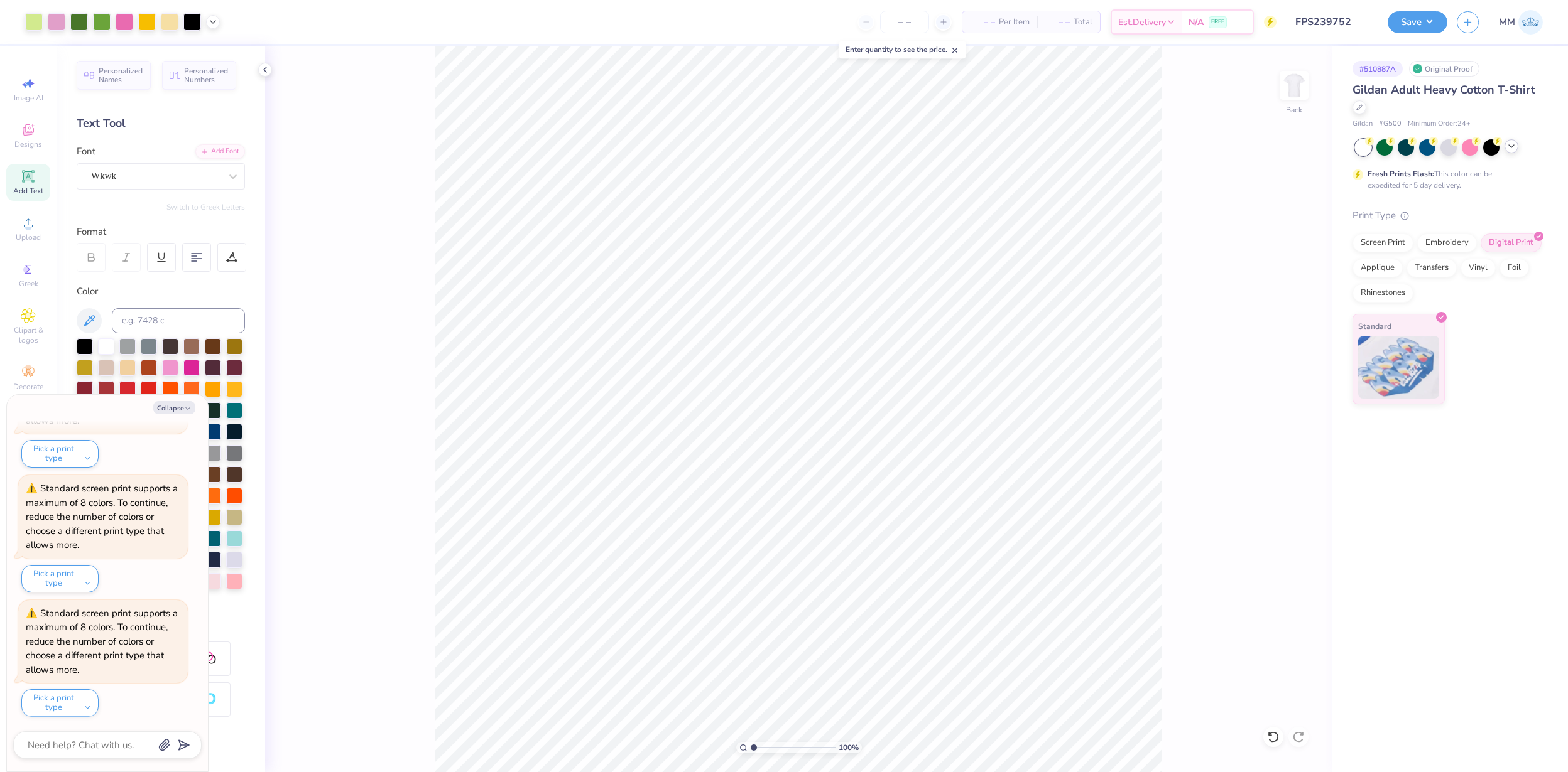
click at [1514, 149] on icon at bounding box center [1511, 146] width 10 height 10
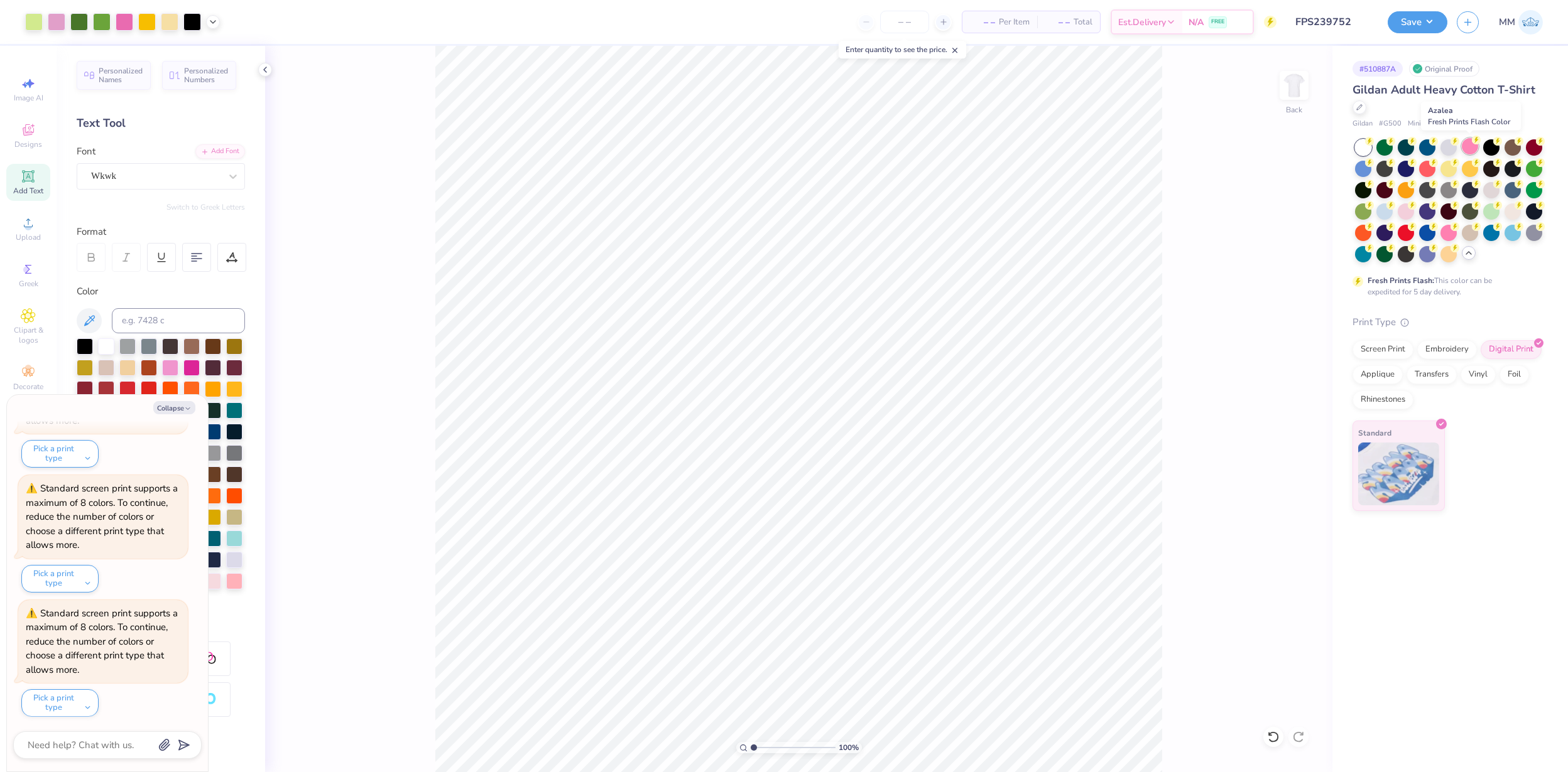
click at [1469, 146] on div at bounding box center [1469, 146] width 16 height 16
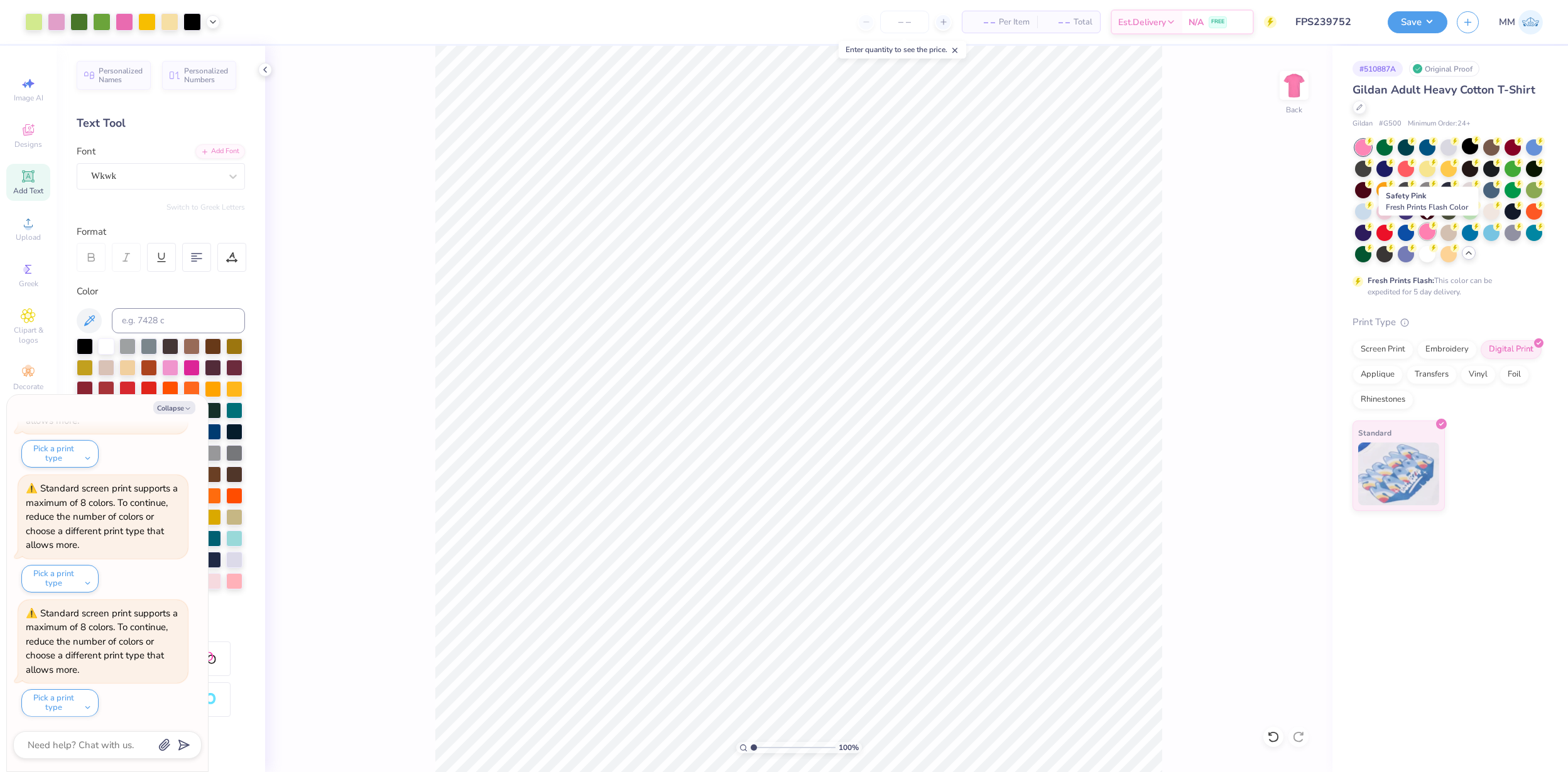
click at [1425, 233] on div at bounding box center [1426, 231] width 16 height 16
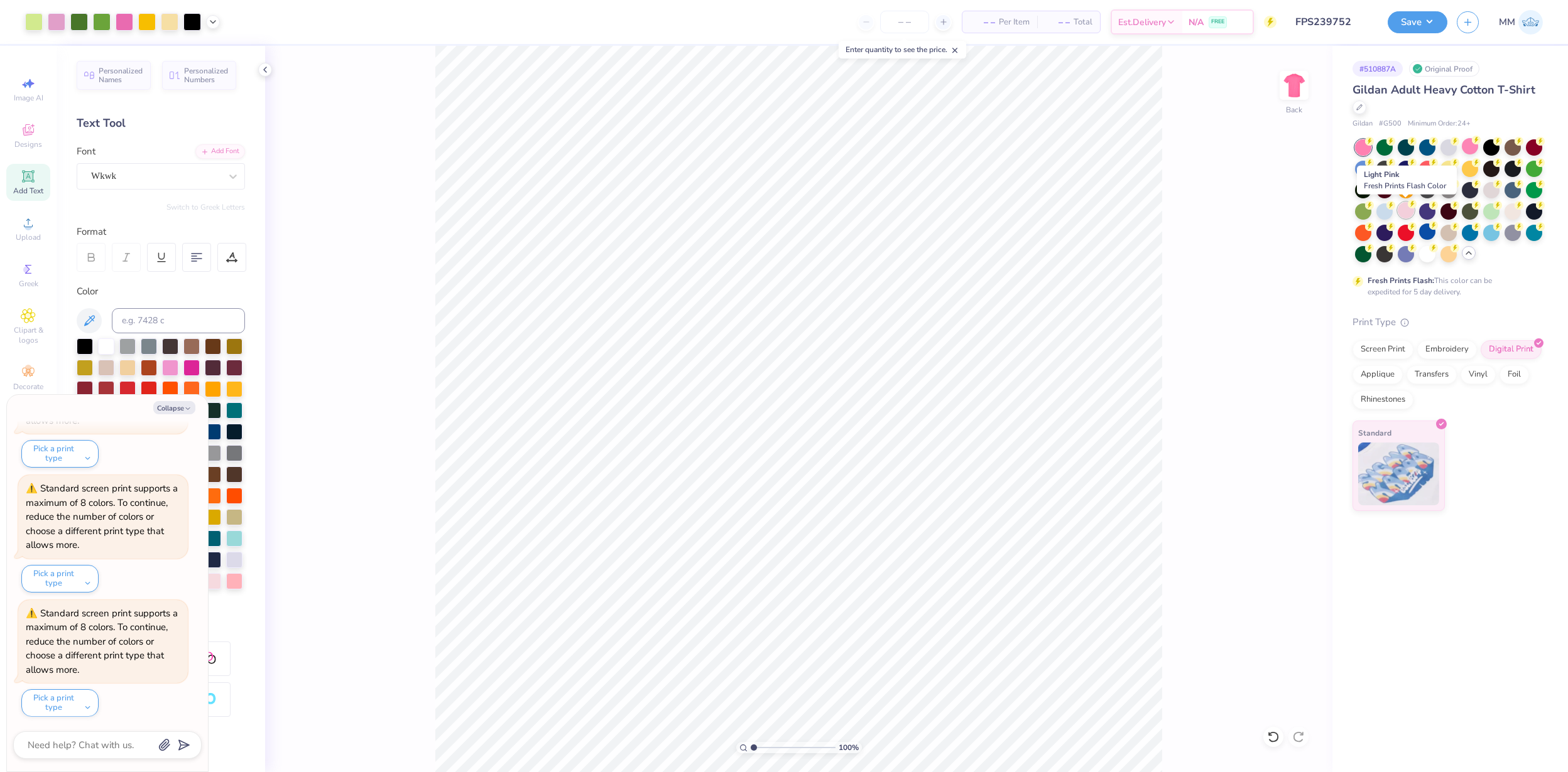
click at [1405, 211] on div at bounding box center [1405, 210] width 16 height 16
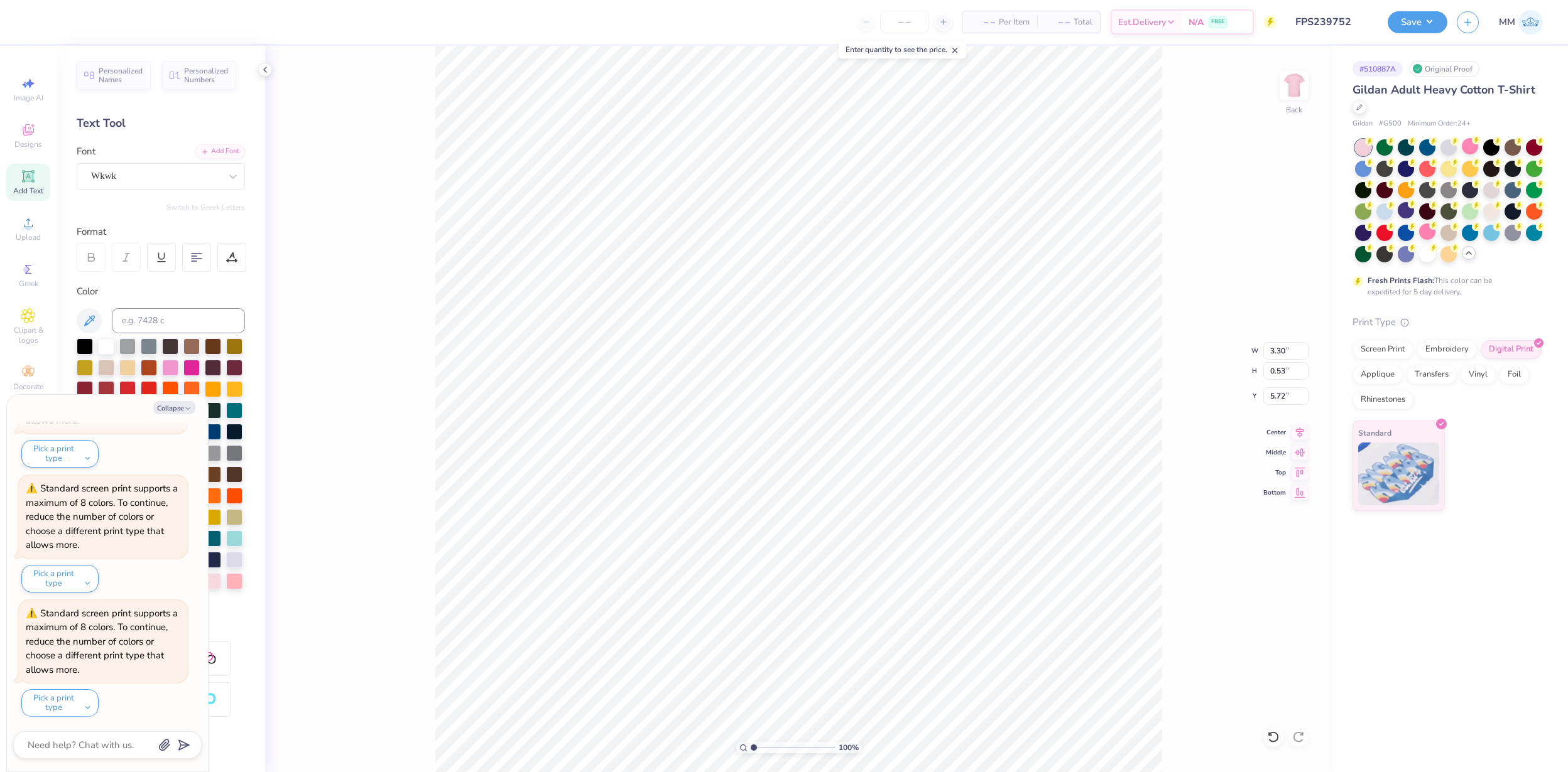
type textarea "x"
type input "4.09"
type input "0.66"
type textarea "x"
type input "5.75"
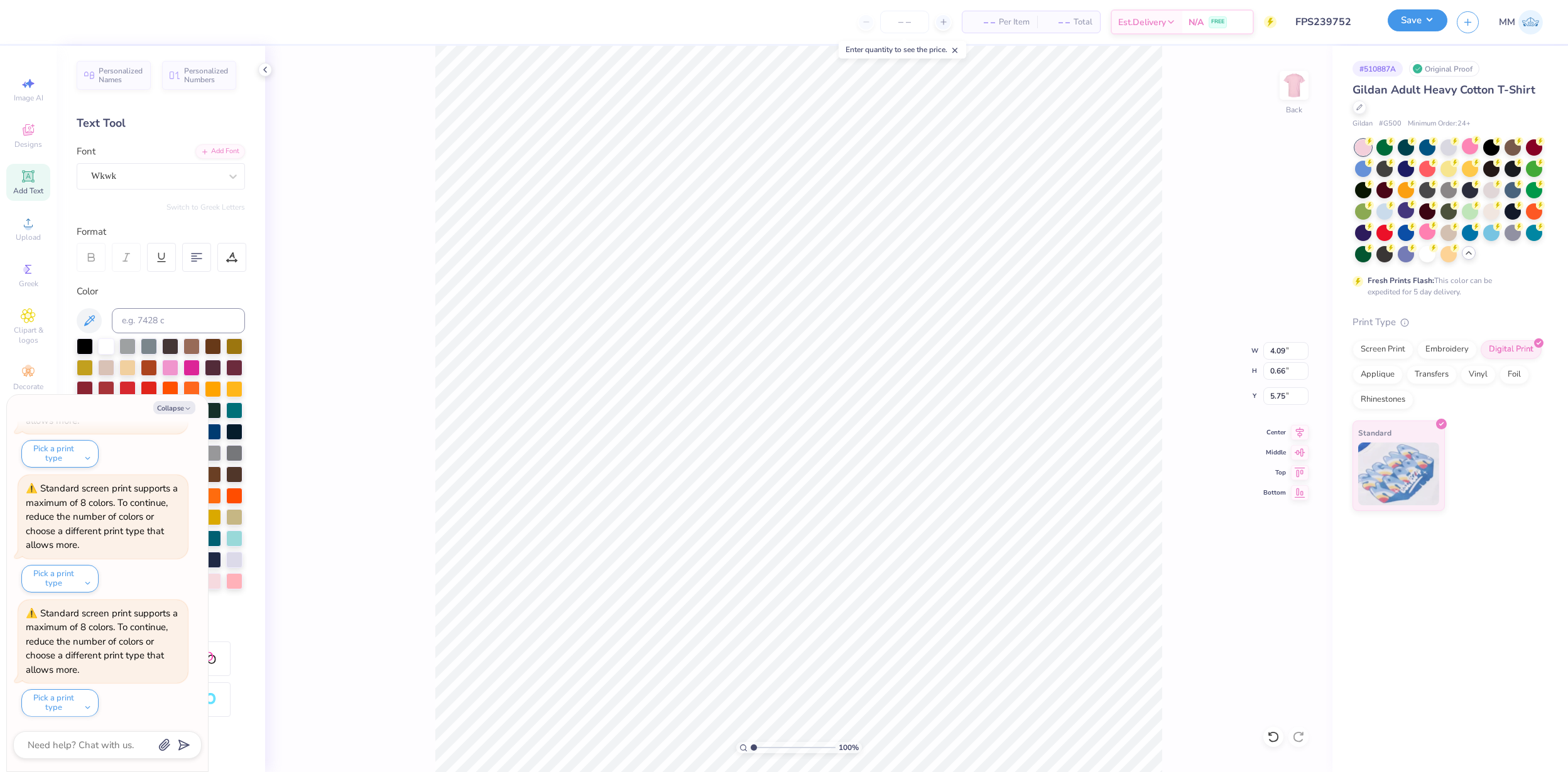
click at [1420, 21] on button "Save" at bounding box center [1418, 20] width 60 height 22
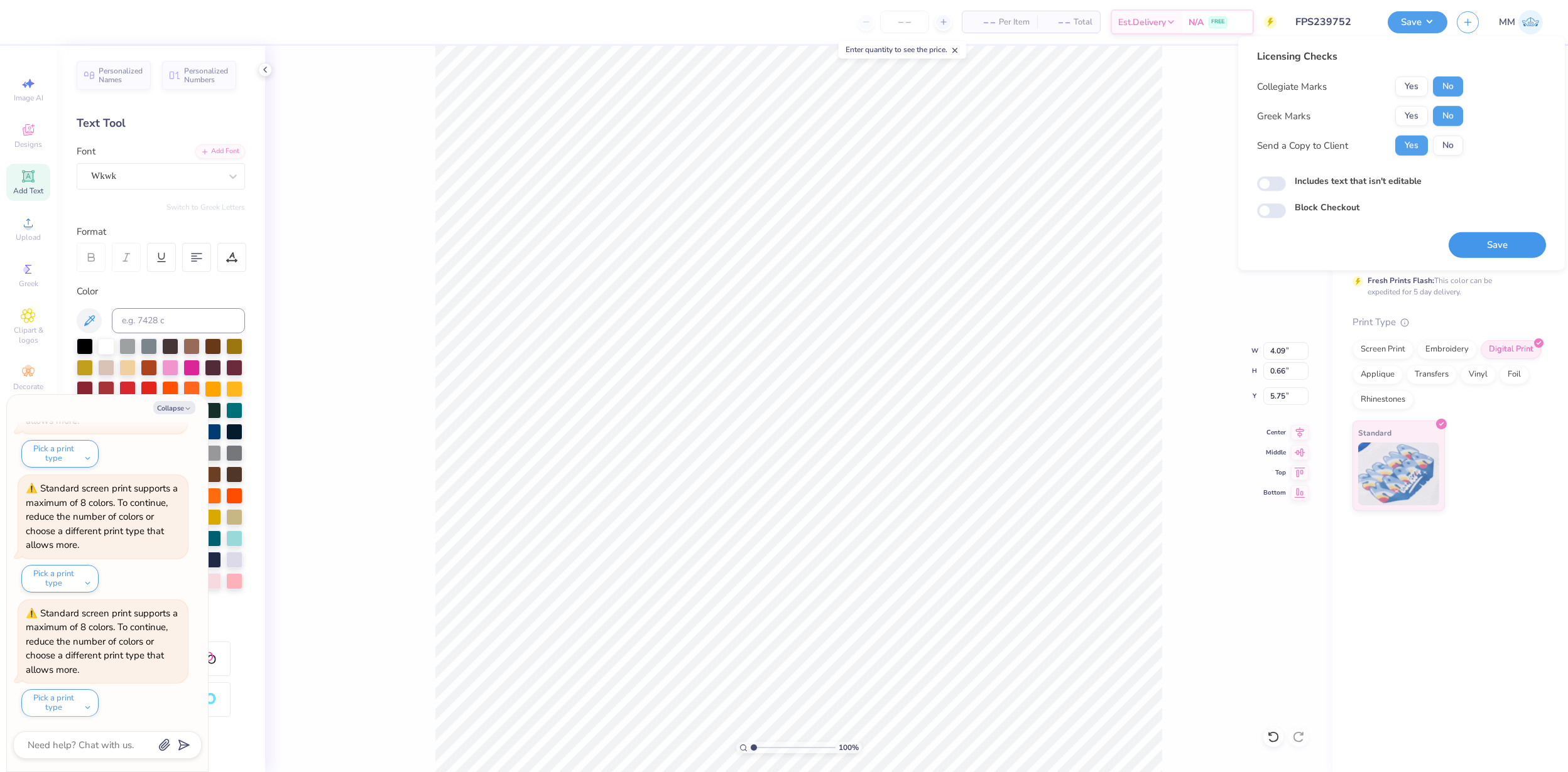
click at [1517, 244] on button "Save" at bounding box center [1497, 245] width 97 height 26
type textarea "x"
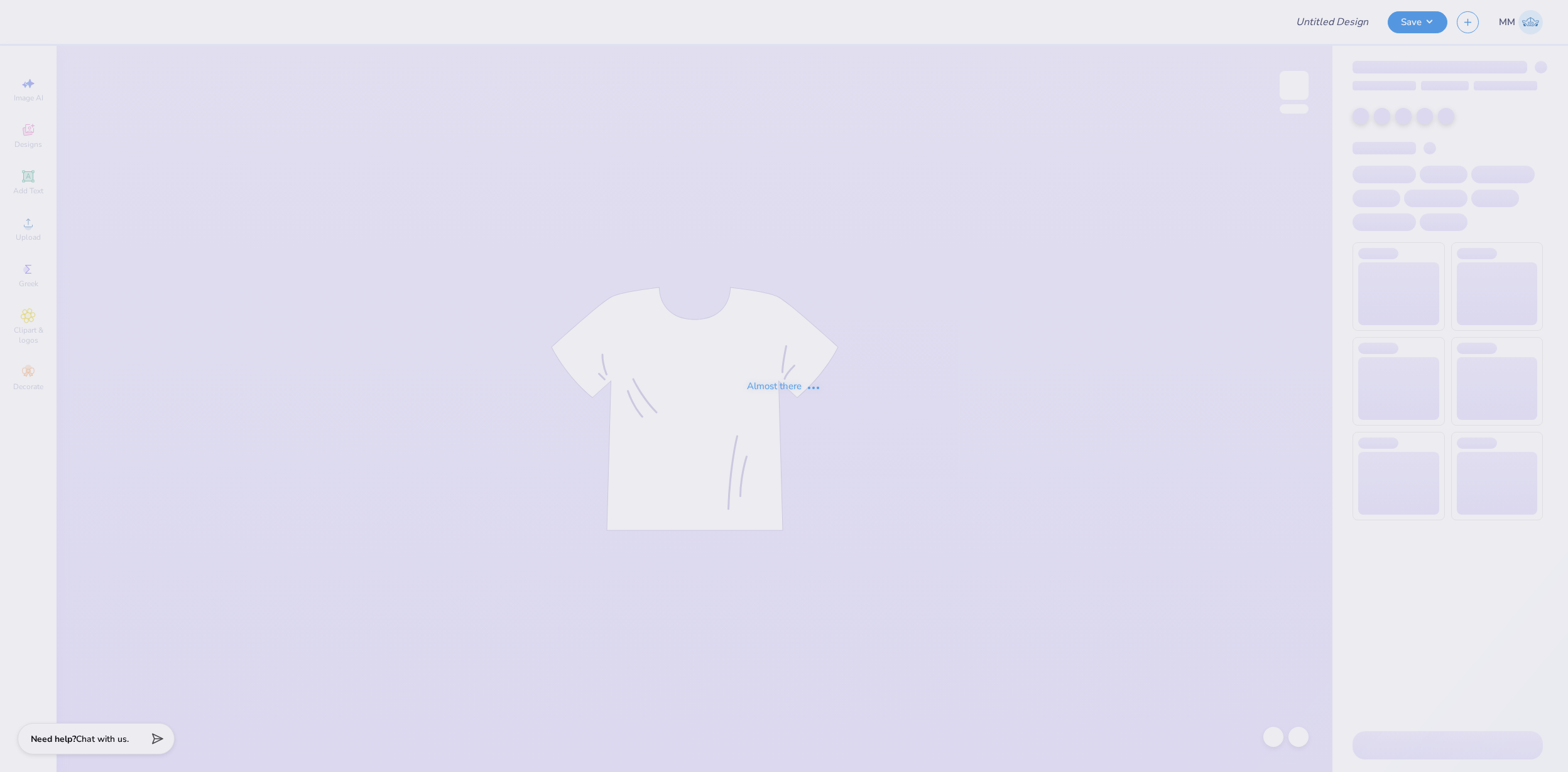
type input "FPS239753"
type input "FPS239754"
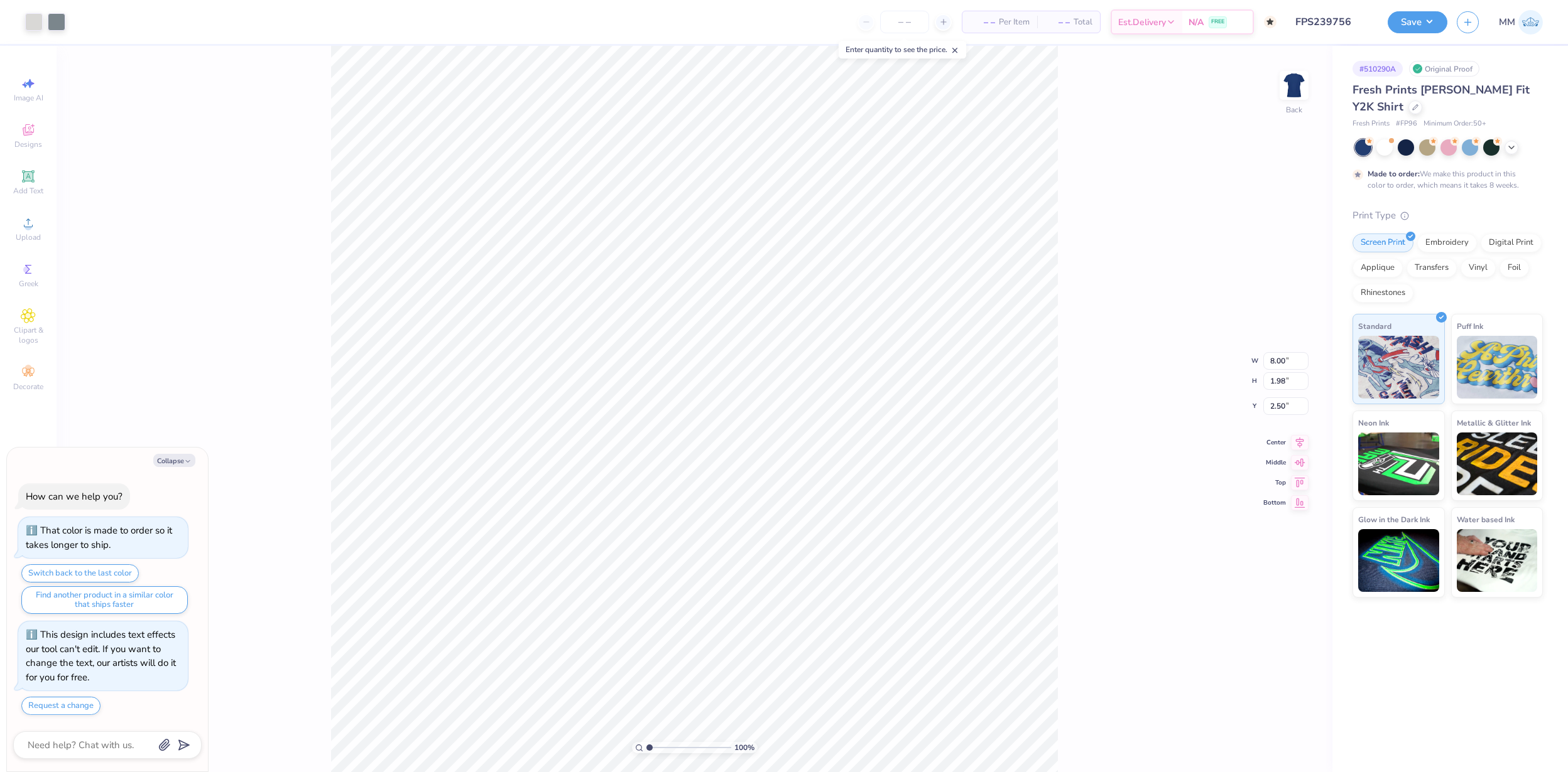
type textarea "x"
type input "7.92"
type input "2.30"
type input "2.44"
click at [1407, 24] on button "Save" at bounding box center [1418, 20] width 60 height 22
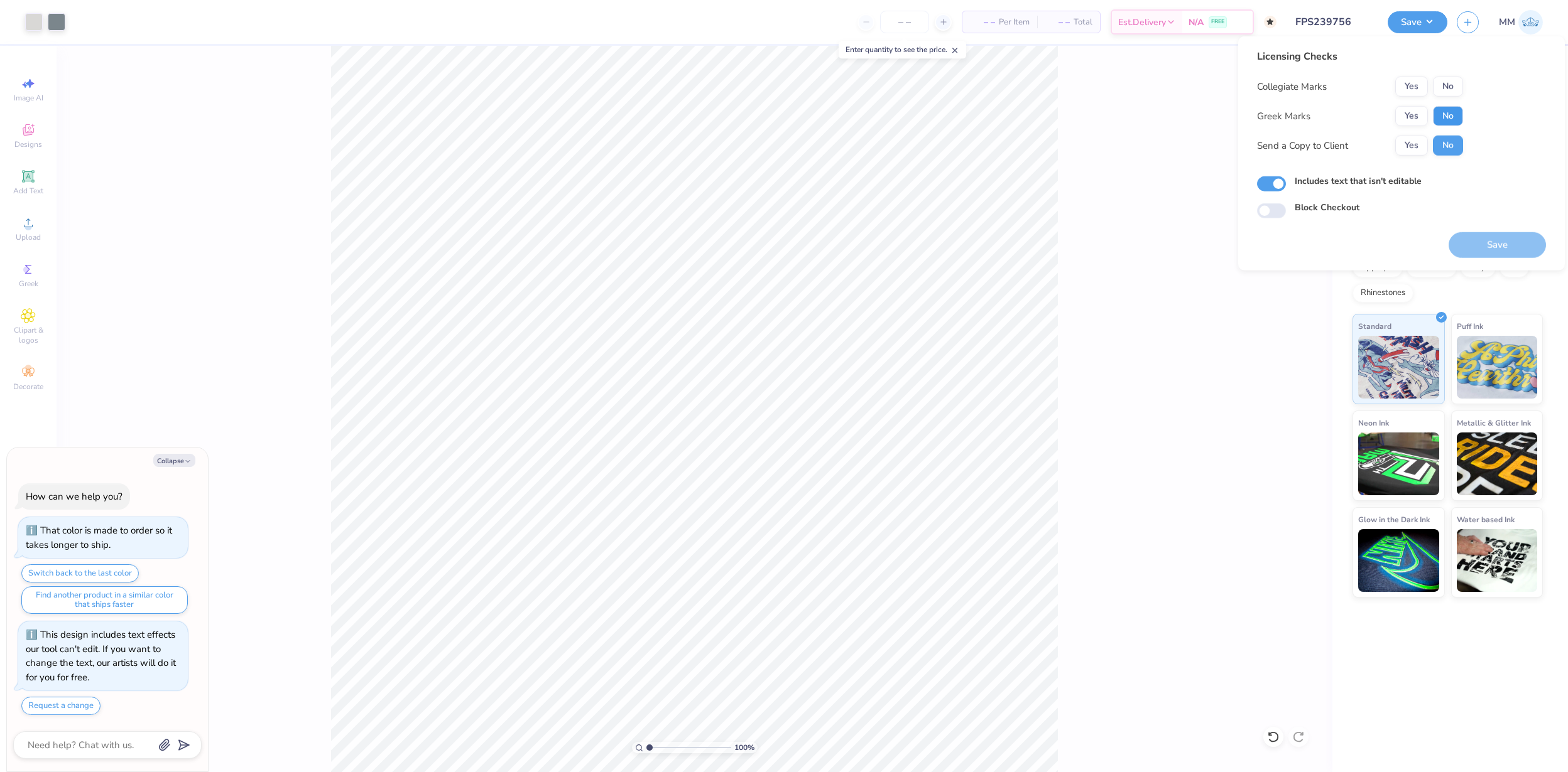
click at [1448, 118] on button "No" at bounding box center [1447, 116] width 30 height 20
click at [1448, 92] on button "No" at bounding box center [1447, 86] width 30 height 20
click at [1487, 246] on button "Save" at bounding box center [1497, 245] width 97 height 26
type textarea "x"
